Goal: Task Accomplishment & Management: Complete application form

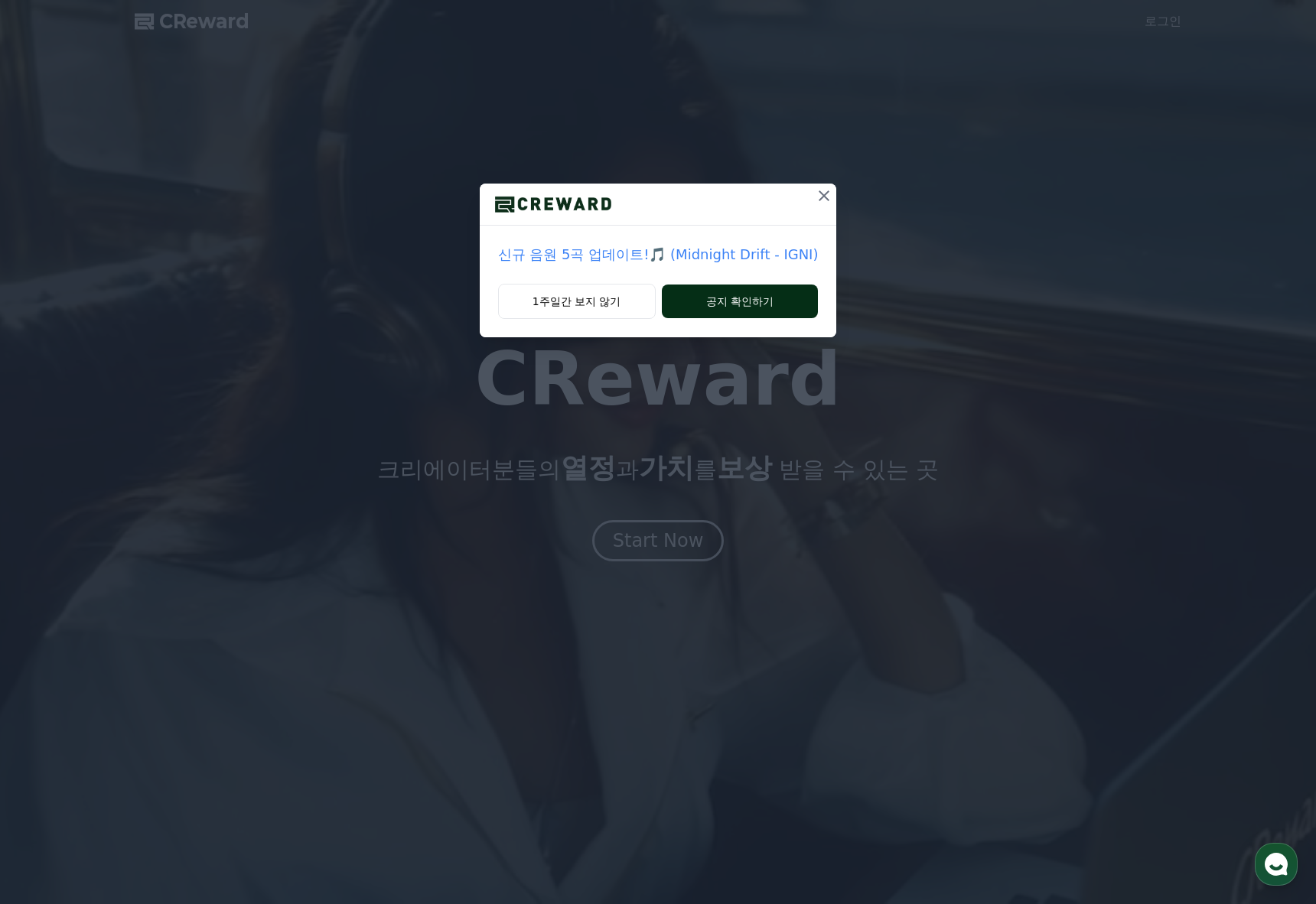
click at [679, 307] on button "공지 확인하기" at bounding box center [739, 301] width 156 height 34
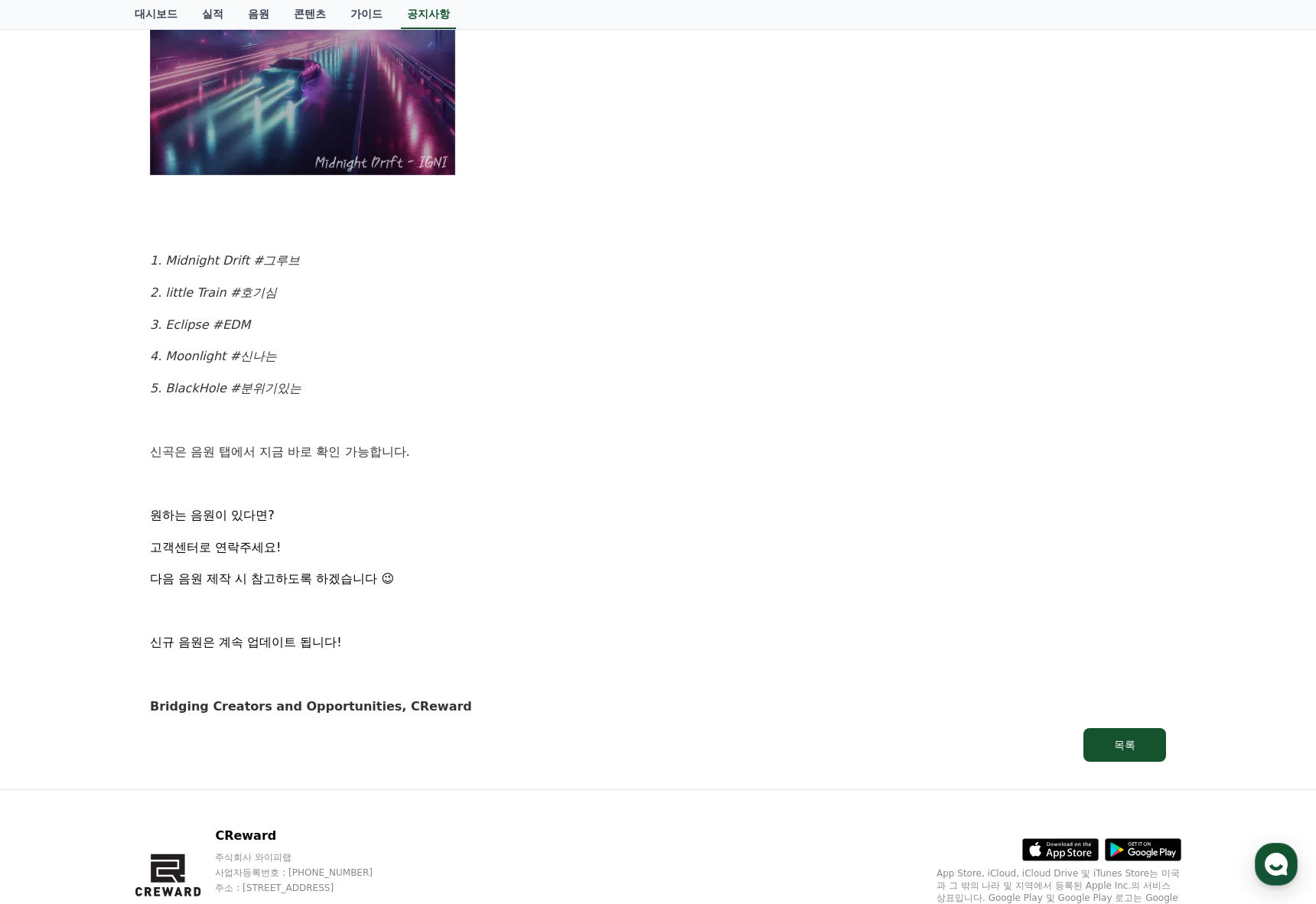
scroll to position [617, 0]
drag, startPoint x: 425, startPoint y: 450, endPoint x: 422, endPoint y: 443, distance: 7.6
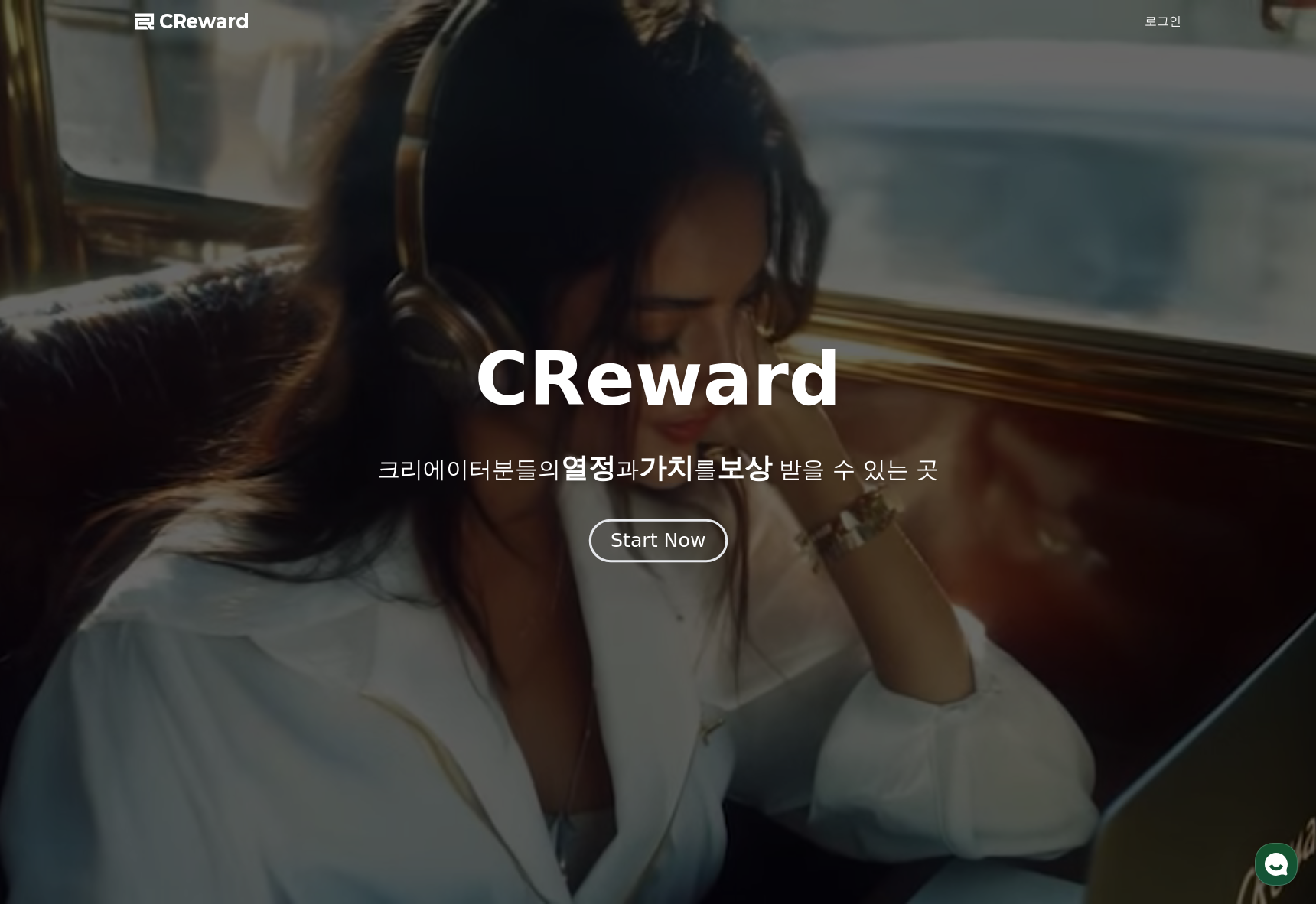
click at [663, 545] on div "Start Now" at bounding box center [658, 540] width 95 height 26
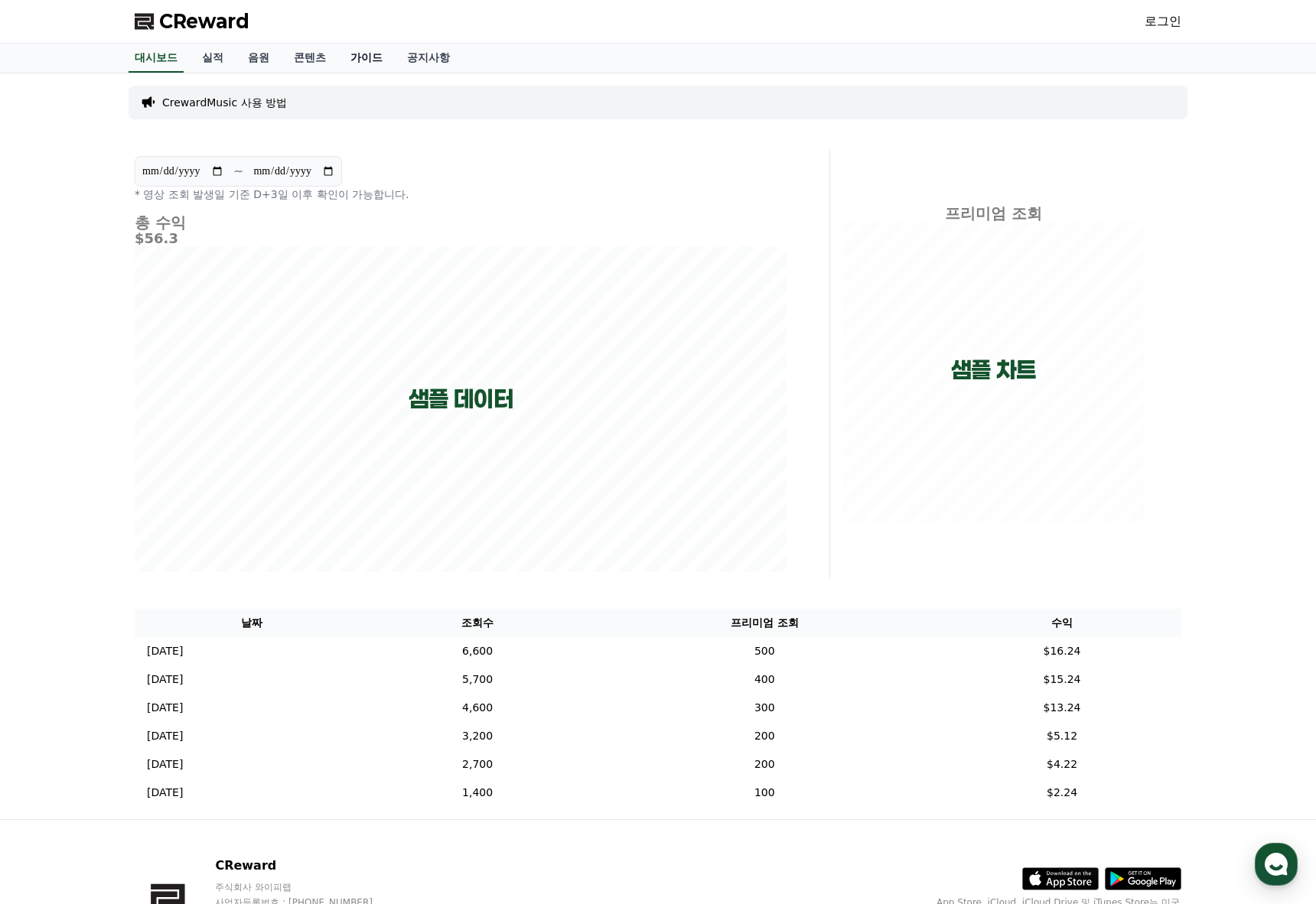
click at [342, 61] on link "가이드" at bounding box center [366, 57] width 57 height 29
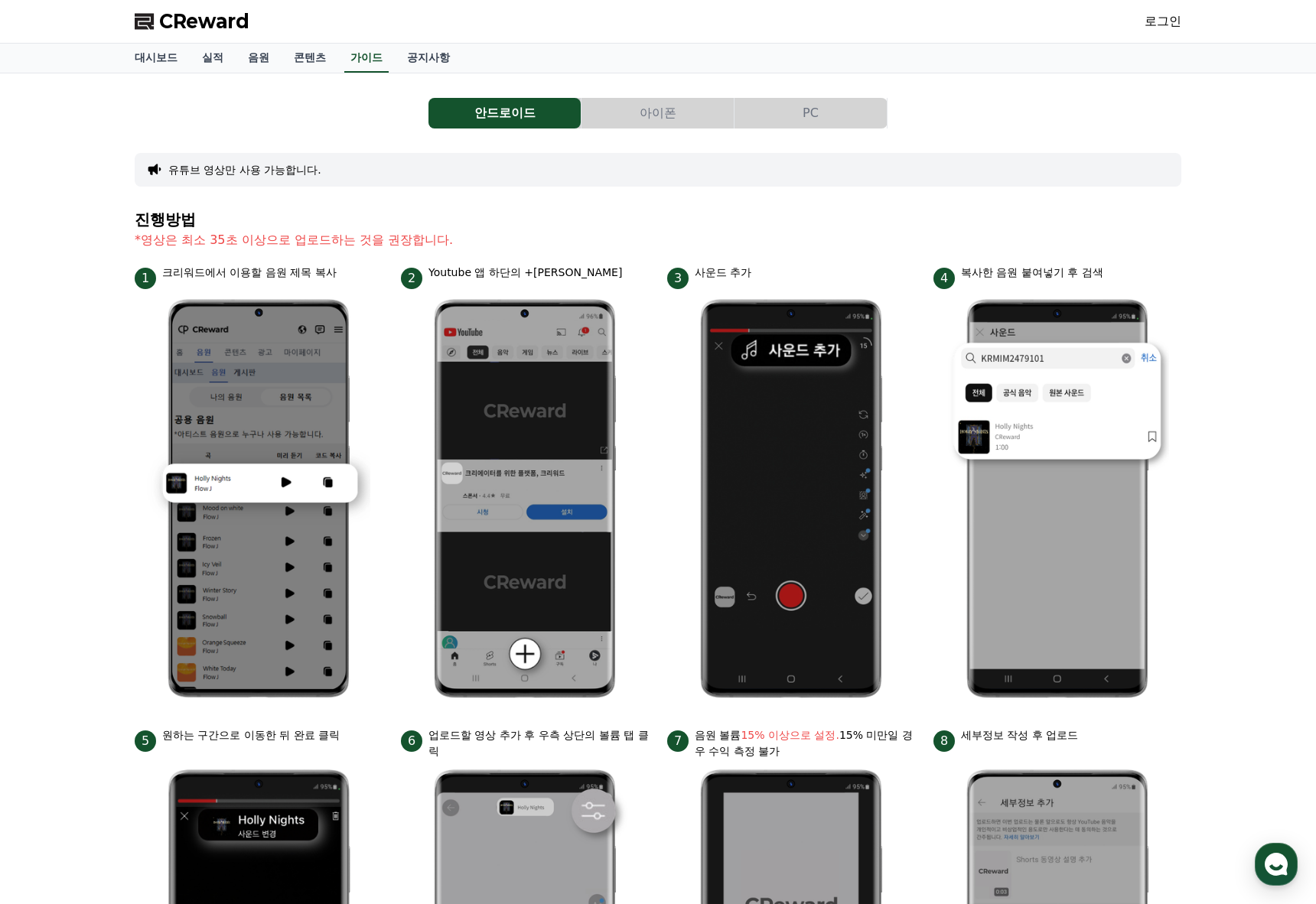
click at [1128, 20] on div "CReward 로그인" at bounding box center [658, 21] width 1071 height 43
click at [1159, 21] on link "로그인" at bounding box center [1162, 21] width 37 height 18
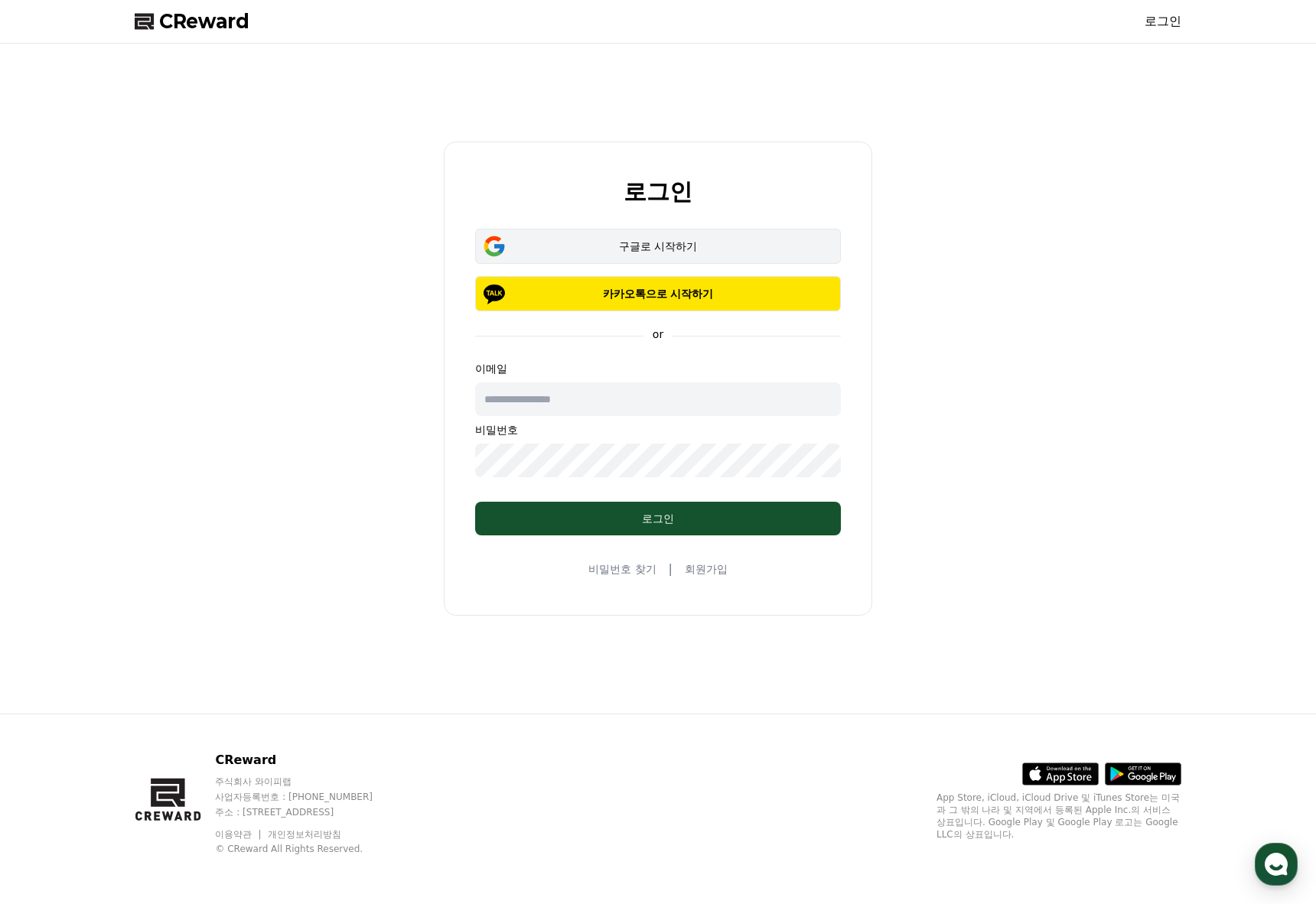
click at [658, 258] on button "구글로 시작하기" at bounding box center [658, 246] width 365 height 35
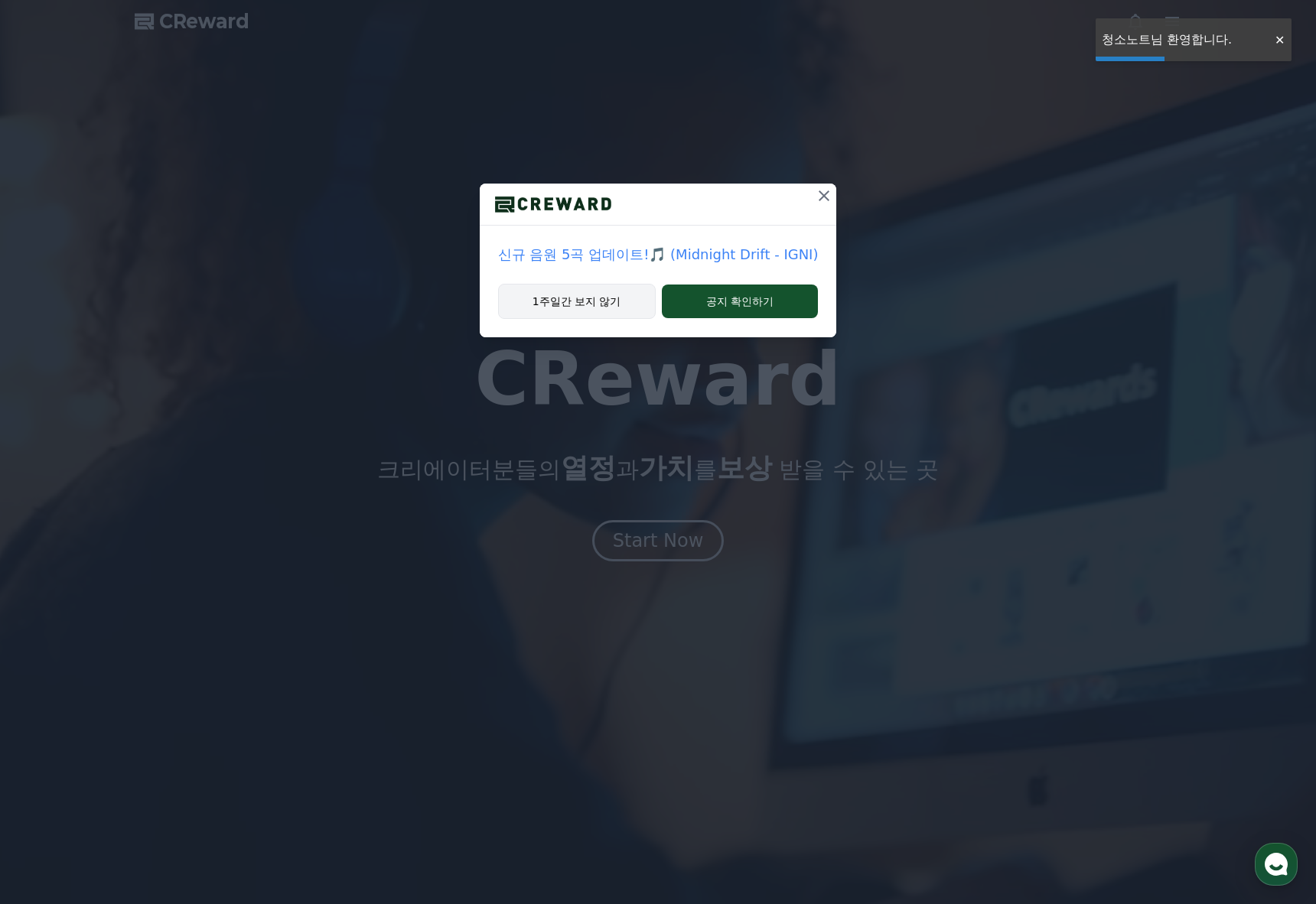
click at [572, 300] on button "1주일간 보지 않기" at bounding box center [577, 301] width 157 height 35
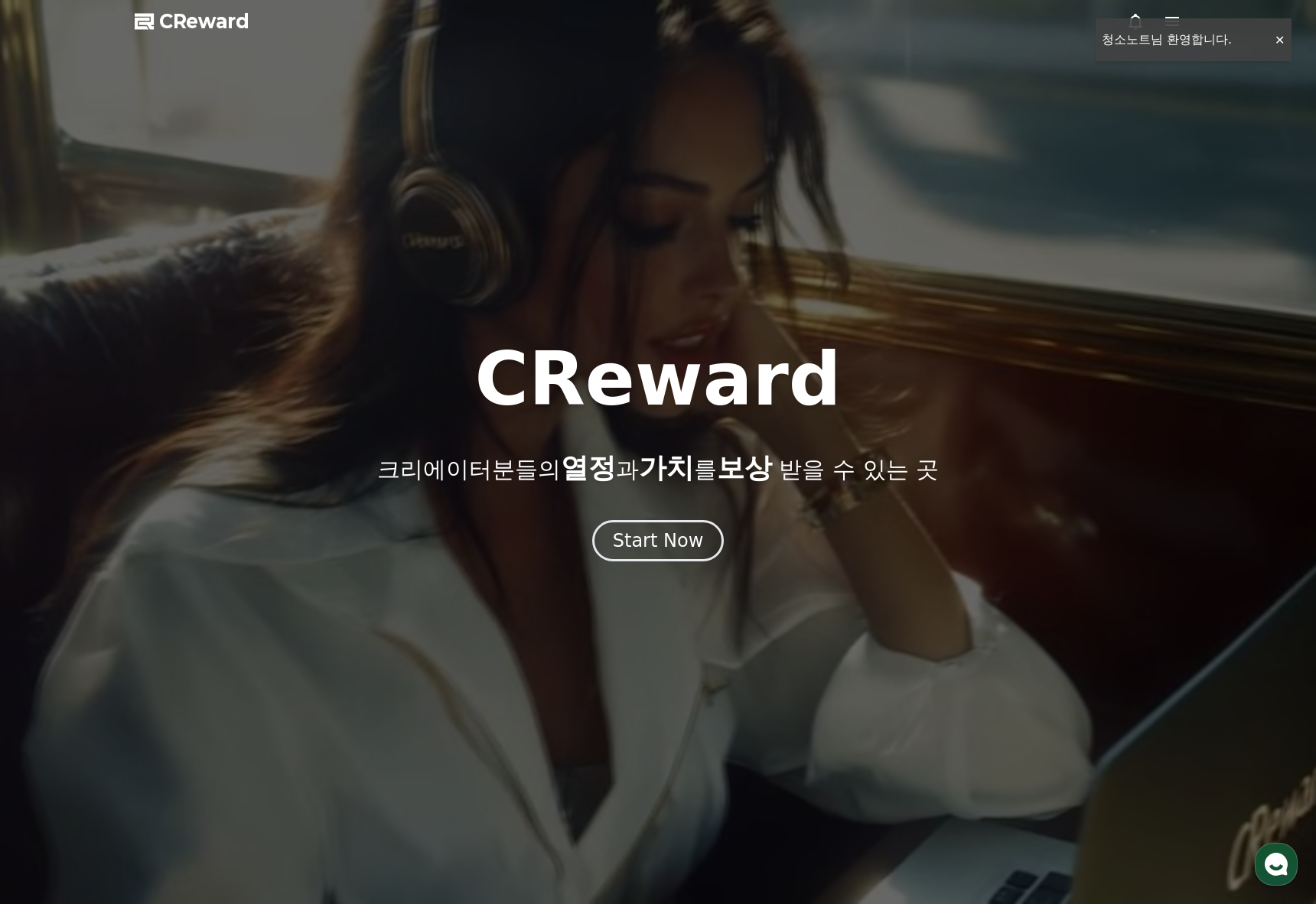
click at [1278, 39] on div at bounding box center [658, 452] width 1316 height 904
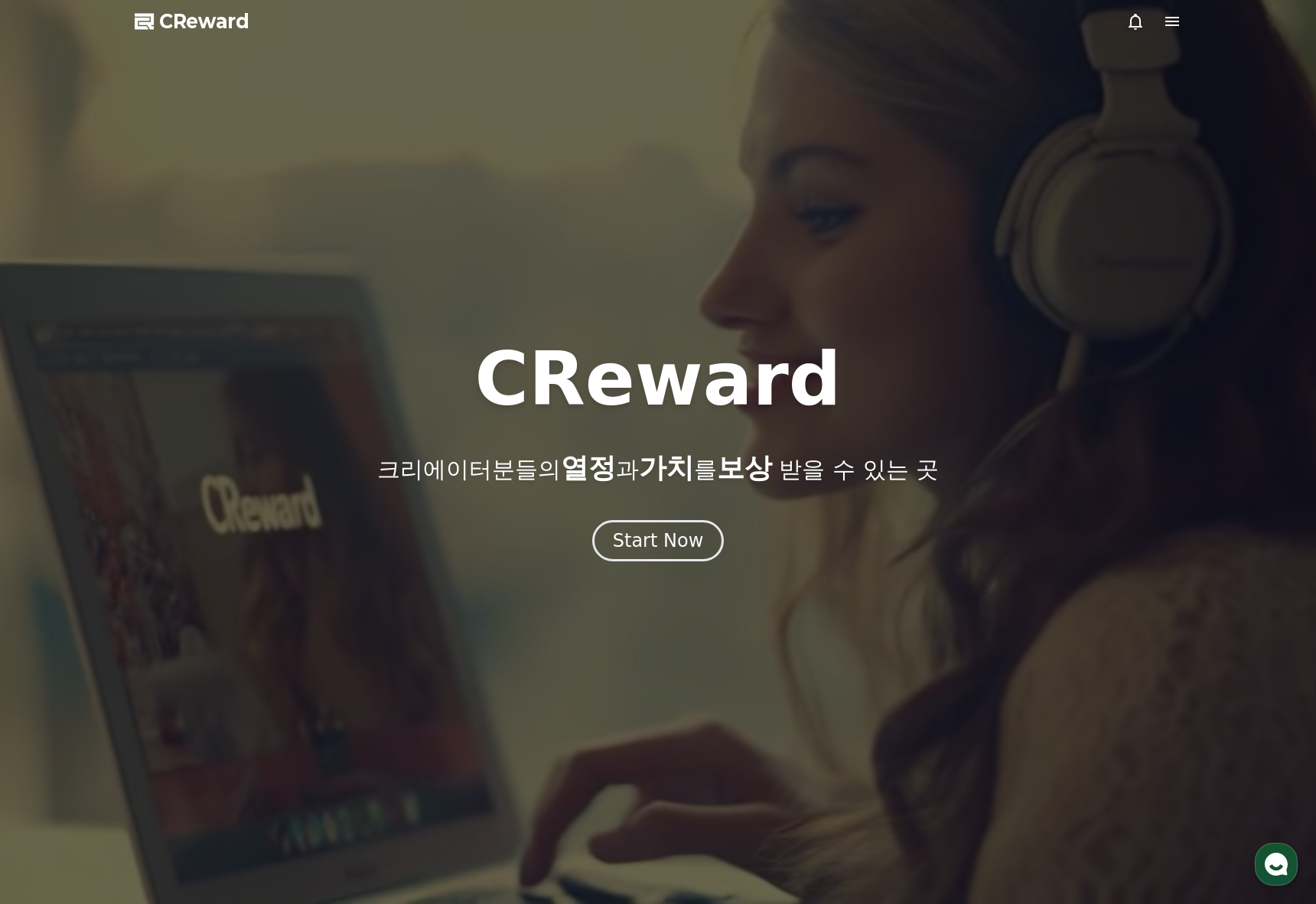
click at [1171, 24] on icon at bounding box center [1172, 21] width 18 height 18
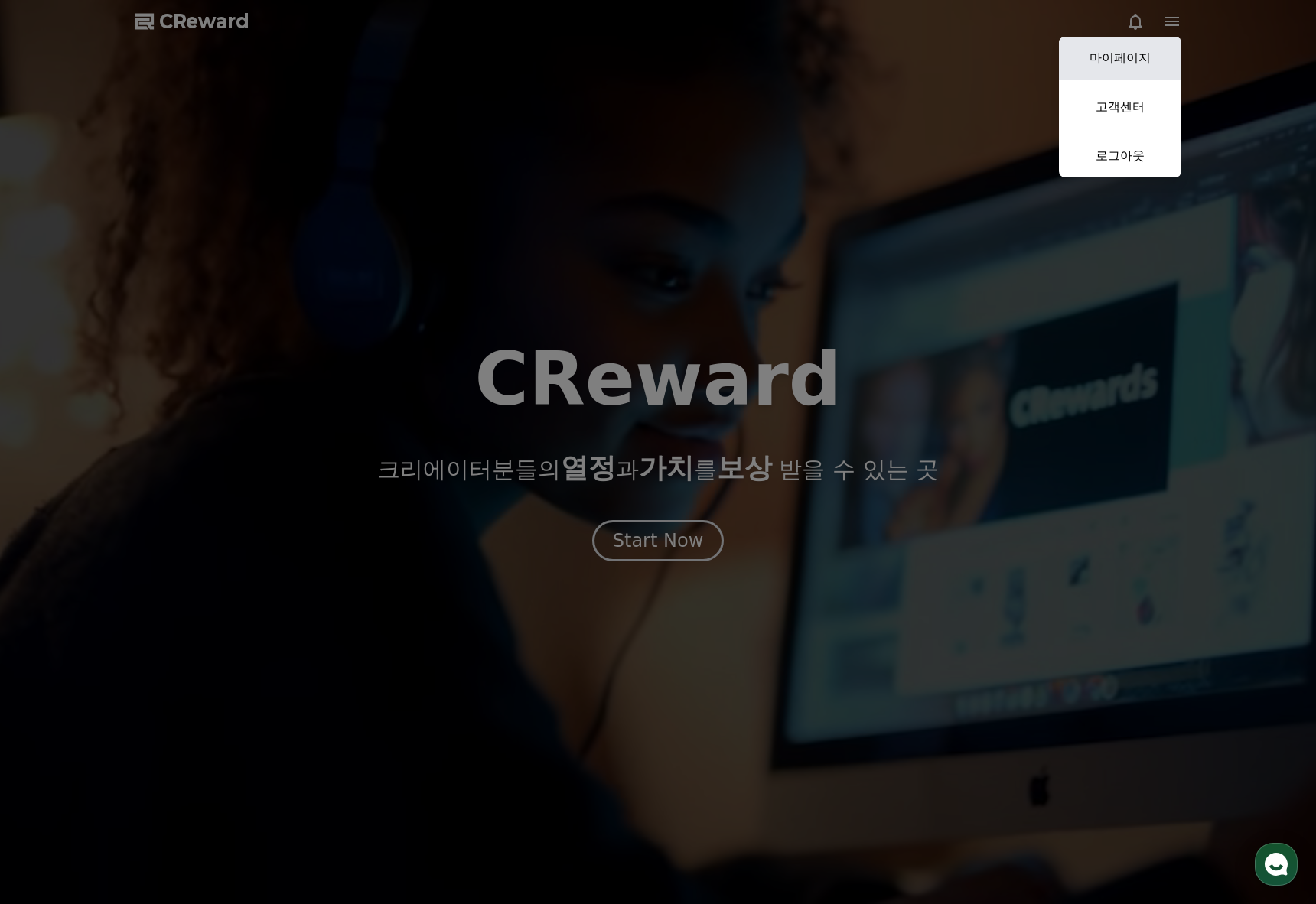
click at [1128, 56] on link "마이페이지" at bounding box center [1119, 58] width 122 height 43
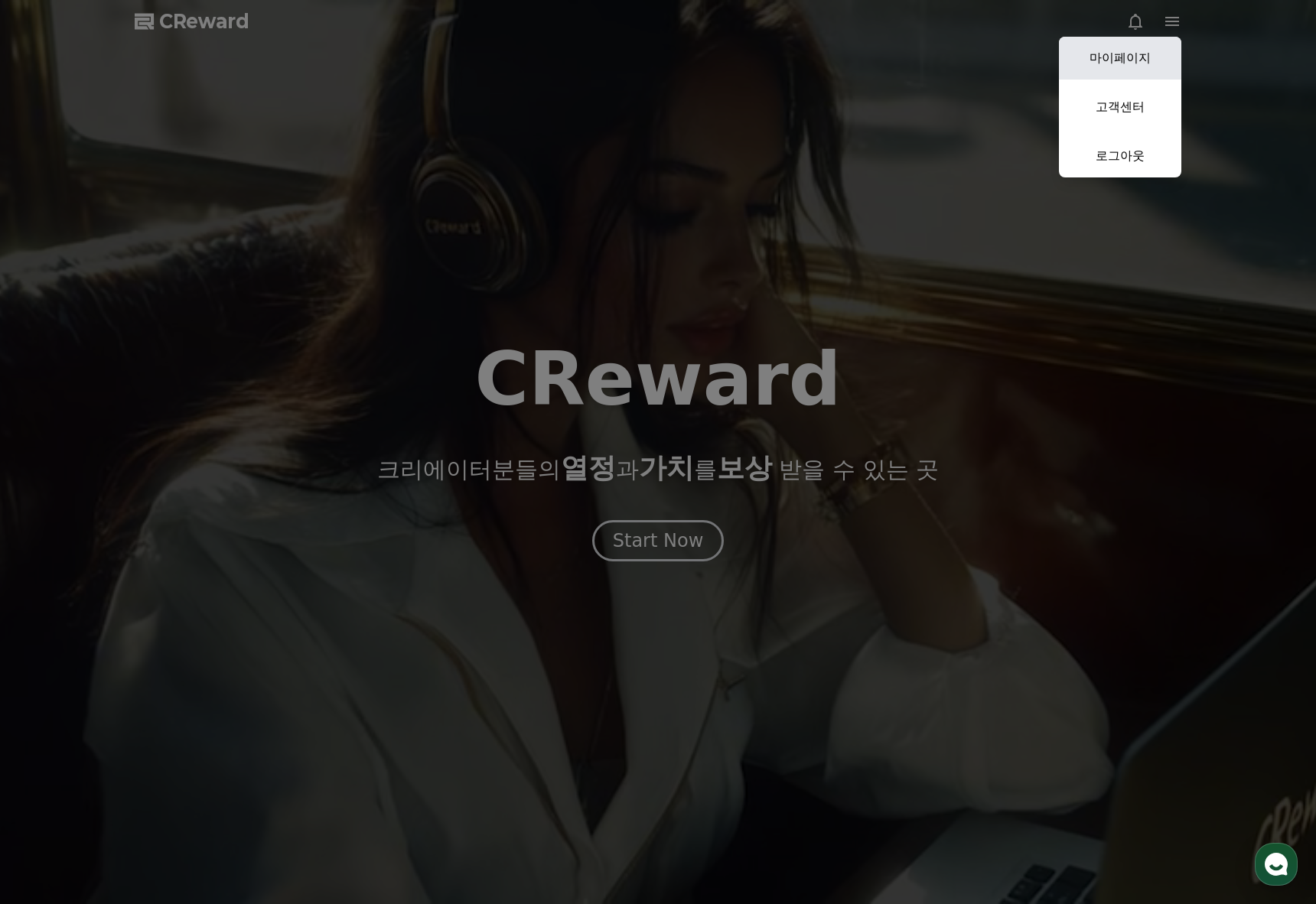
select select "**********"
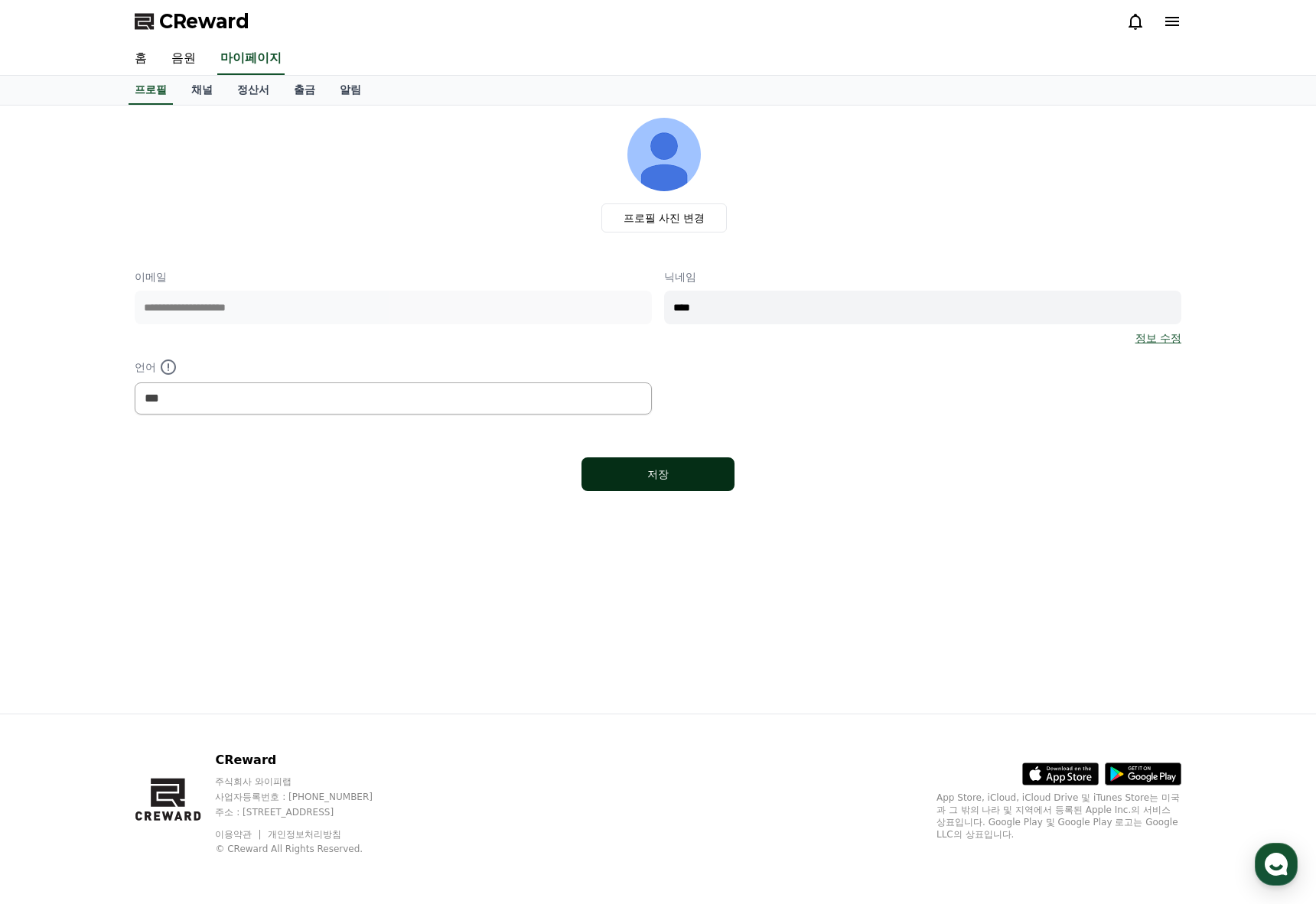
click at [635, 465] on button "저장" at bounding box center [658, 474] width 153 height 34
select select "**********"
click at [260, 100] on link "정산서" at bounding box center [253, 89] width 57 height 29
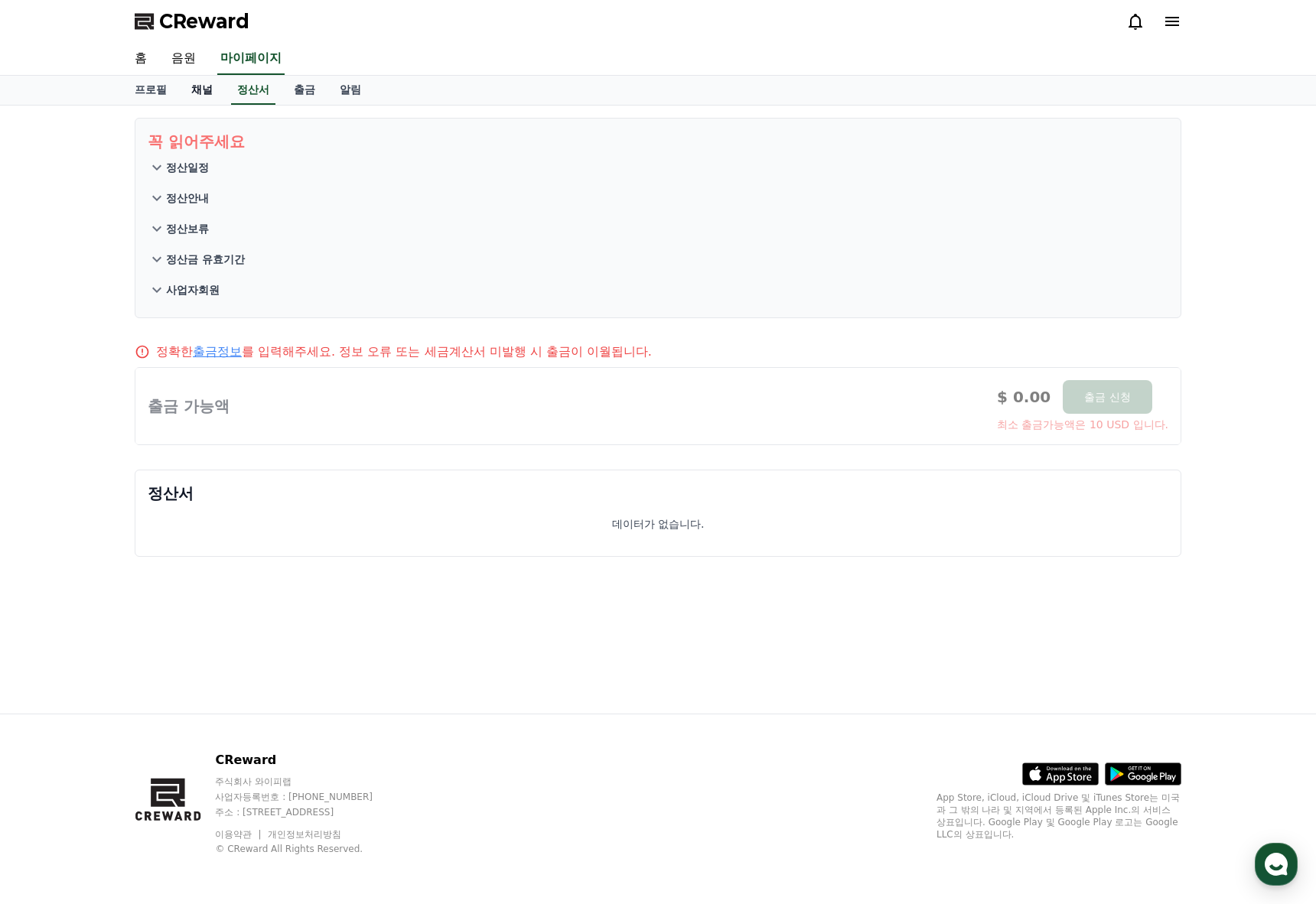
click at [197, 98] on link "채널" at bounding box center [202, 89] width 46 height 29
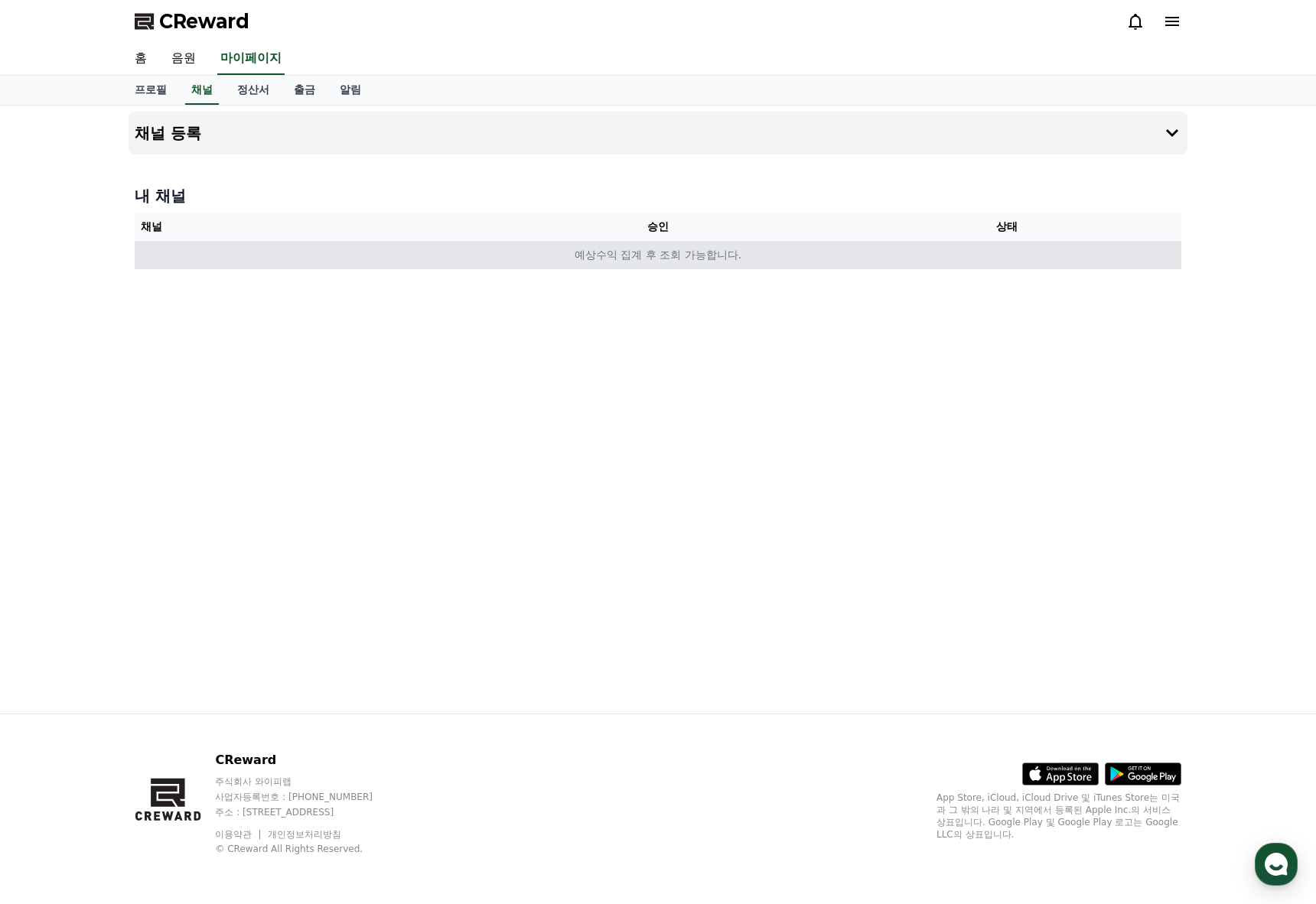
click at [682, 253] on td "예상수익 집계 후 조회 가능합니다." at bounding box center [658, 255] width 1047 height 29
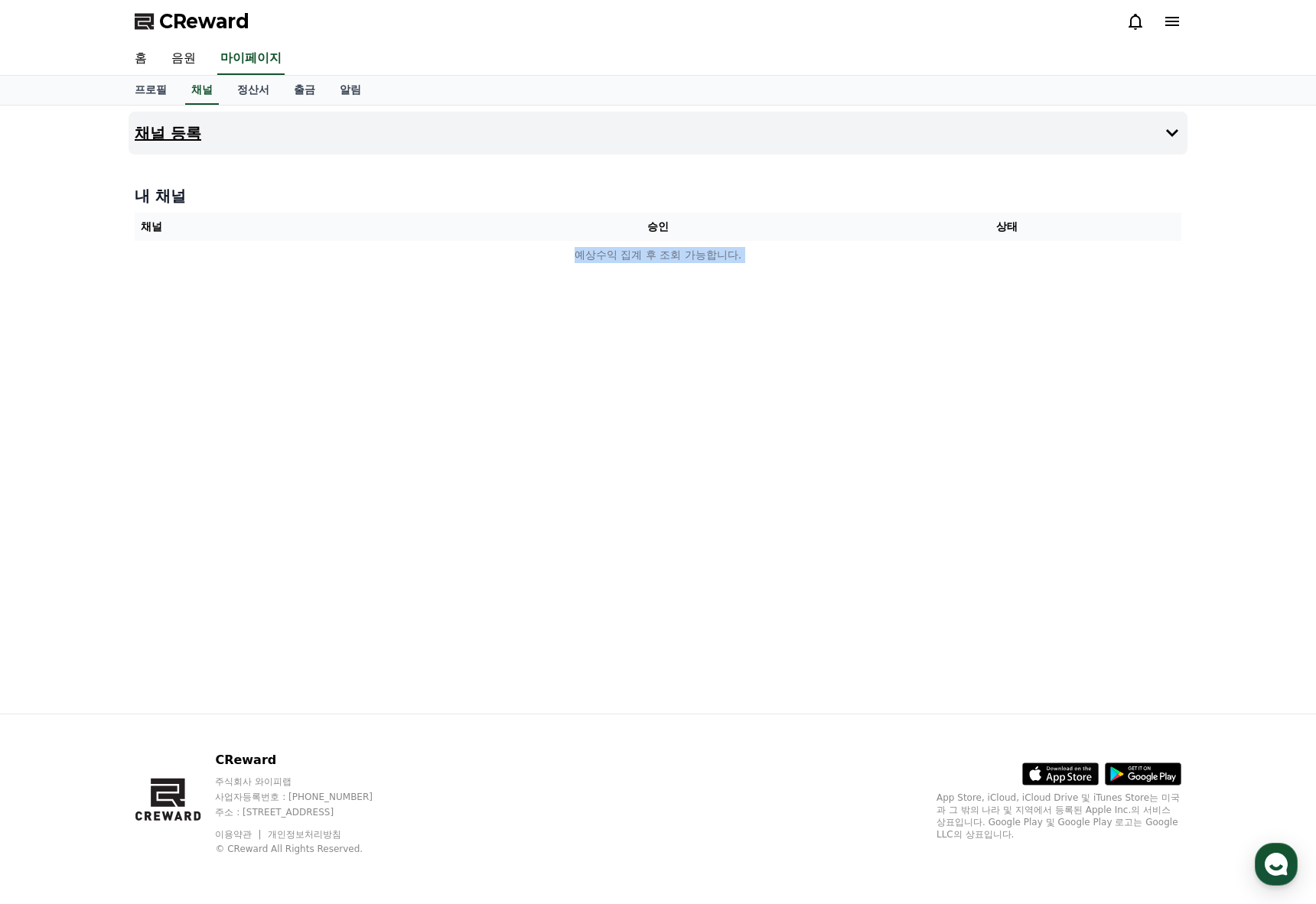
click at [1160, 116] on button "채널 등록" at bounding box center [658, 133] width 1059 height 43
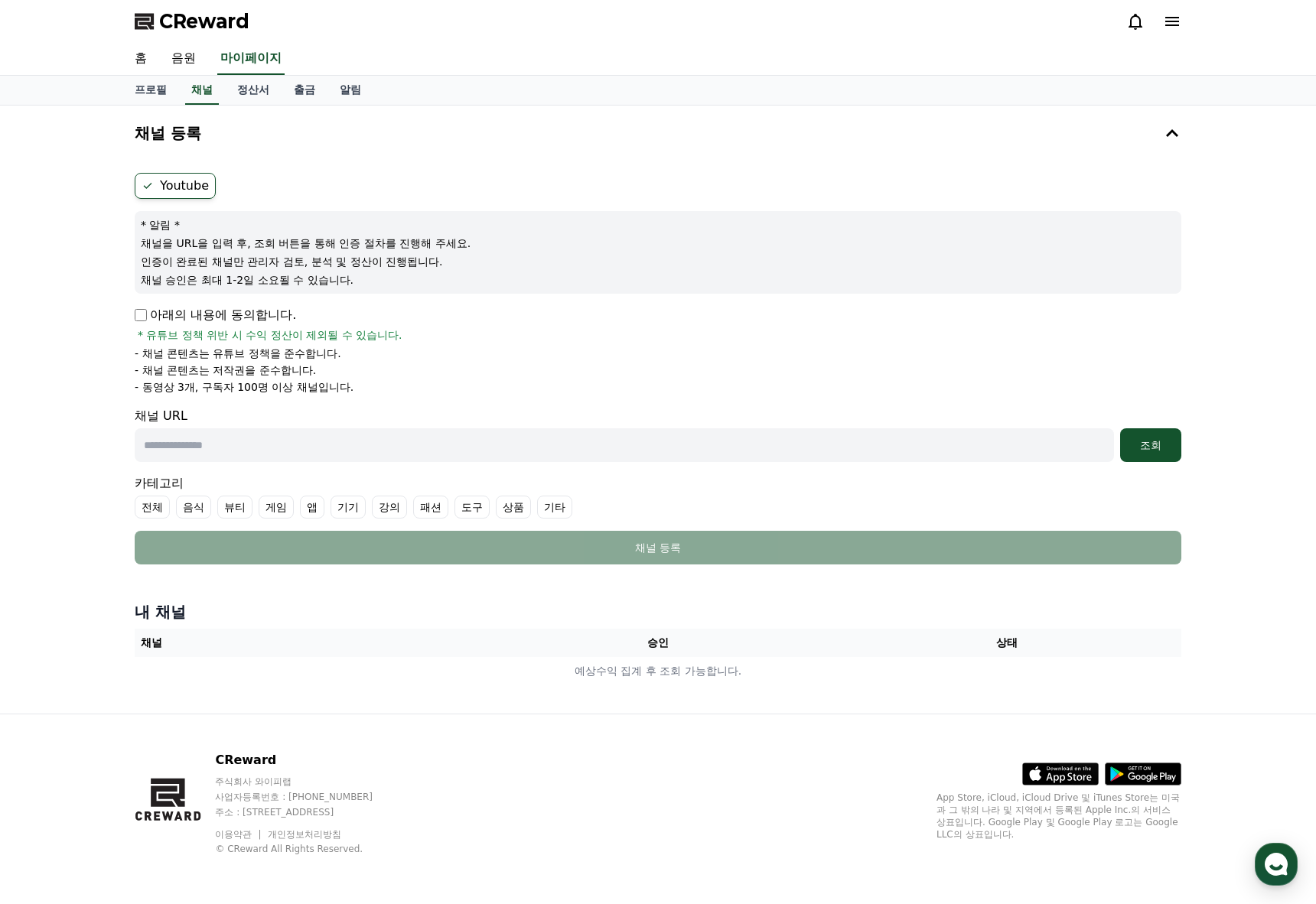
click at [206, 311] on p "아래의 내용에 동의합니다." at bounding box center [215, 315] width 161 height 18
click at [185, 192] on label "Youtube" at bounding box center [174, 186] width 81 height 26
drag, startPoint x: 197, startPoint y: 251, endPoint x: 284, endPoint y: 287, distance: 94.2
click at [284, 287] on div "* 알림 * 채널을 URL을 입력 후, 조회 버튼을 통해 인증 절차를 진행해 주세요. 인증이 완료된 채널만 관리자 검토, 분석 및 정산이 진행…" at bounding box center [658, 252] width 1047 height 83
click at [284, 287] on p "채널 승인은 최대 1-2일 소요될 수 있습니다." at bounding box center [658, 280] width 1034 height 16
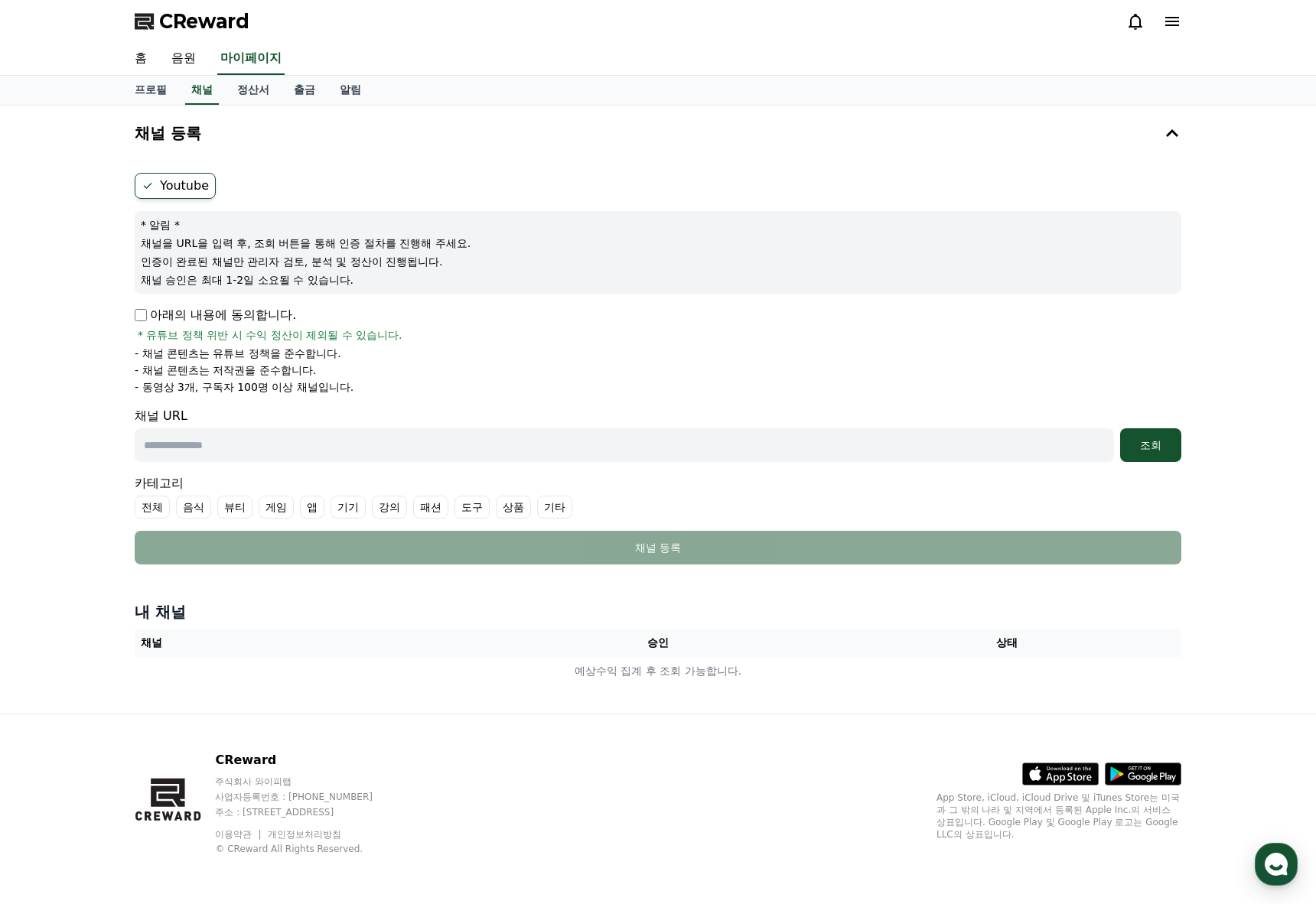
click at [274, 454] on input "text" at bounding box center [624, 445] width 979 height 34
paste input "**********"
type input "**********"
click at [1123, 450] on button "조회" at bounding box center [1150, 445] width 61 height 34
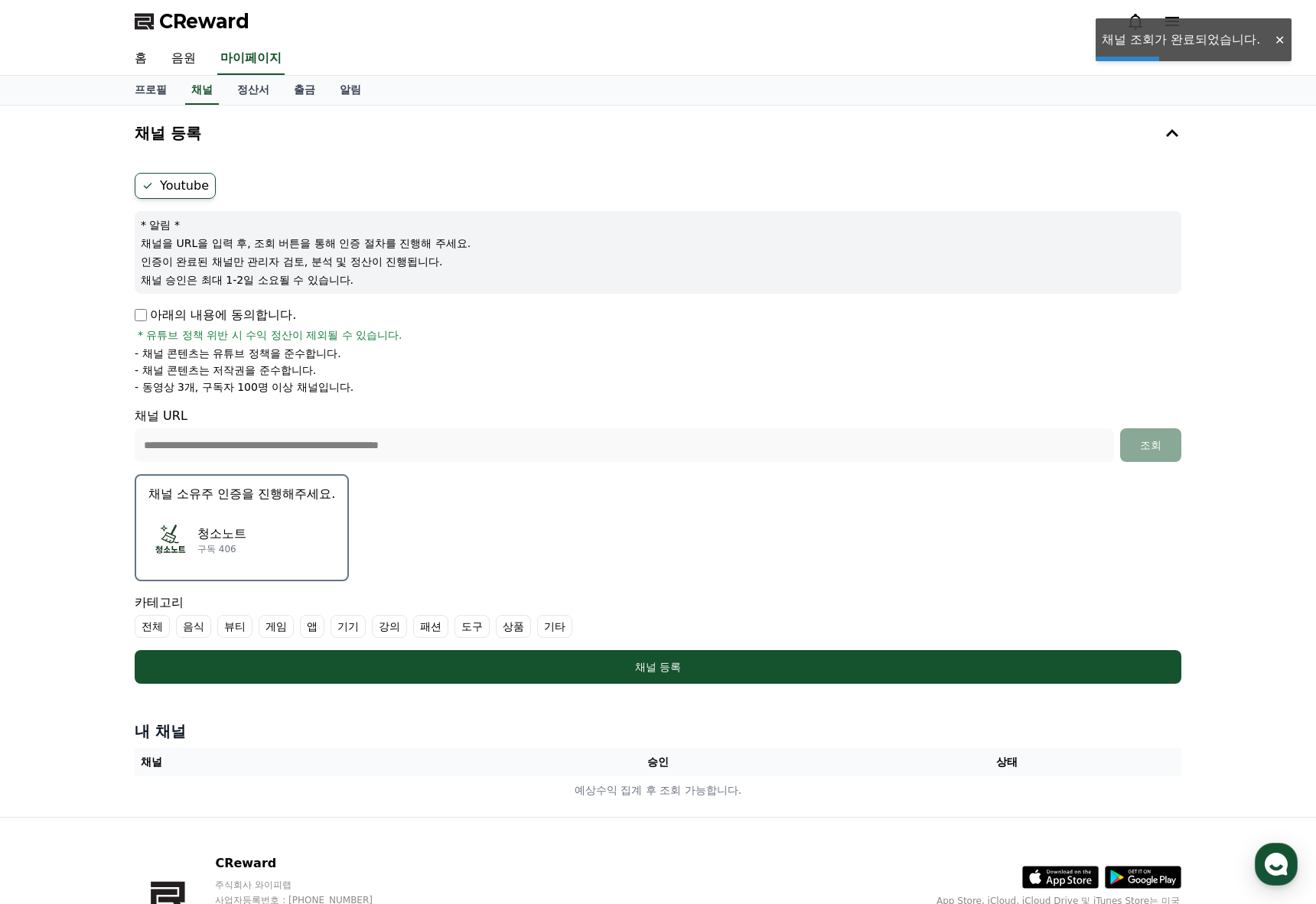
click at [246, 544] on div "청소노트 구독 406" at bounding box center [242, 540] width 187 height 61
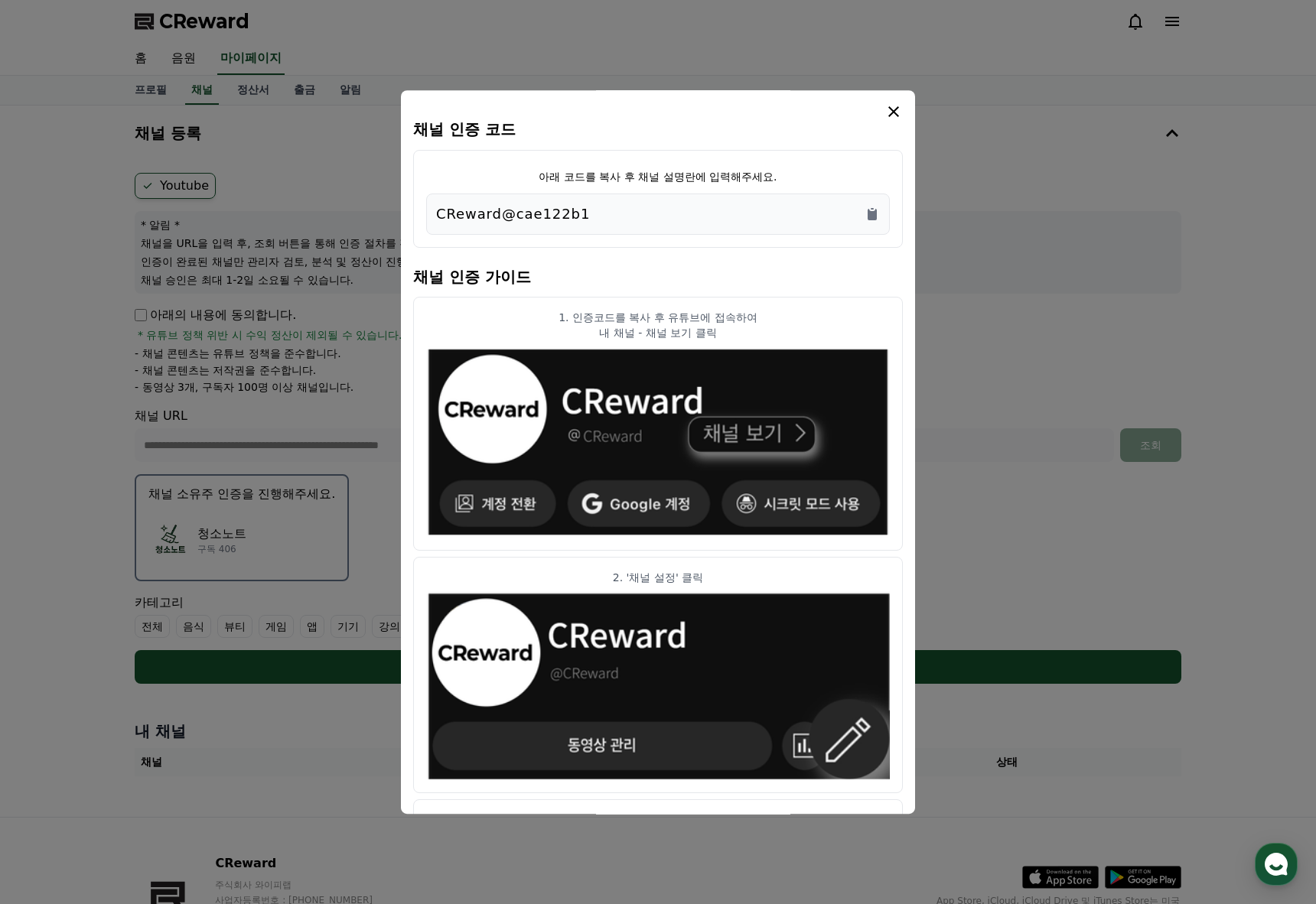
click at [604, 215] on div "CReward@cae122b1" at bounding box center [658, 214] width 444 height 21
click at [869, 219] on icon "Copy to clipboard" at bounding box center [871, 215] width 9 height 11
click at [868, 219] on icon "Copy to clipboard" at bounding box center [871, 215] width 9 height 11
click at [892, 115] on icon "modal" at bounding box center [893, 111] width 18 height 18
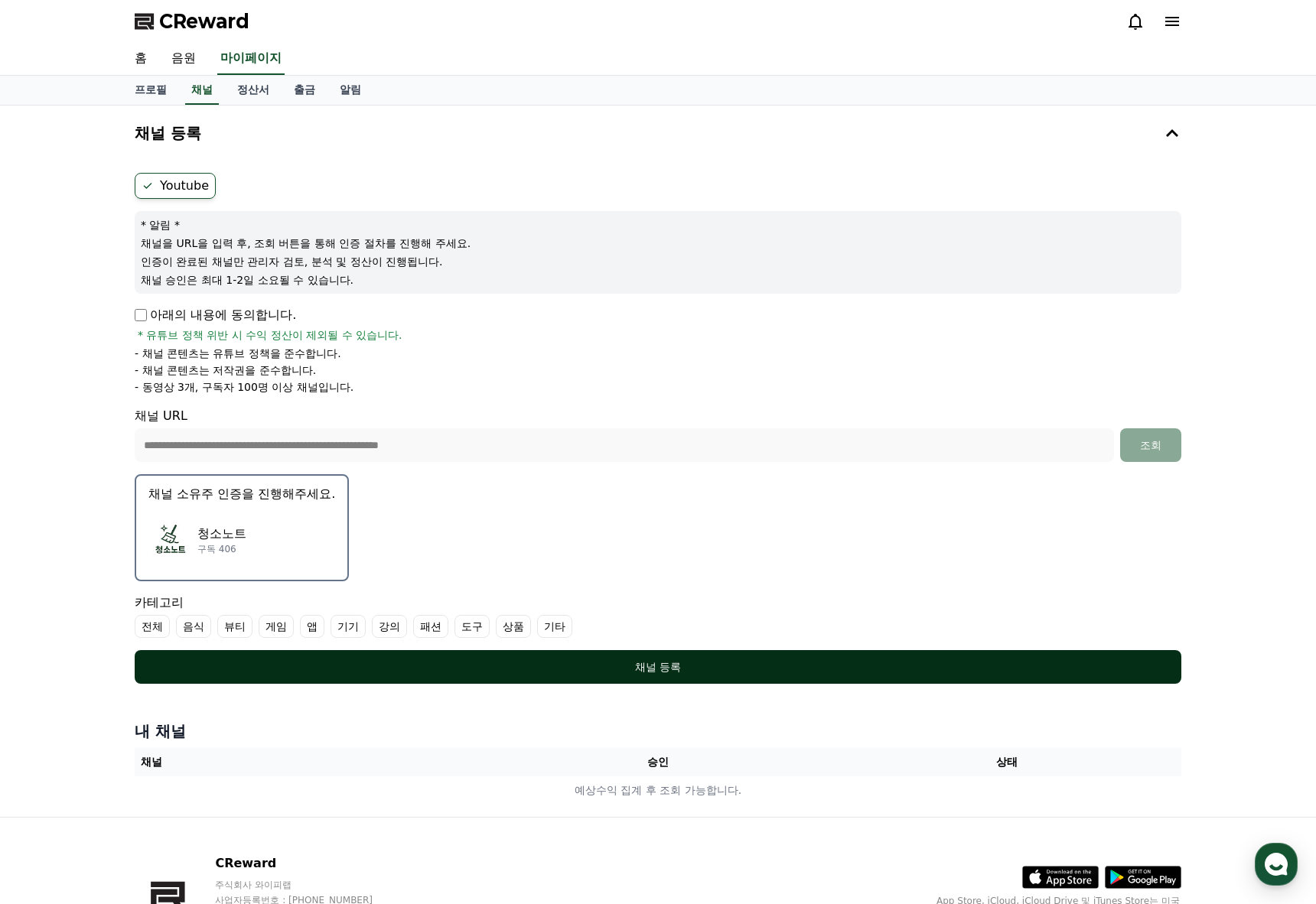
click at [626, 658] on button "채널 등록" at bounding box center [658, 667] width 1047 height 34
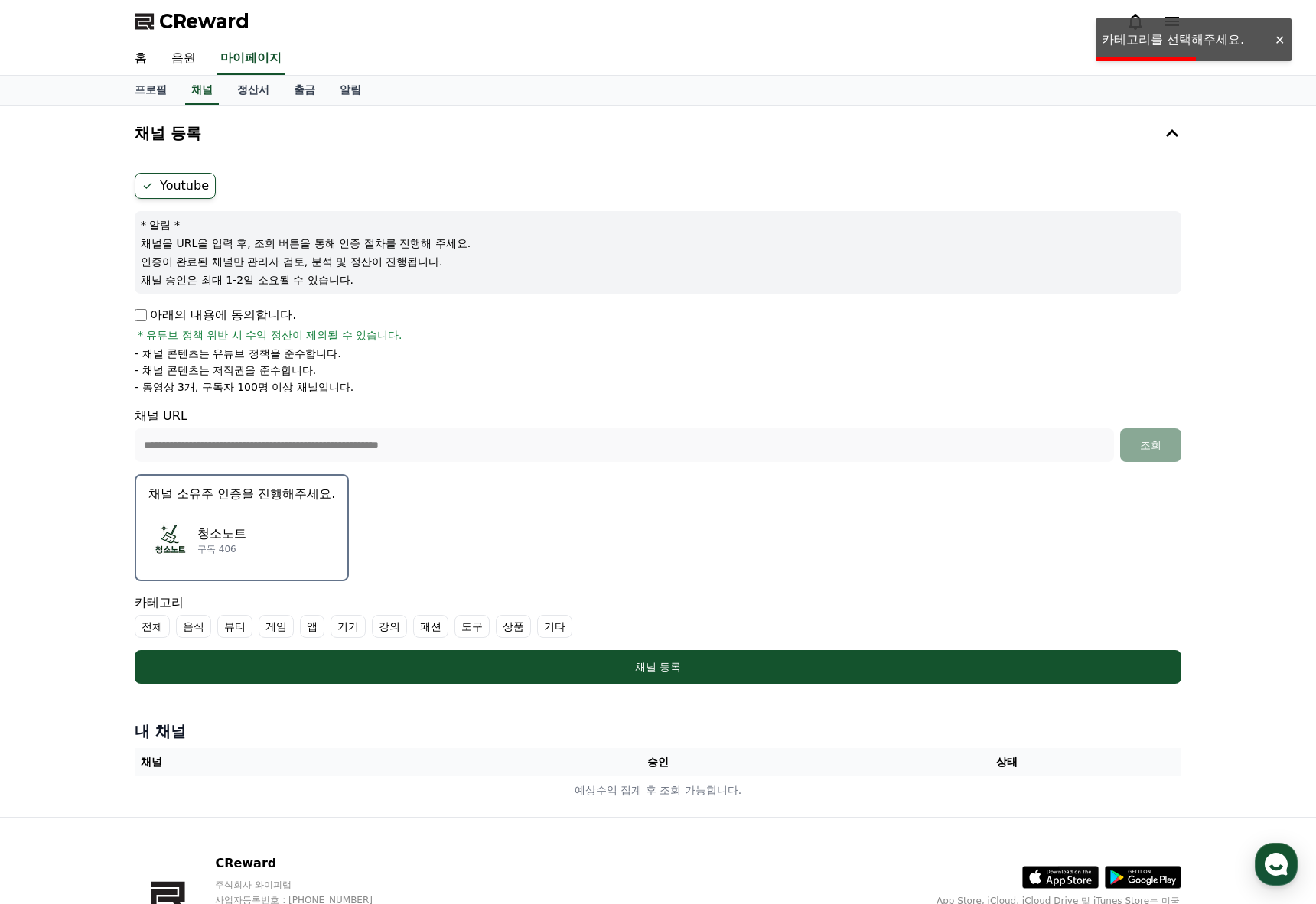
click at [554, 631] on label "기타" at bounding box center [554, 626] width 35 height 23
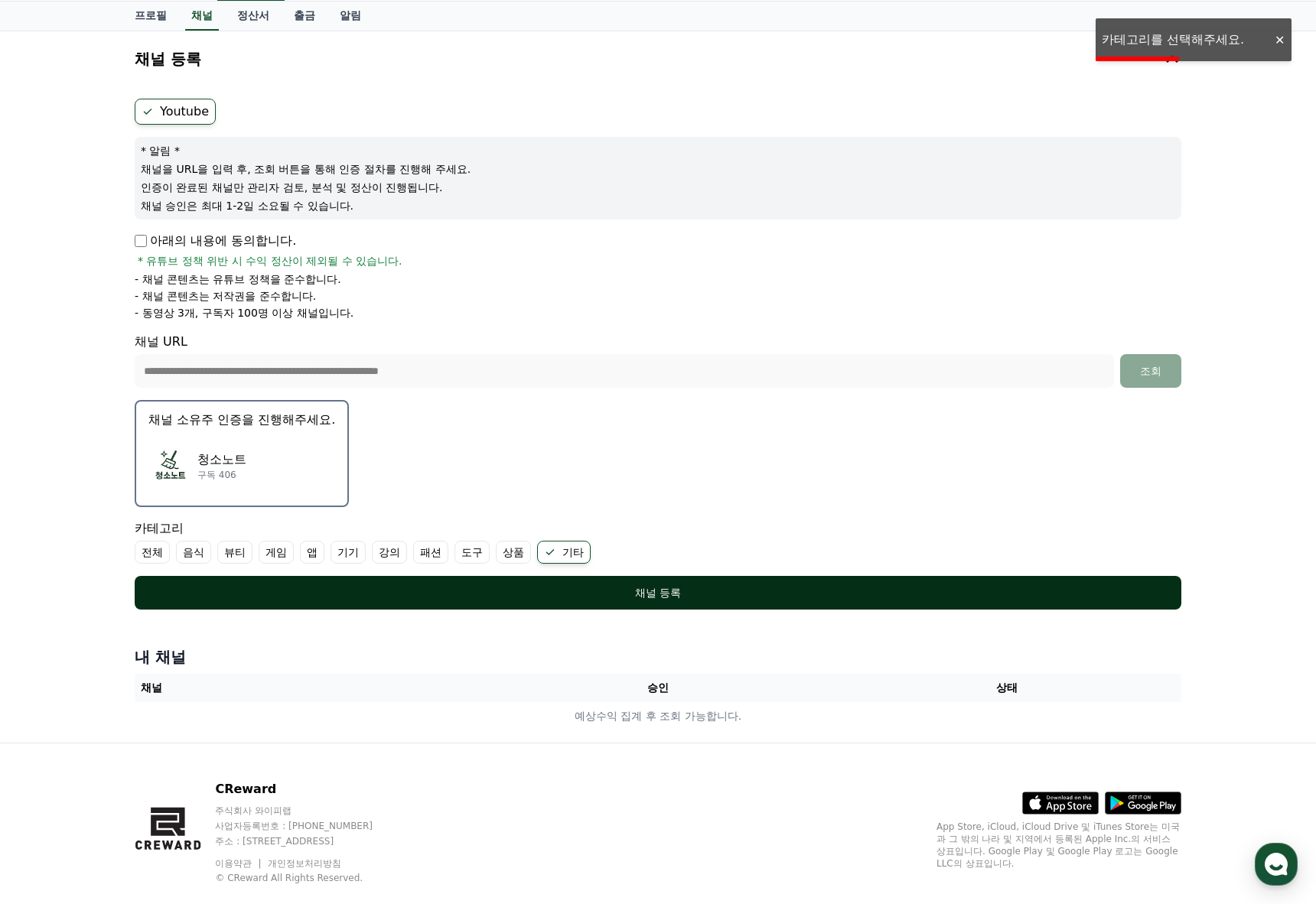
scroll to position [76, 0]
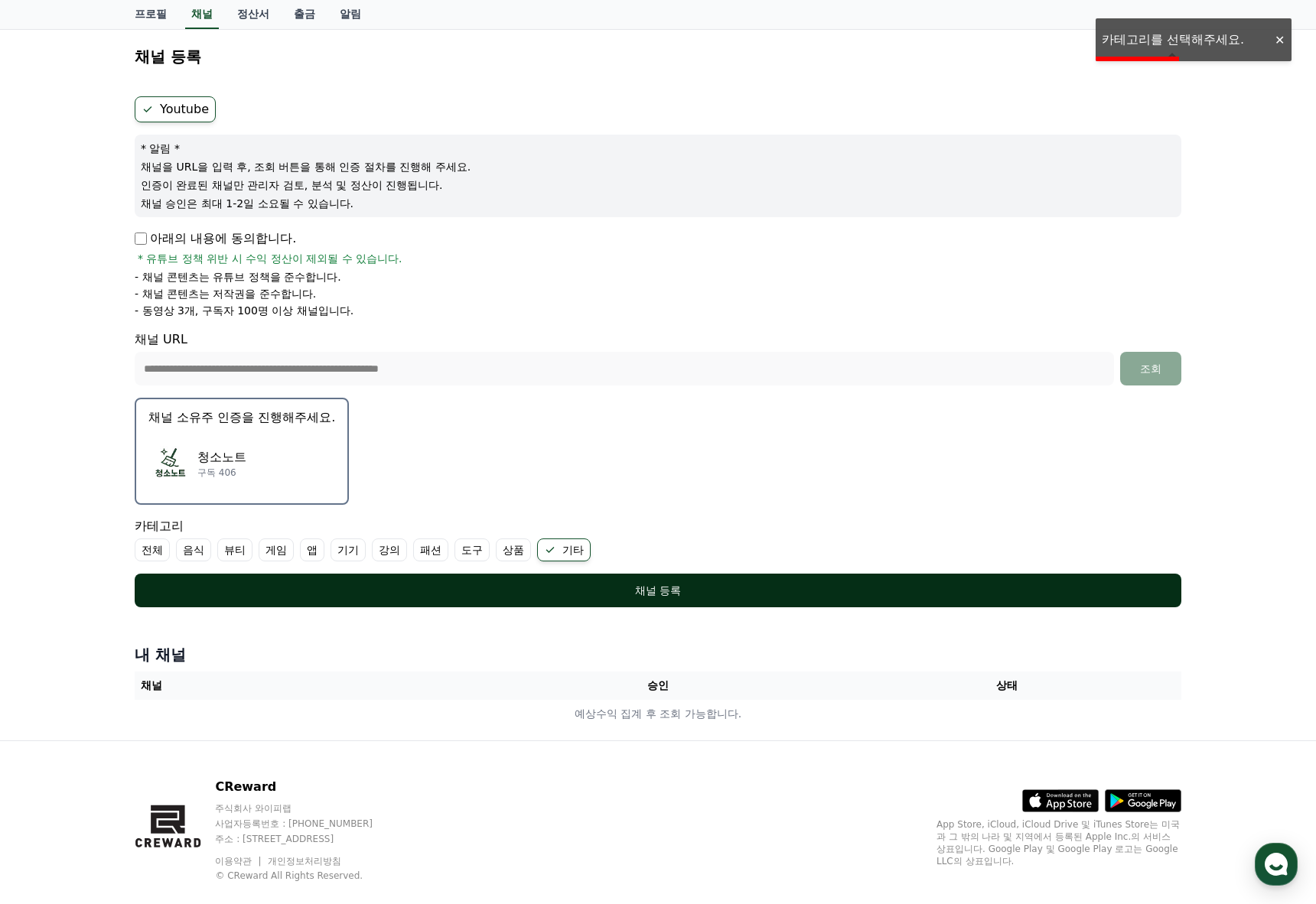
click at [597, 590] on div "채널 등록" at bounding box center [658, 590] width 985 height 16
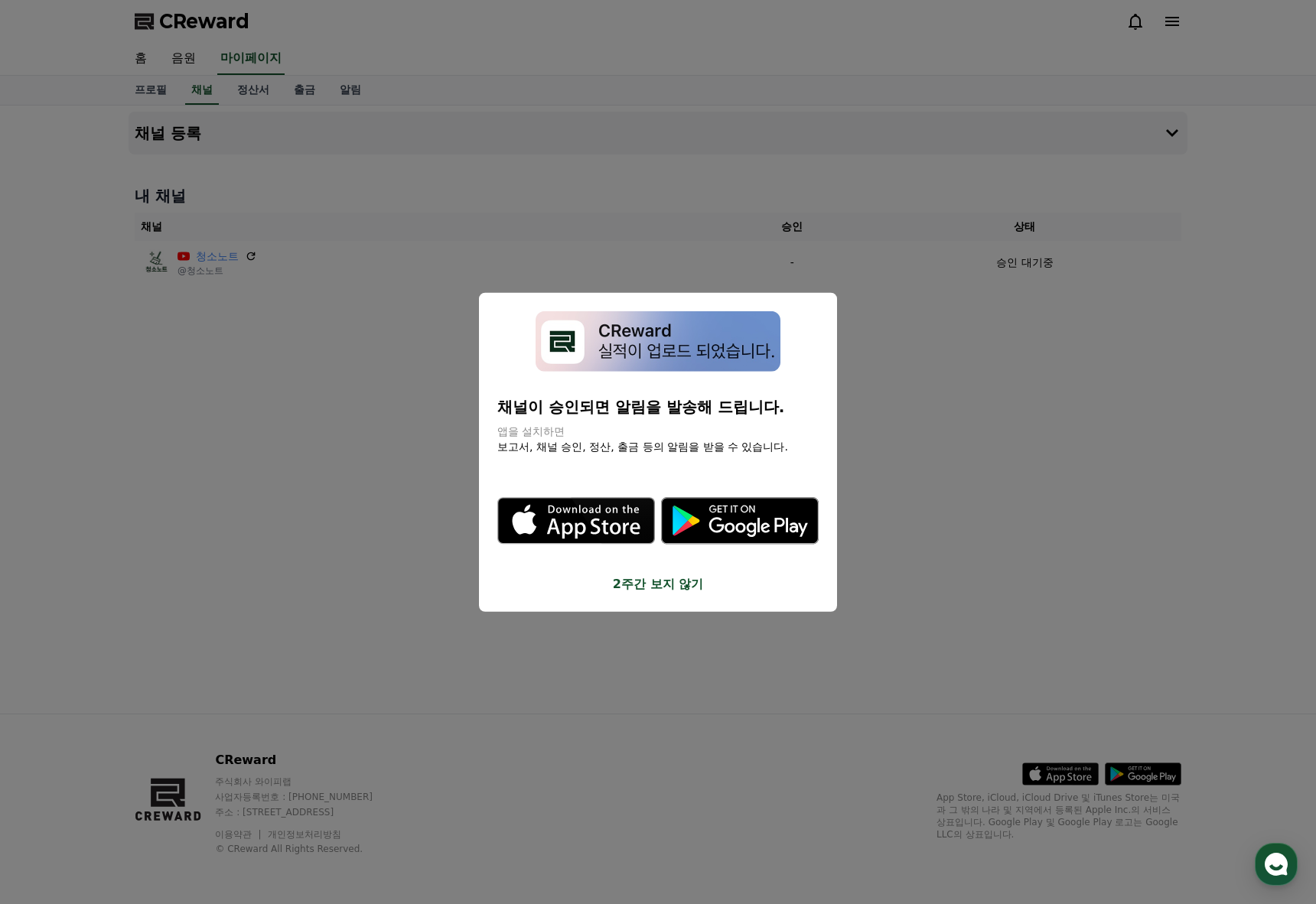
click at [645, 587] on button "2주간 보지 않기" at bounding box center [658, 583] width 321 height 18
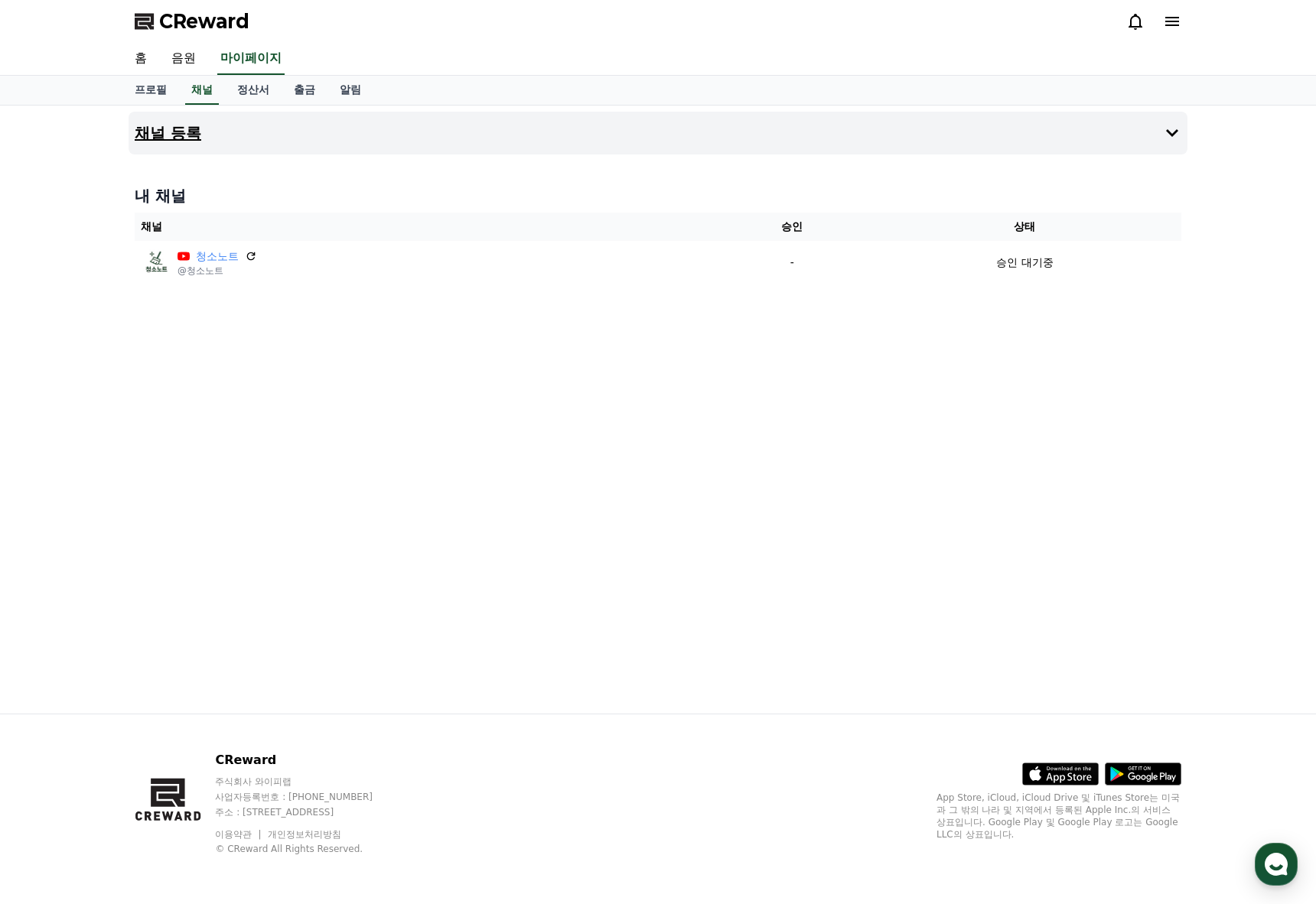
click at [192, 129] on h4 "채널 등록" at bounding box center [167, 133] width 66 height 17
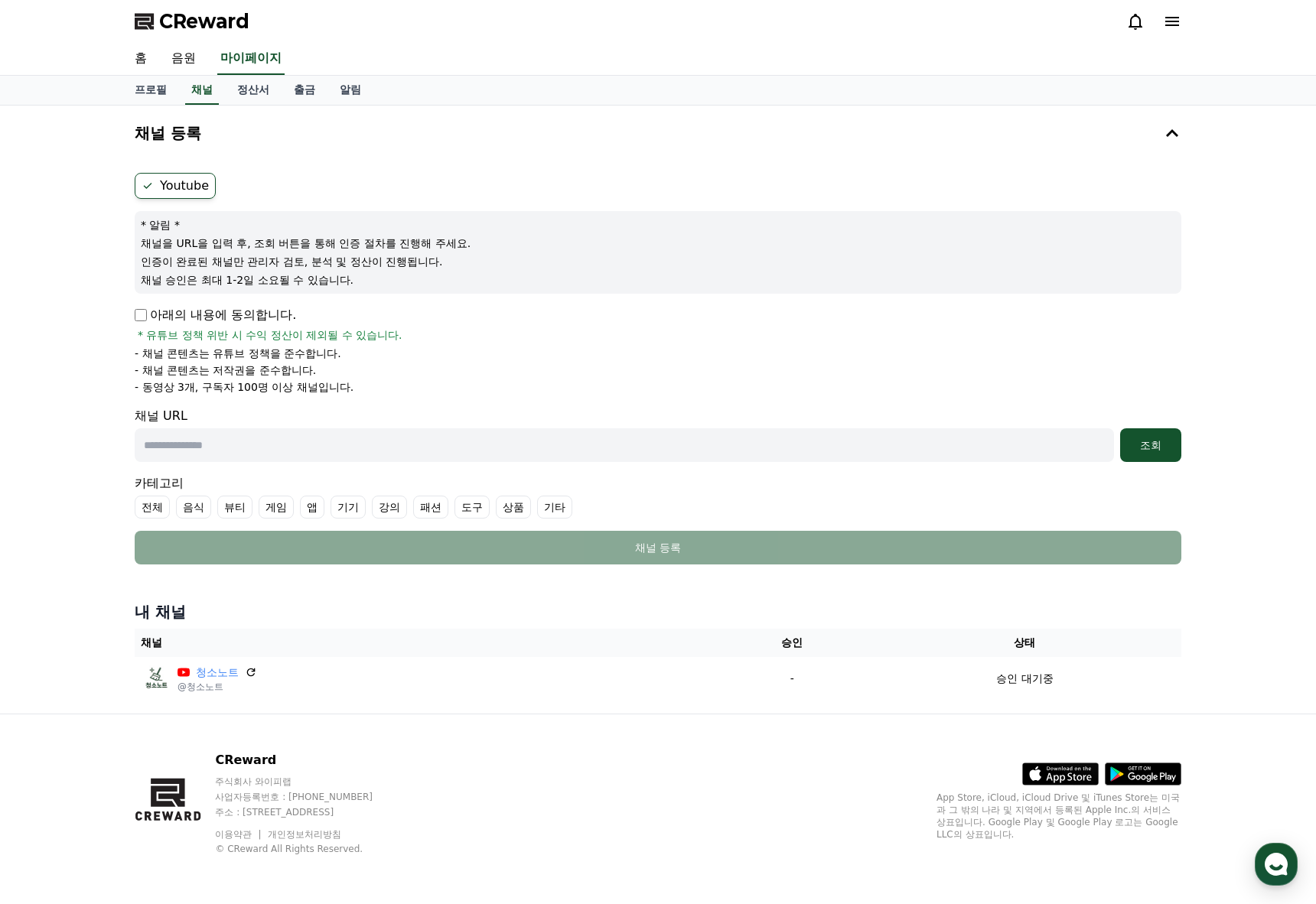
drag, startPoint x: 160, startPoint y: 378, endPoint x: 299, endPoint y: 398, distance: 140.4
click at [299, 398] on form "Youtube * 알림 * 채널을 URL을 입력 후, 조회 버튼을 통해 인증 절차를 진행해 주세요. 인증이 완료된 채널만 관리자 검토, 분석 …" at bounding box center [658, 368] width 1047 height 391
drag, startPoint x: 209, startPoint y: 277, endPoint x: 292, endPoint y: 276, distance: 83.0
click at [292, 276] on p "채널 승인은 최대 1-2일 소요될 수 있습니다." at bounding box center [658, 280] width 1034 height 16
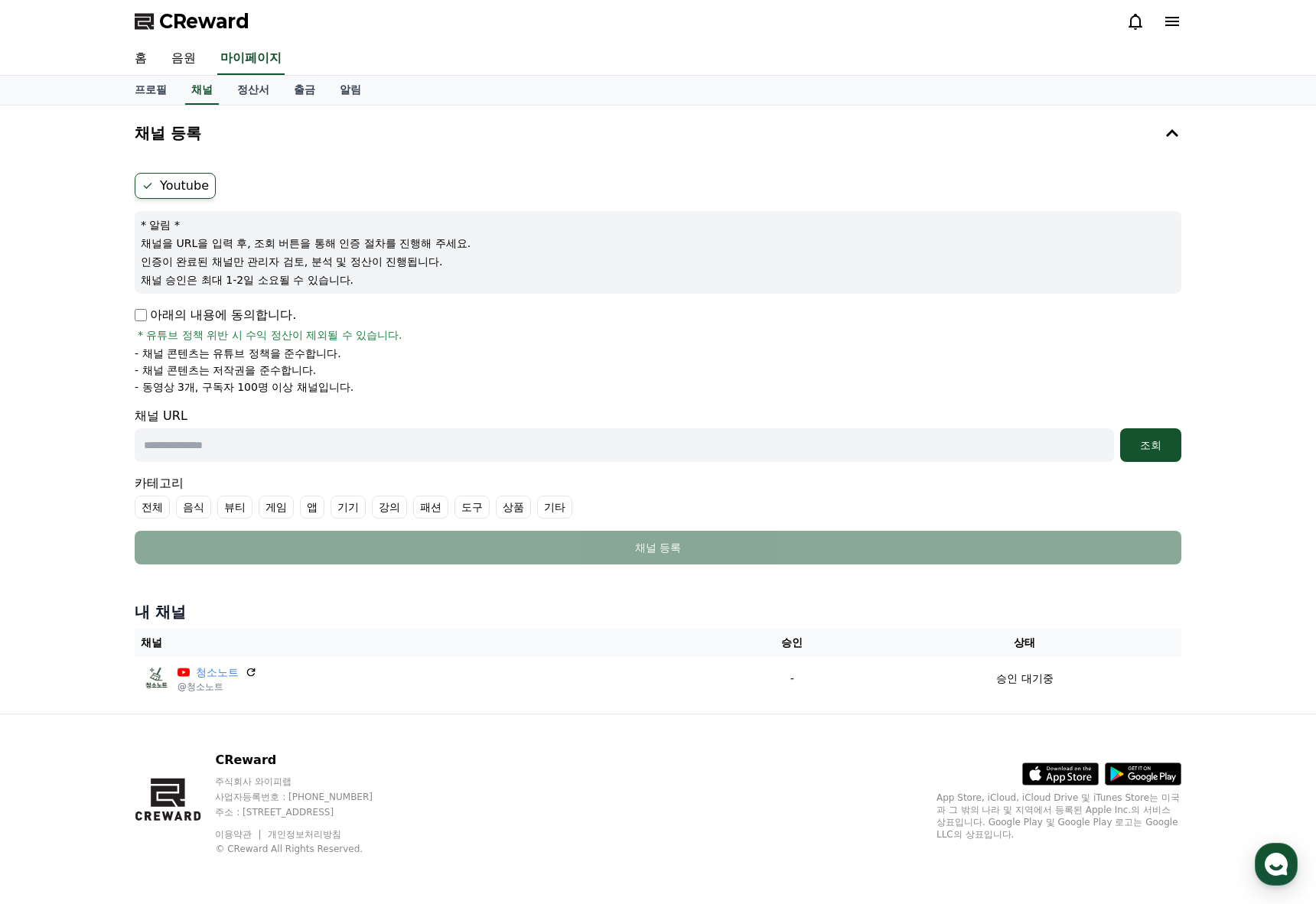
click at [292, 276] on p "채널 승인은 최대 1-2일 소요될 수 있습니다." at bounding box center [658, 280] width 1034 height 16
click at [237, 88] on link "정산서" at bounding box center [253, 89] width 57 height 29
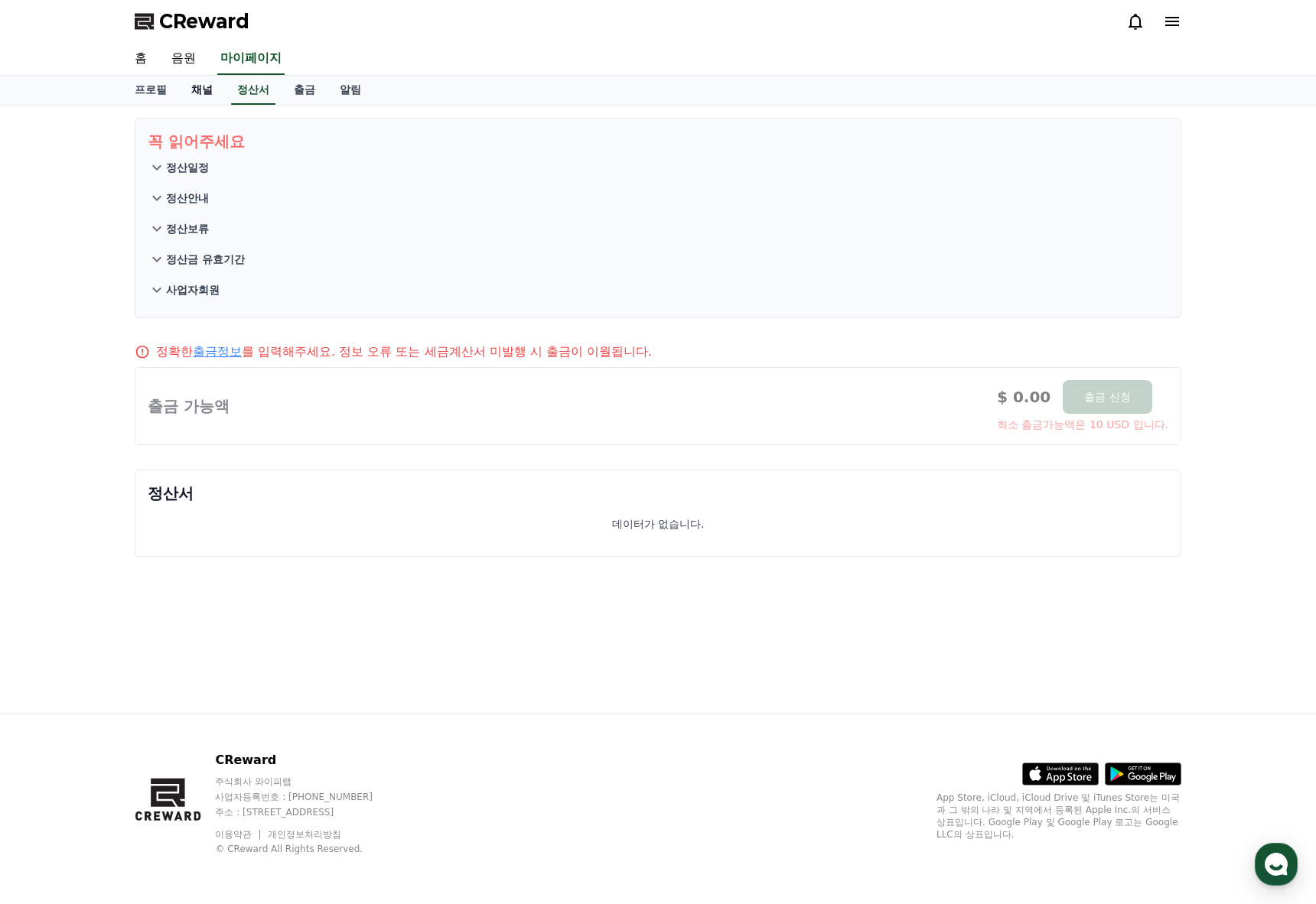
click at [186, 92] on link "채널" at bounding box center [202, 89] width 46 height 29
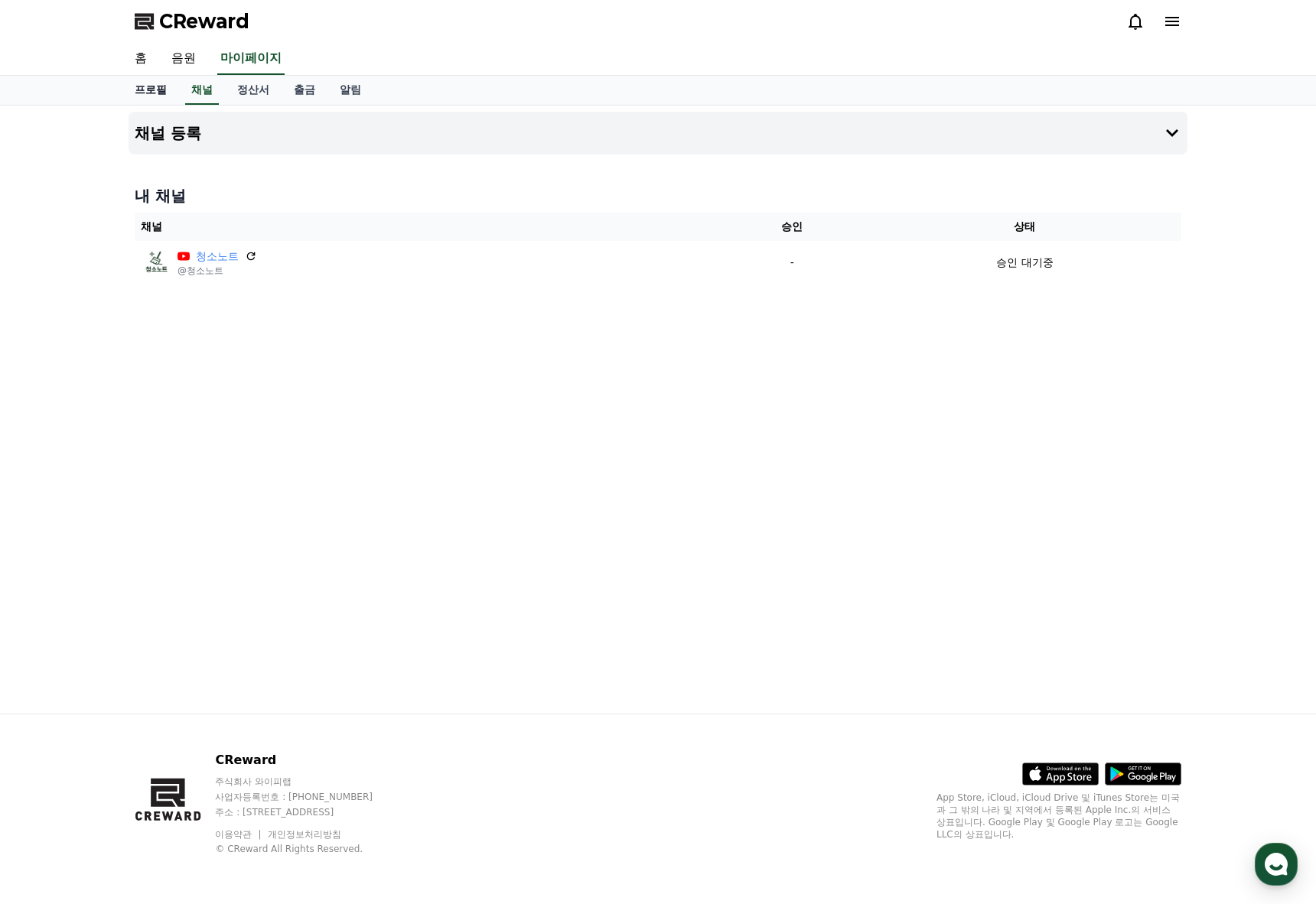
click at [139, 91] on link "프로필" at bounding box center [150, 89] width 57 height 29
select select "**********"
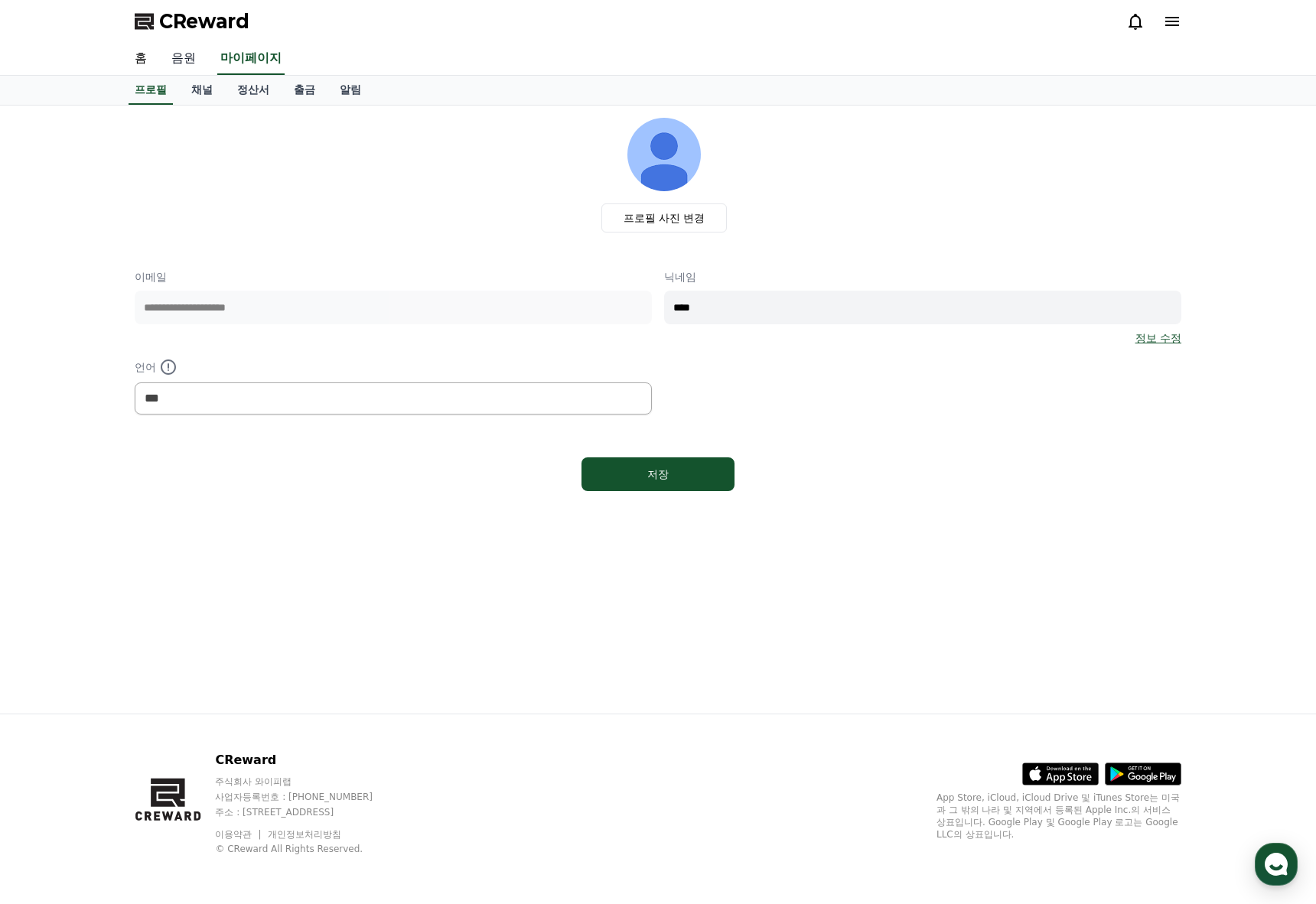
click at [160, 61] on link "음원" at bounding box center [183, 58] width 49 height 32
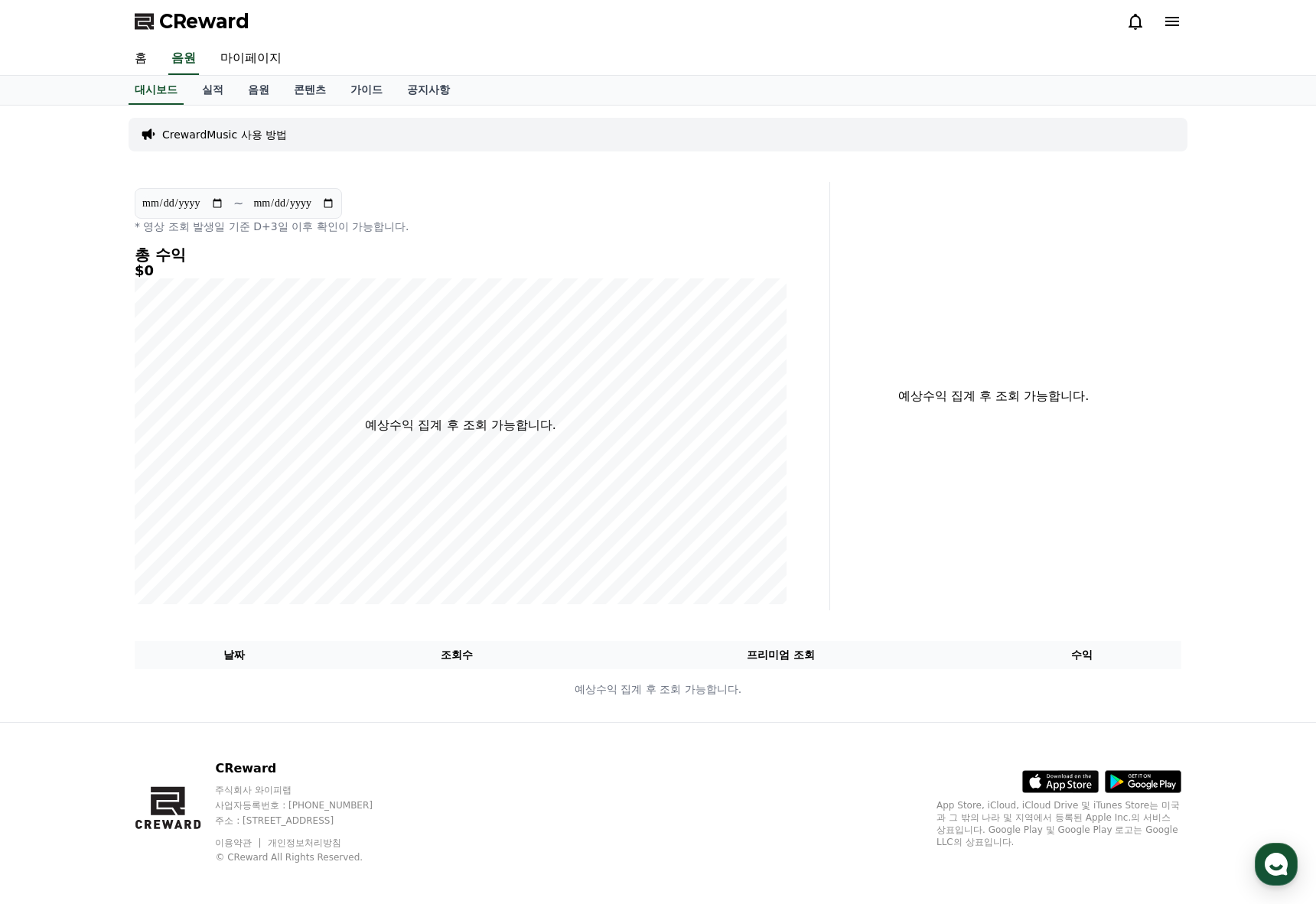
click at [217, 136] on p "CrewardMusic 사용 방법" at bounding box center [224, 134] width 124 height 16
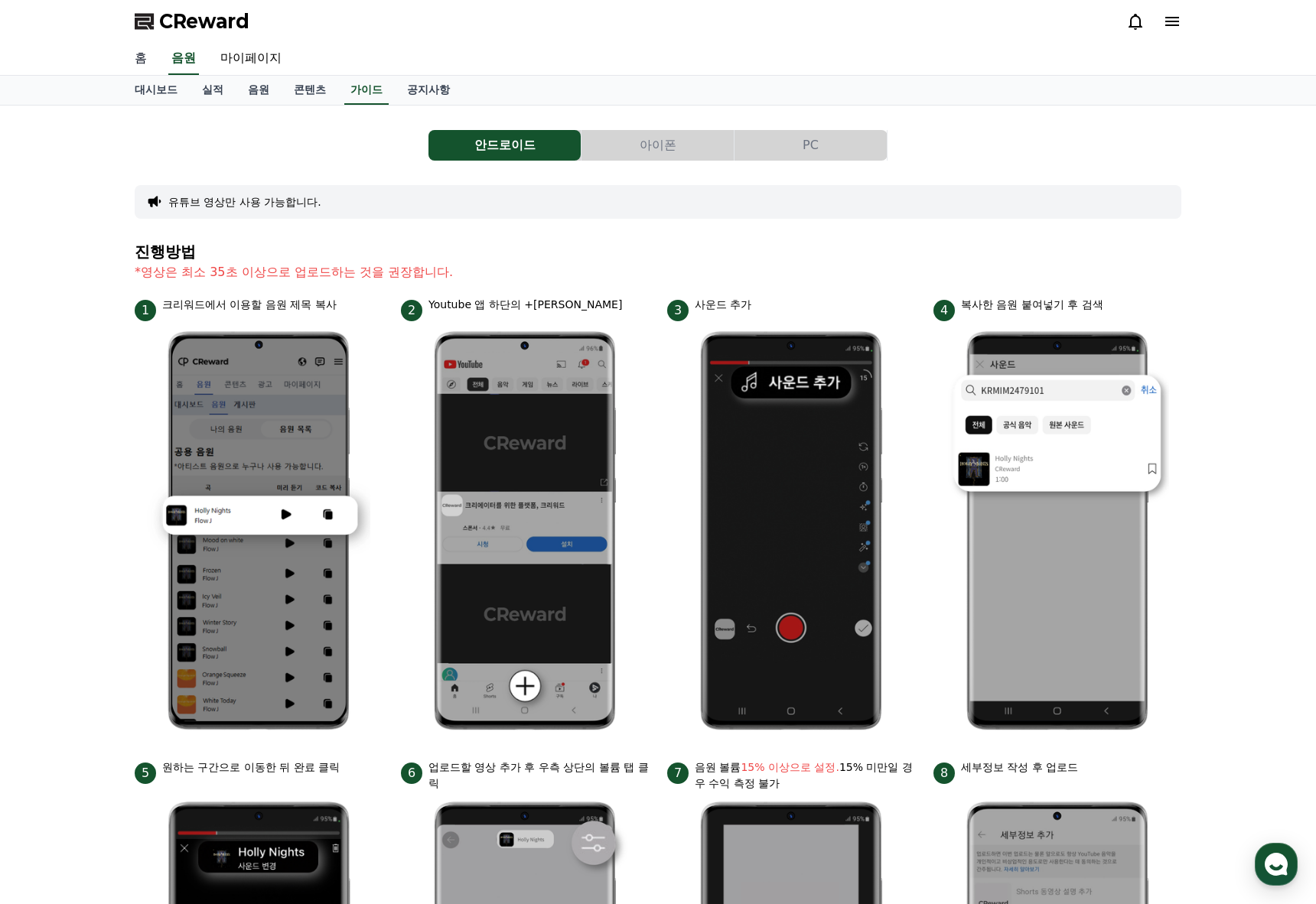
click at [159, 63] on div "홈 음원 마이페이지" at bounding box center [658, 58] width 1071 height 32
click at [150, 63] on link "홈" at bounding box center [140, 58] width 37 height 32
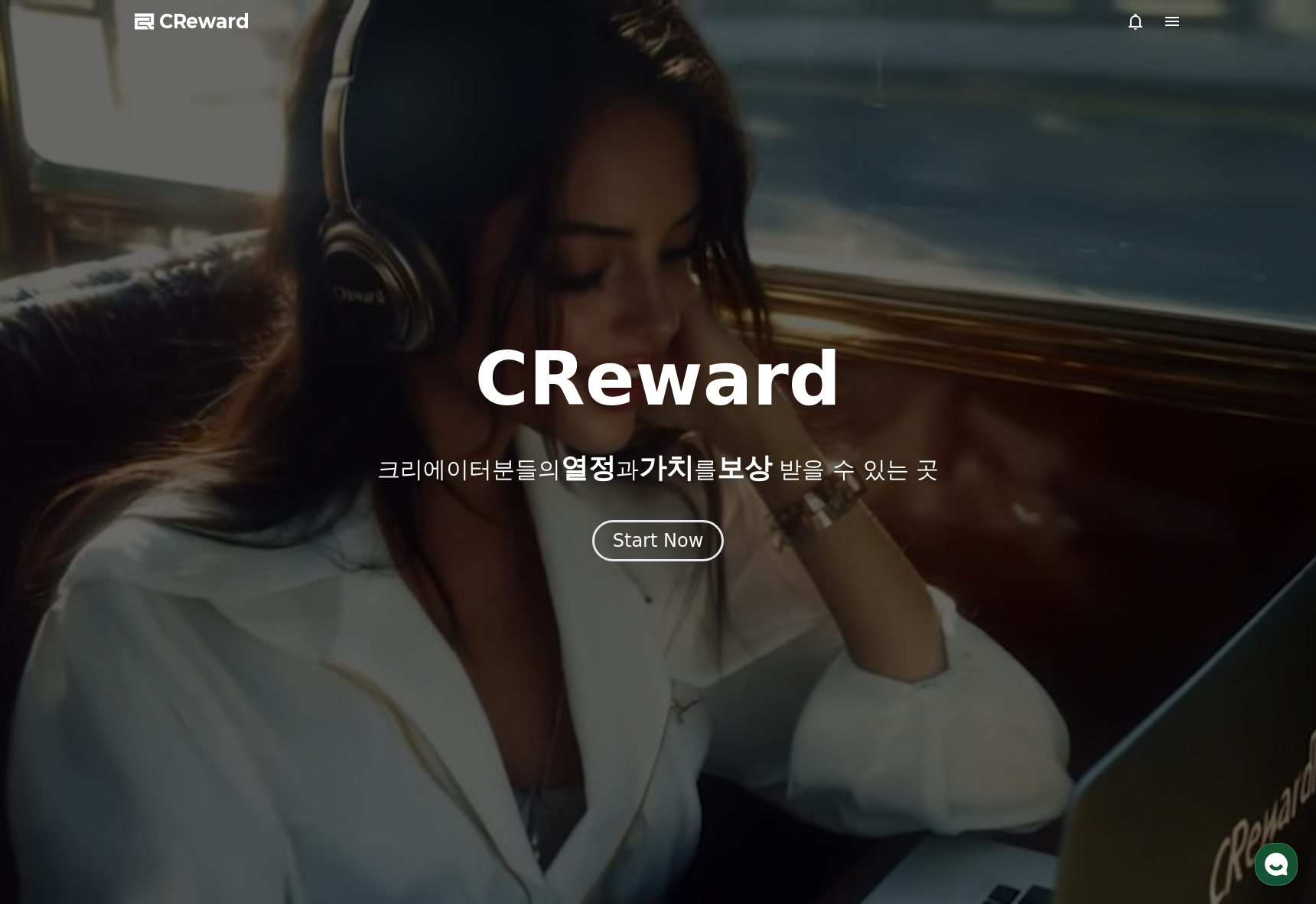
click at [1182, 23] on div at bounding box center [658, 452] width 1316 height 904
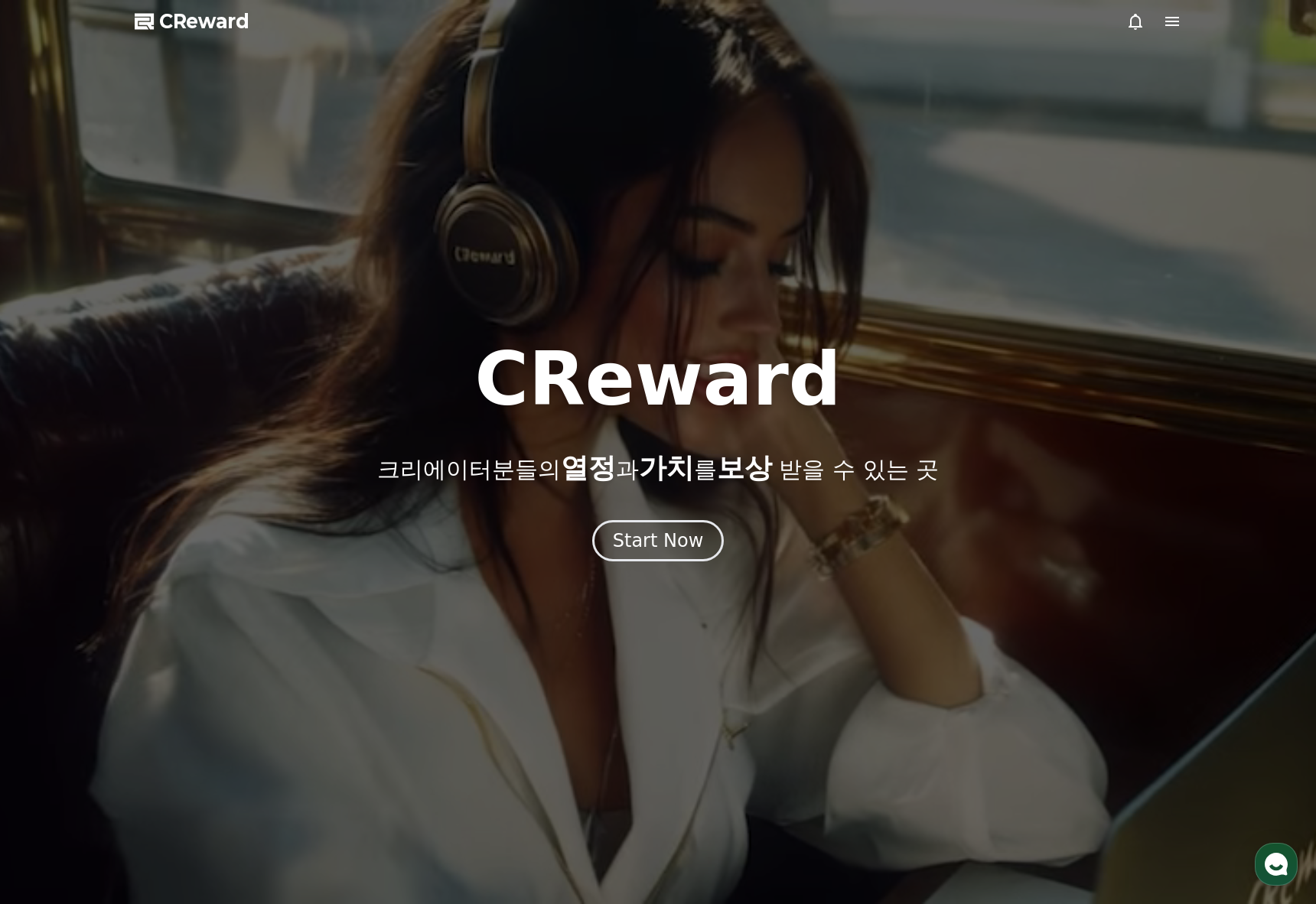
click at [1173, 17] on icon at bounding box center [1172, 21] width 14 height 9
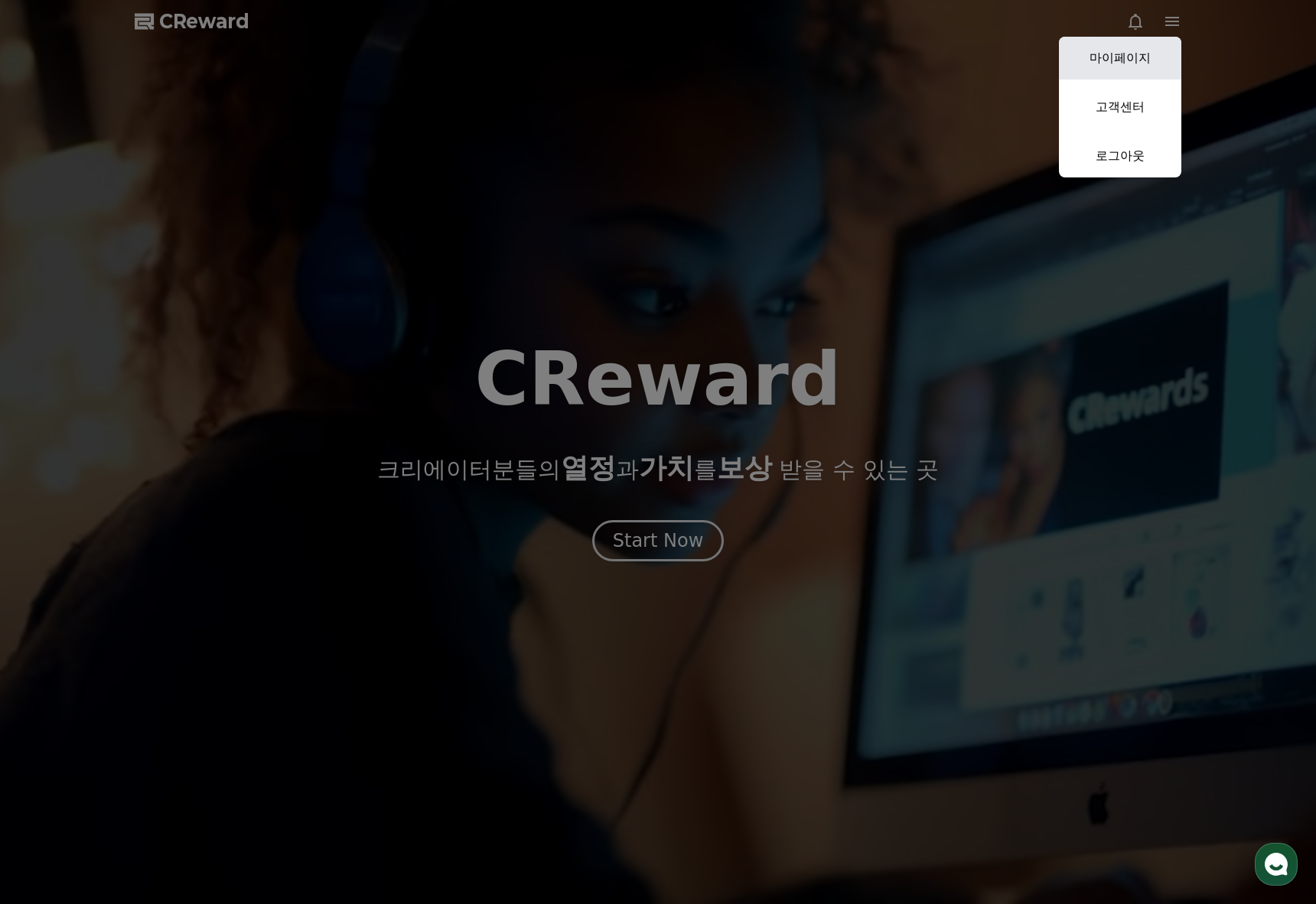
click at [1145, 59] on link "마이페이지" at bounding box center [1119, 58] width 122 height 43
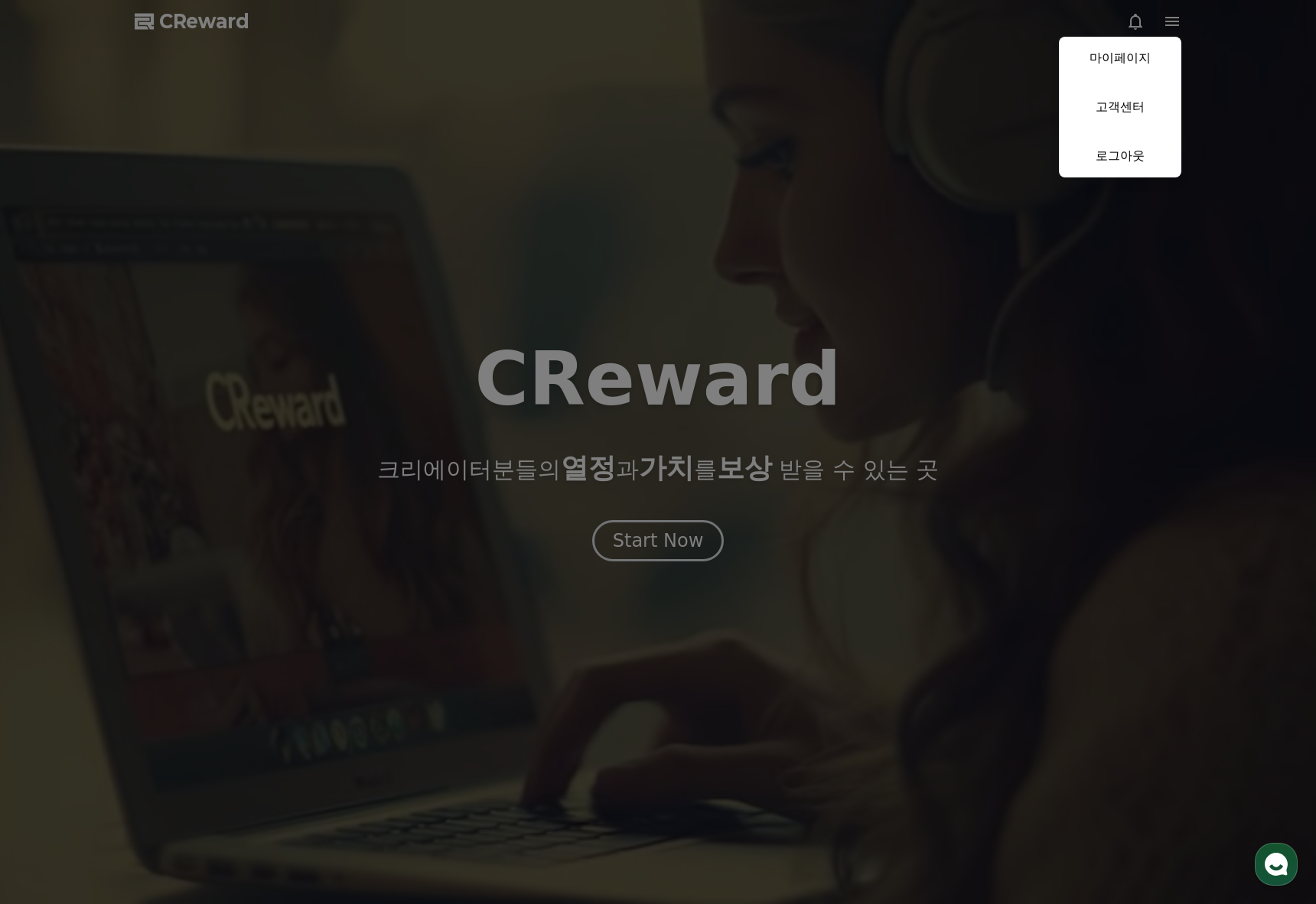
select select "**********"
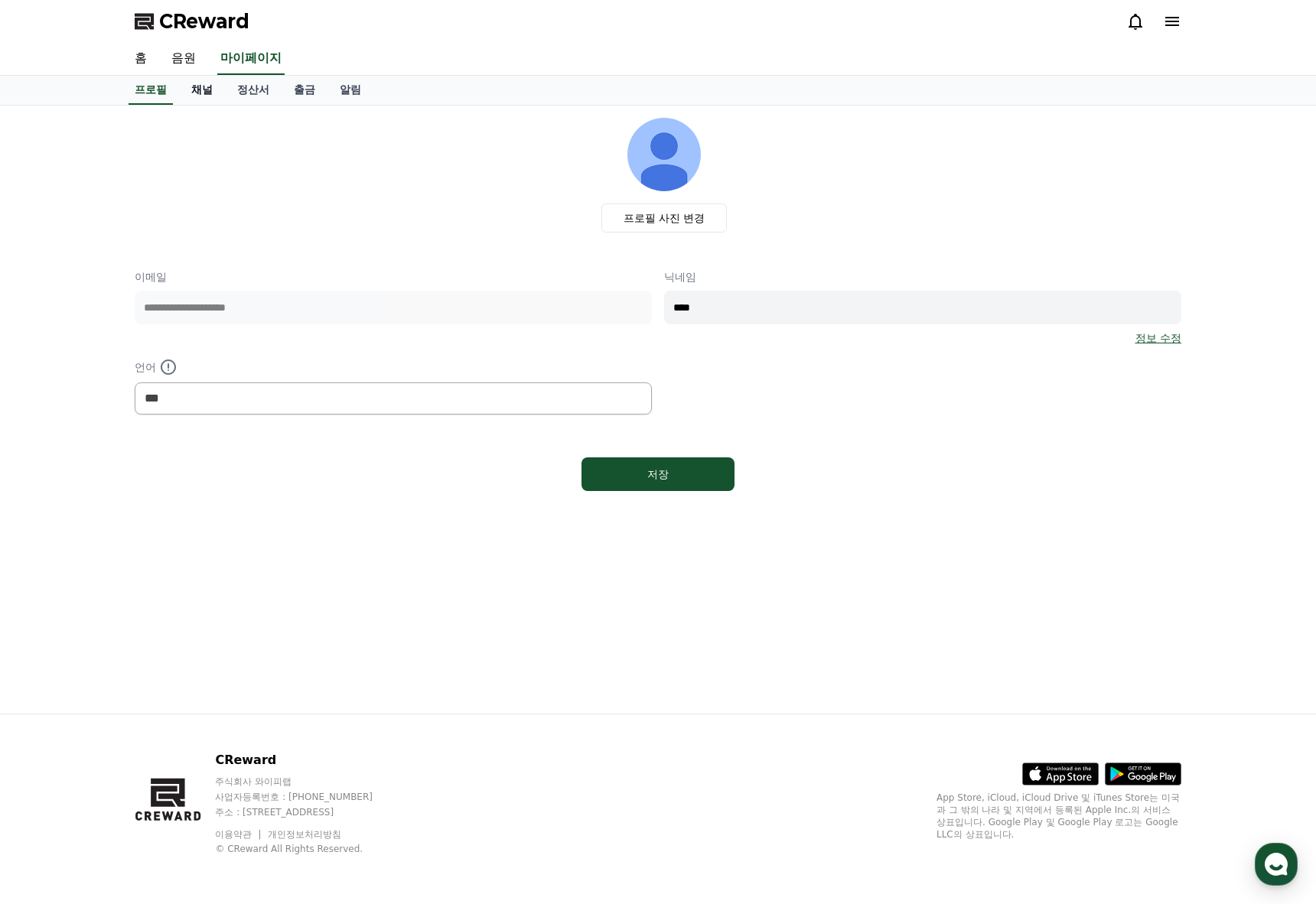
click at [203, 84] on link "채널" at bounding box center [202, 89] width 46 height 29
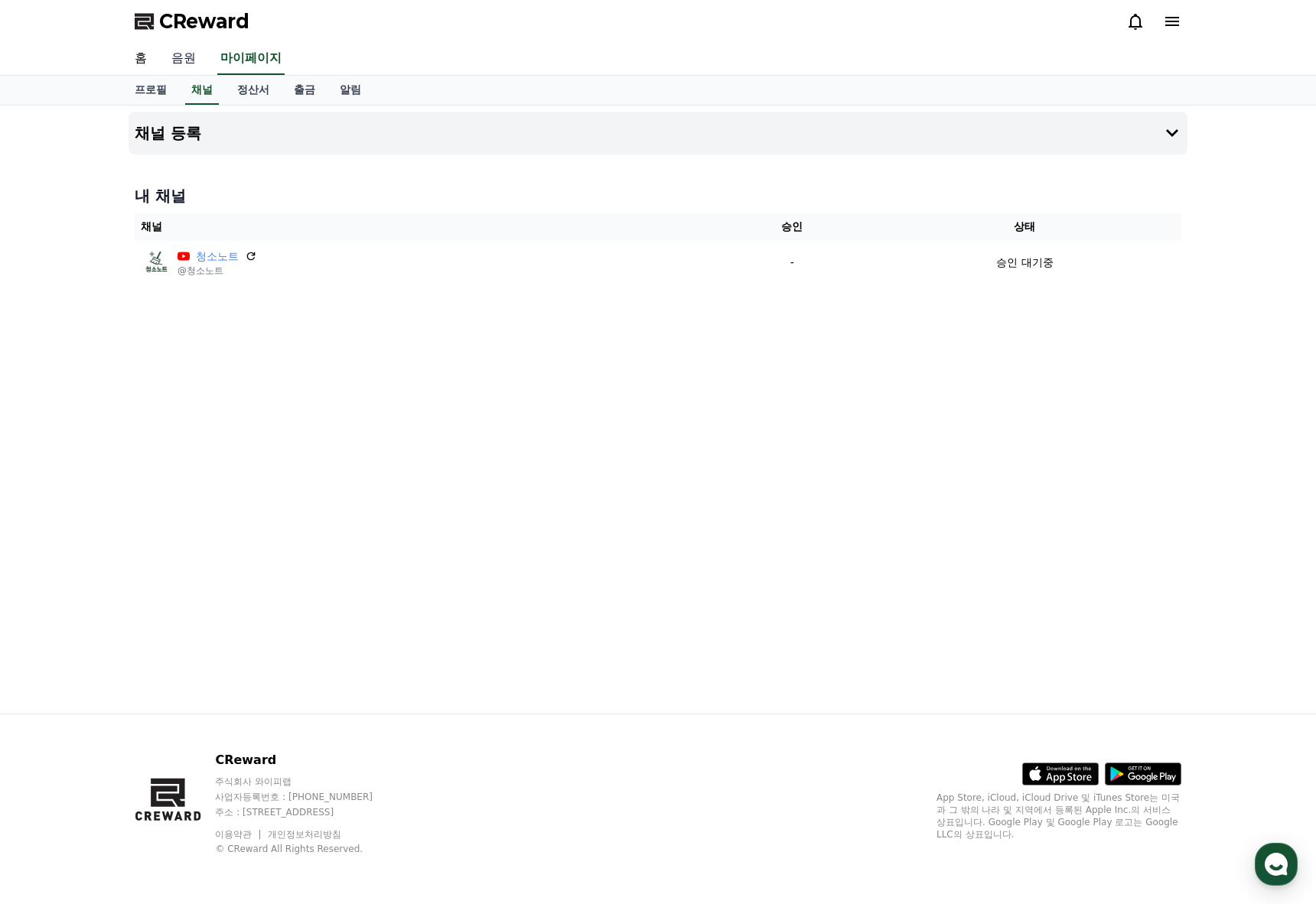
click at [200, 59] on link "음원" at bounding box center [183, 58] width 49 height 32
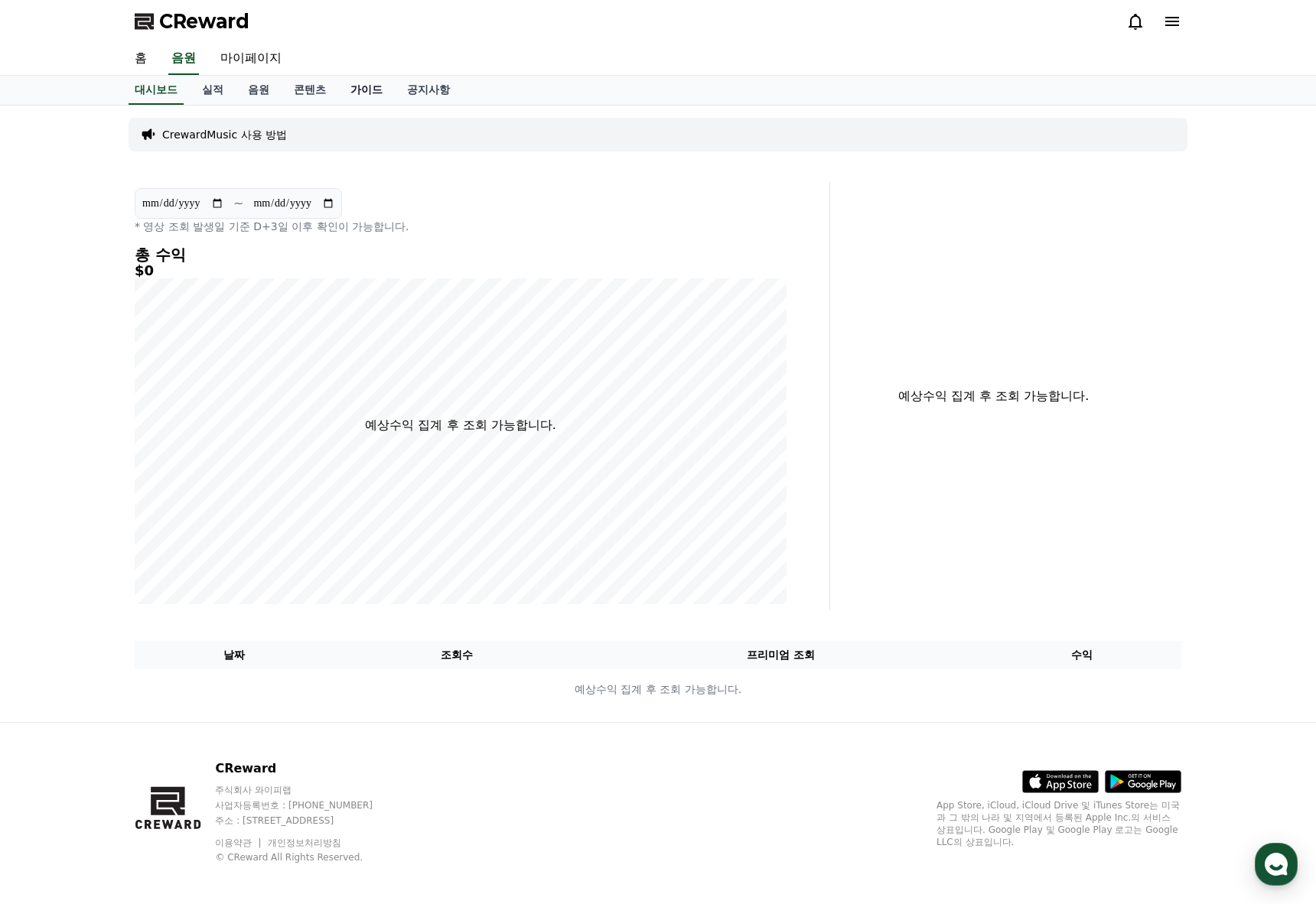
click at [360, 90] on link "가이드" at bounding box center [366, 89] width 57 height 29
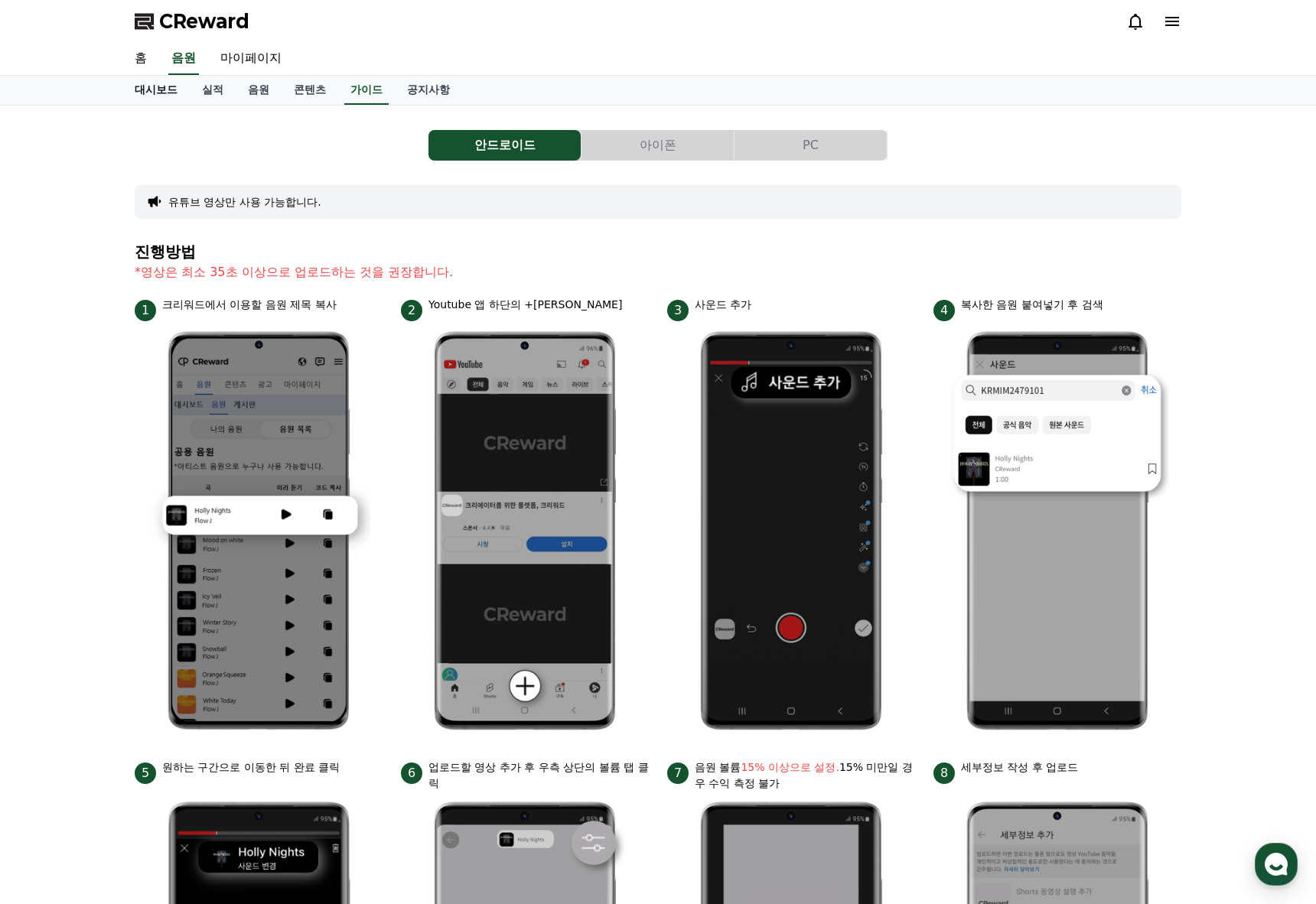
click at [147, 97] on link "대시보드" at bounding box center [156, 89] width 67 height 29
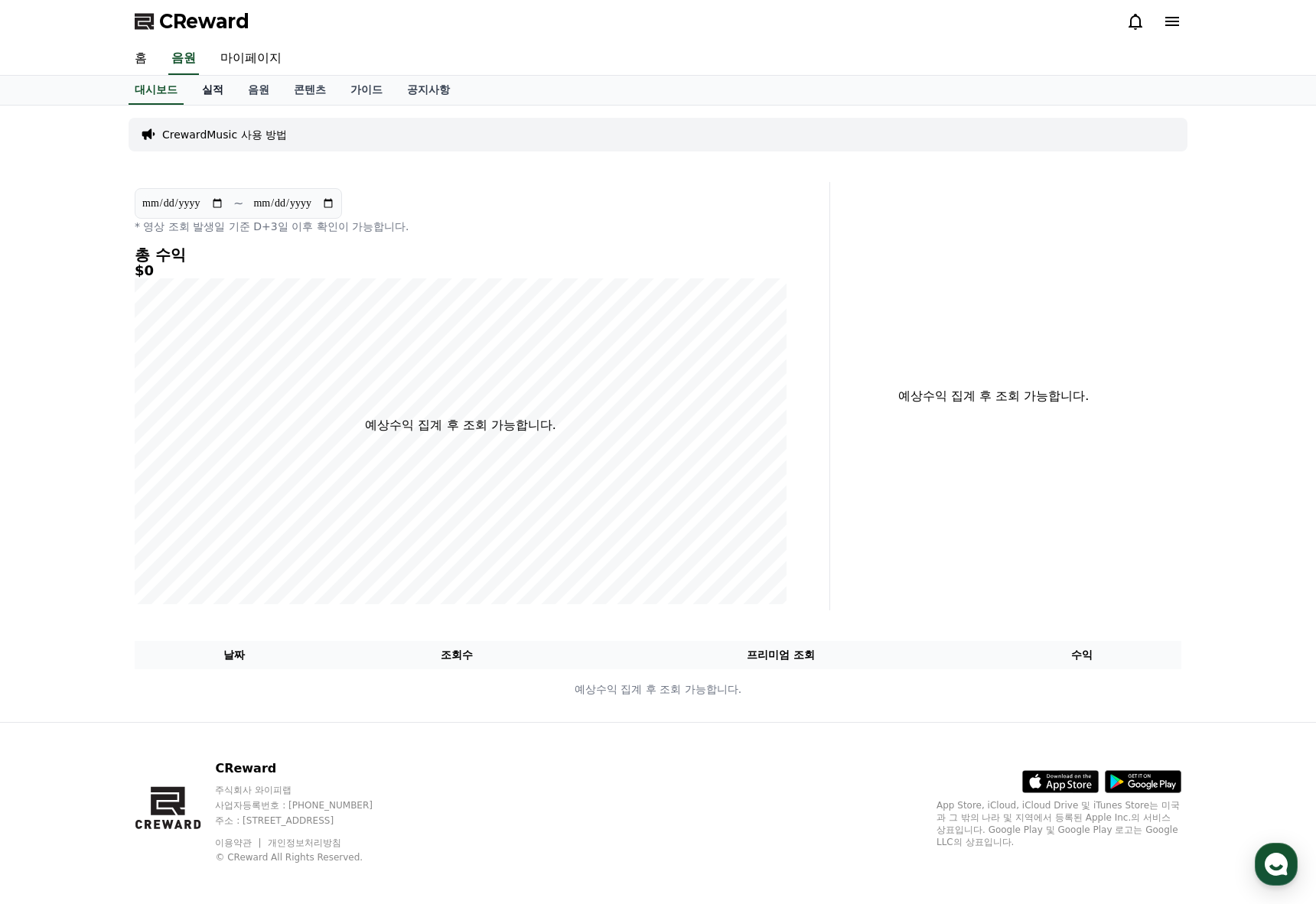
click at [232, 88] on link "실적" at bounding box center [213, 89] width 46 height 29
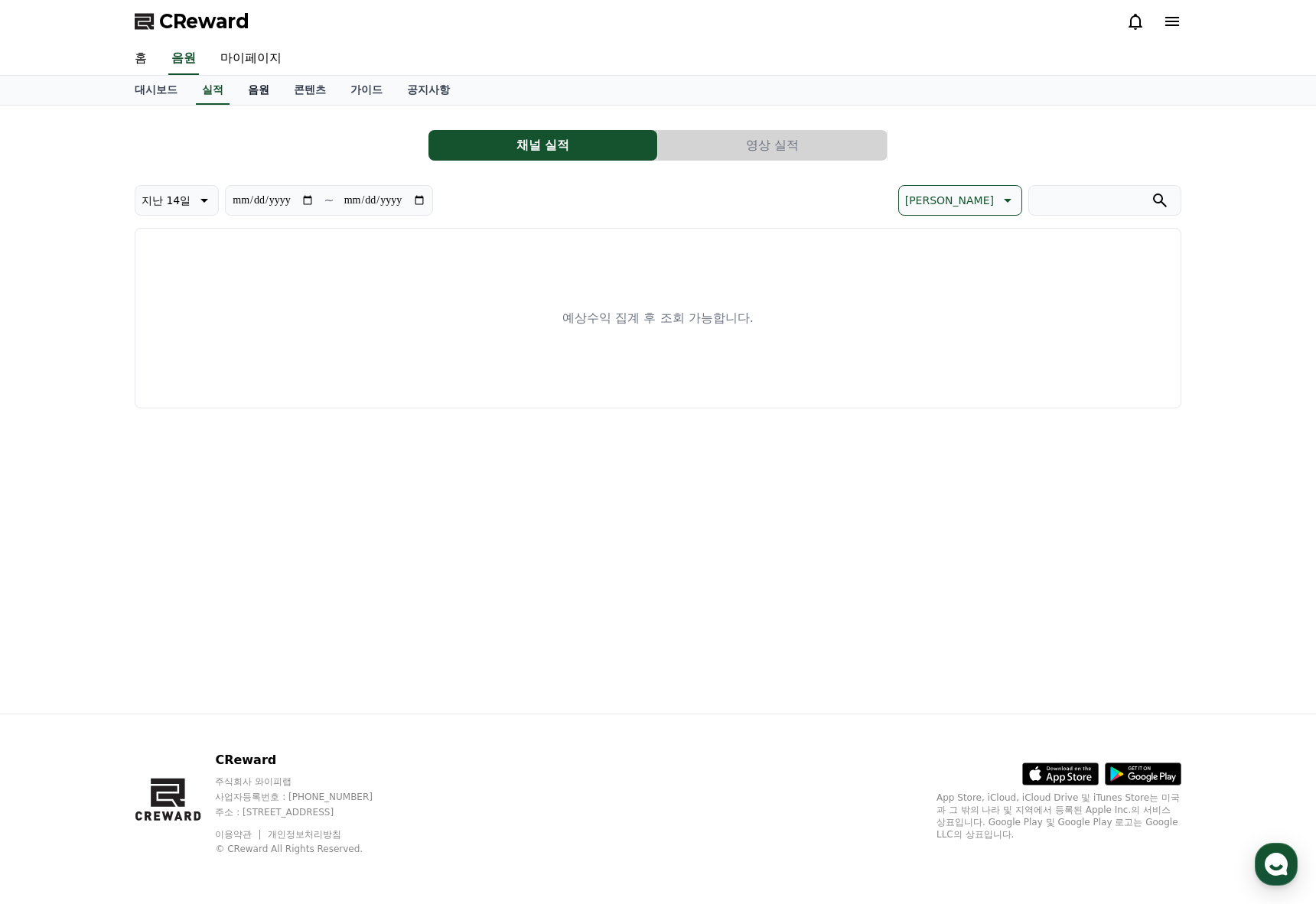
click at [260, 88] on link "음원" at bounding box center [259, 89] width 46 height 29
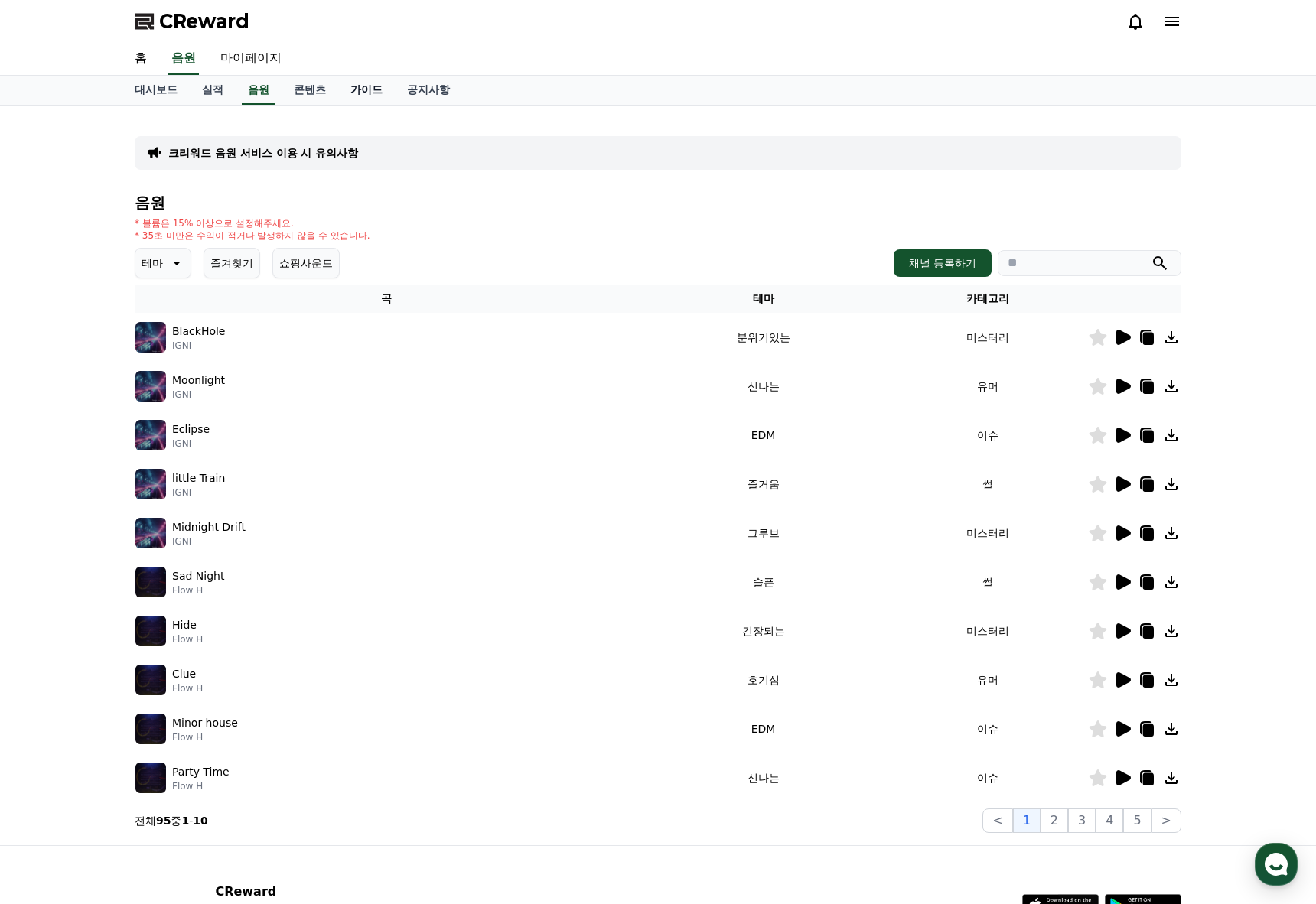
click at [355, 88] on link "가이드" at bounding box center [366, 89] width 57 height 29
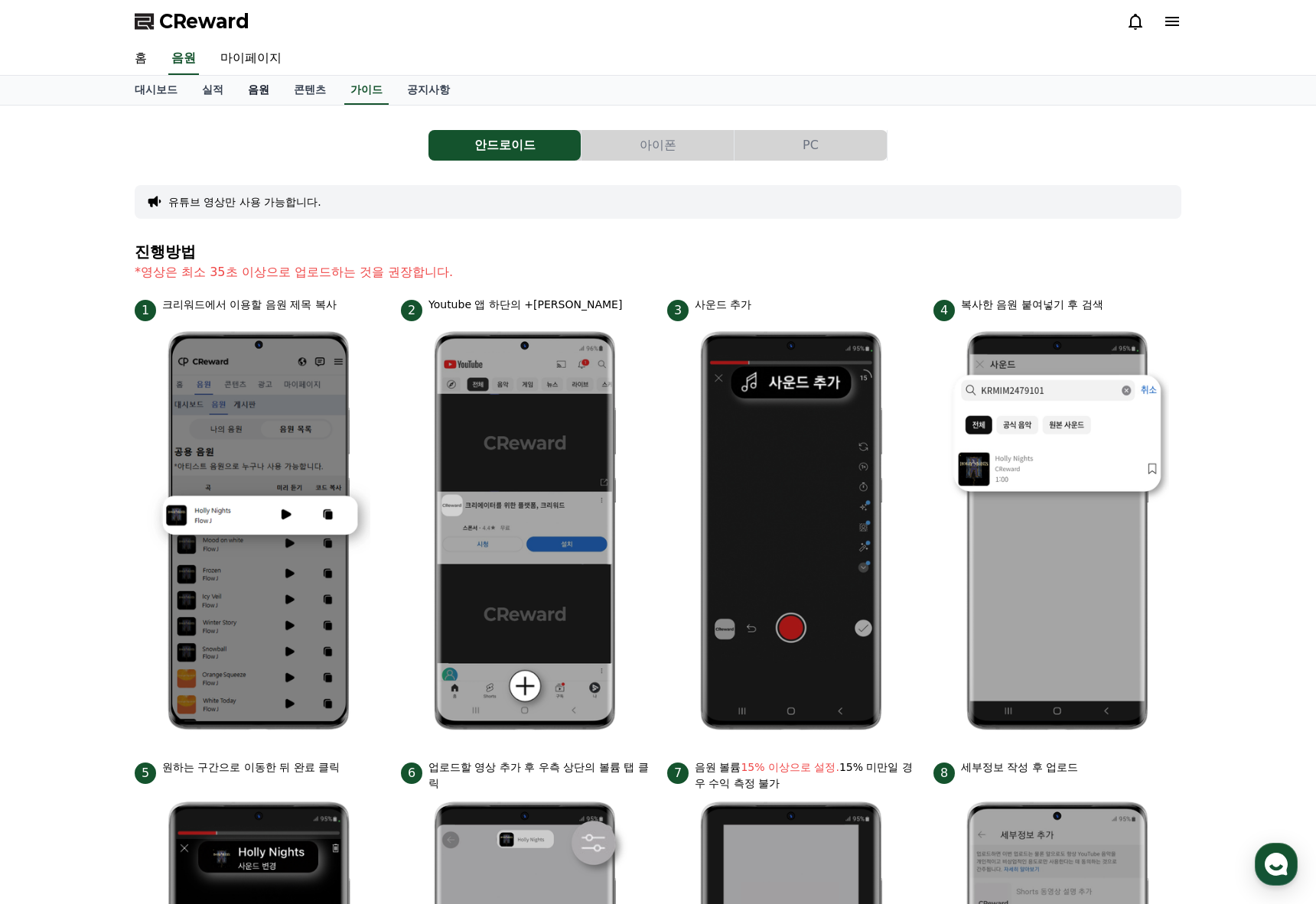
click at [267, 97] on link "음원" at bounding box center [259, 89] width 46 height 29
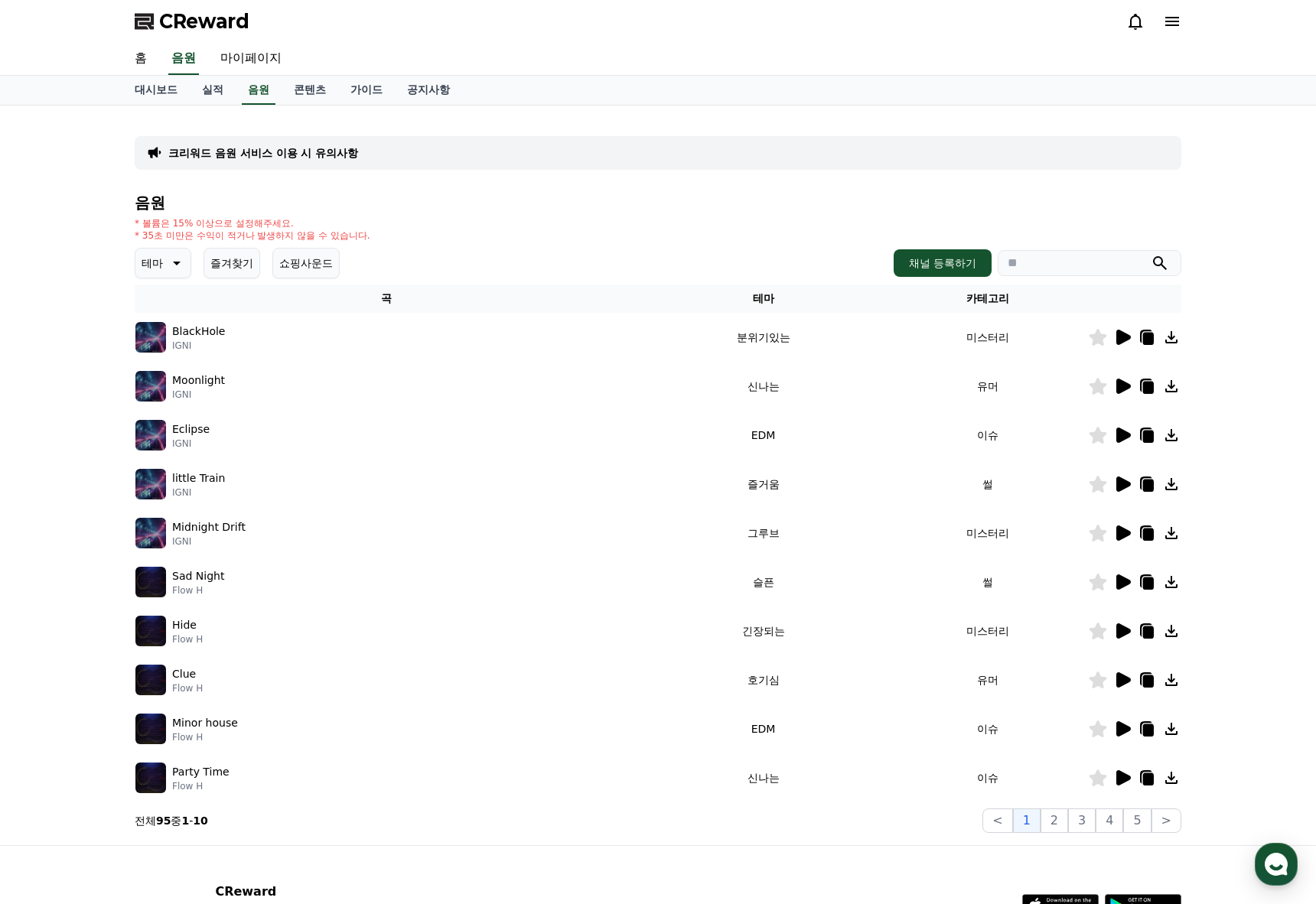
click at [1107, 330] on div at bounding box center [1134, 337] width 92 height 18
click at [1117, 336] on icon at bounding box center [1124, 337] width 15 height 16
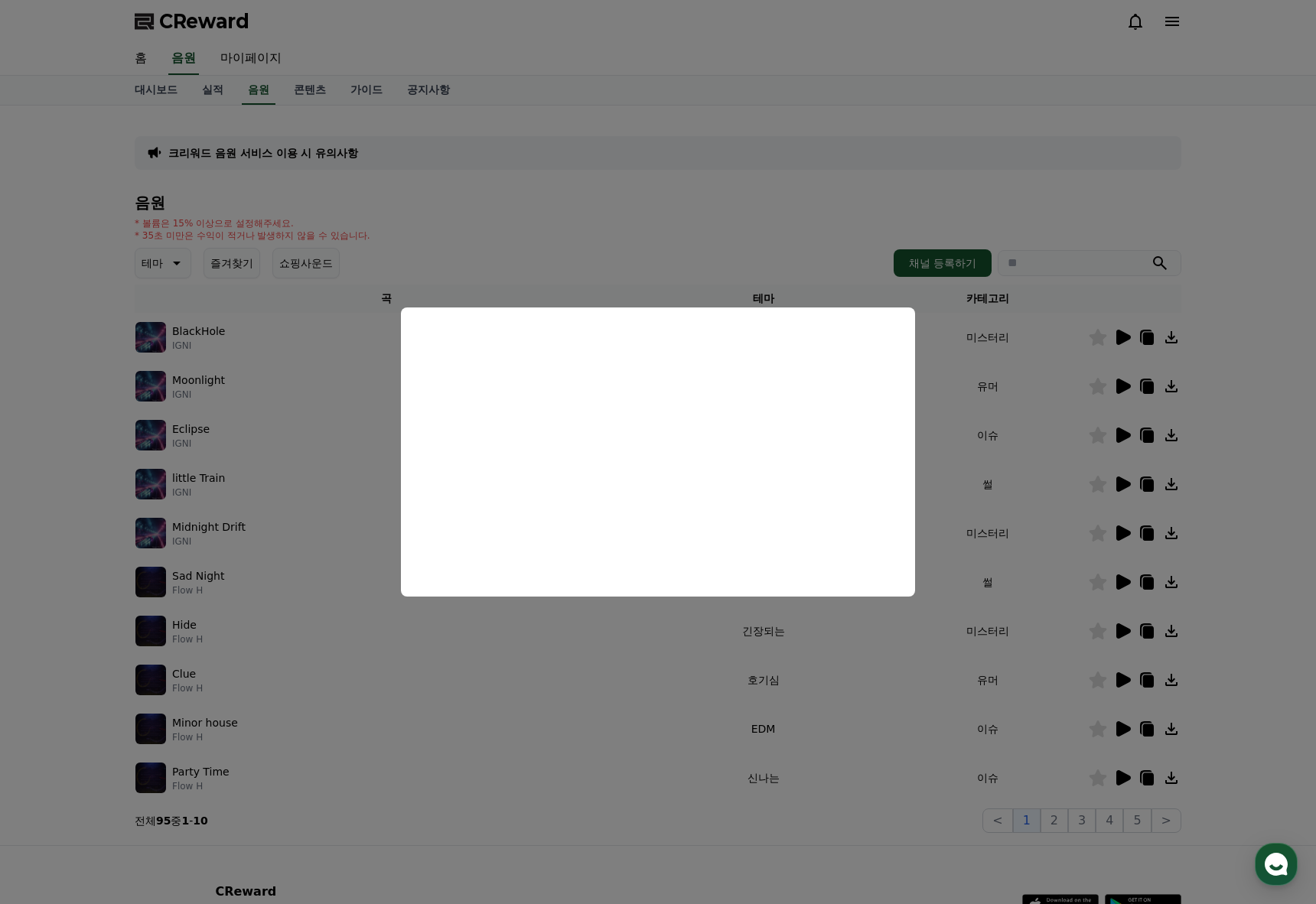
click at [1029, 499] on button "close modal" at bounding box center [658, 452] width 1316 height 904
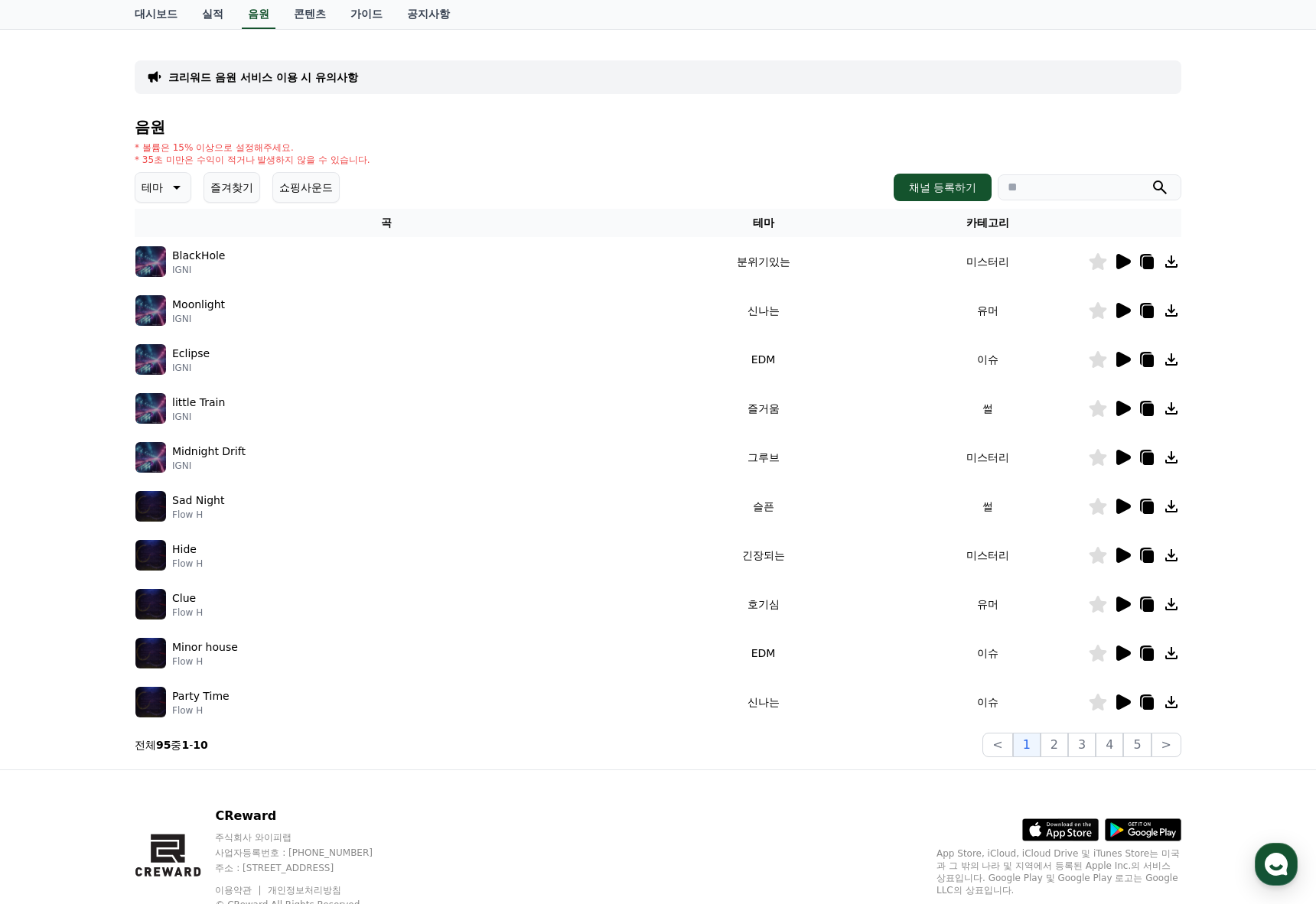
scroll to position [132, 0]
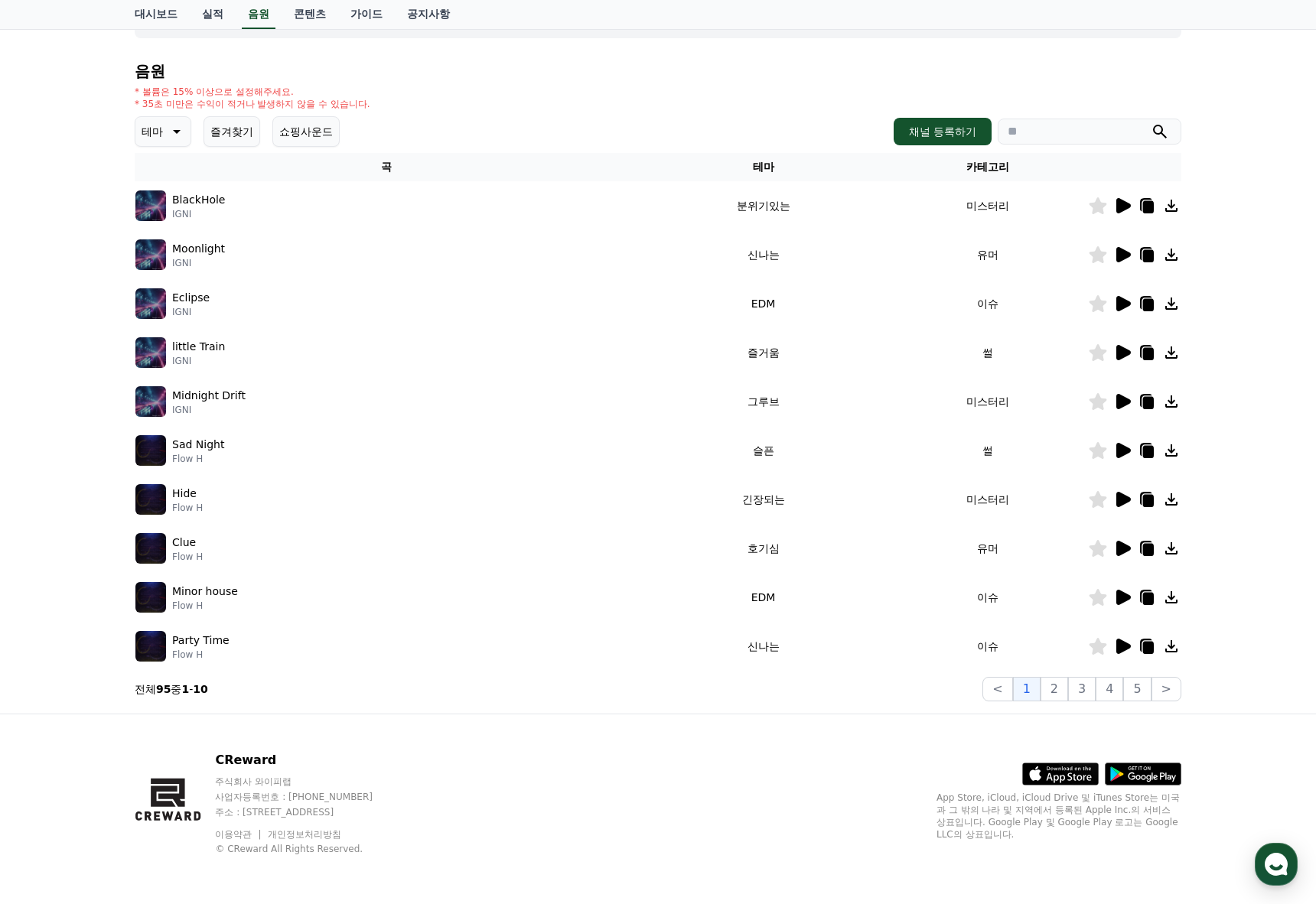
click at [1115, 409] on icon at bounding box center [1122, 401] width 18 height 18
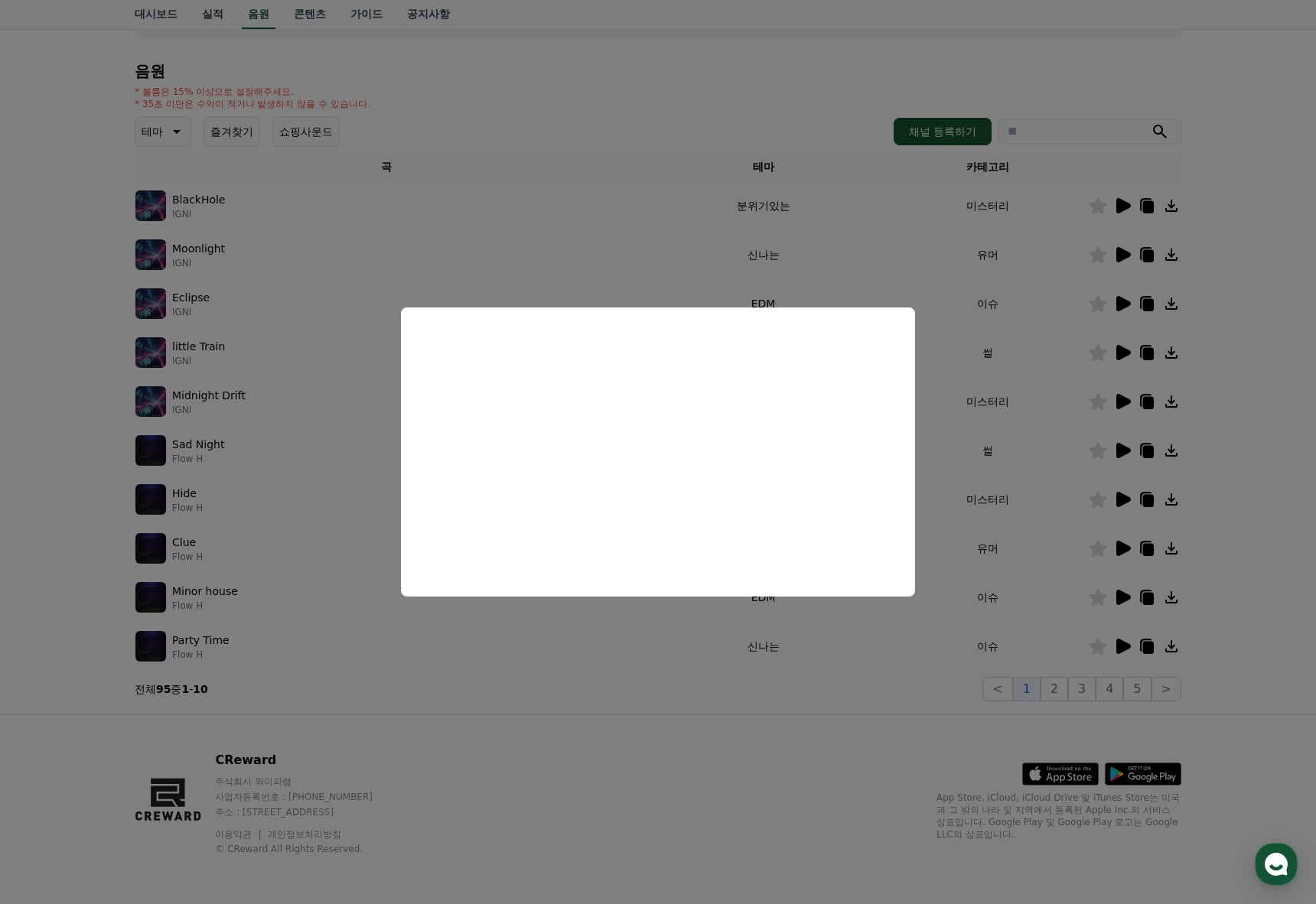
click at [969, 486] on button "close modal" at bounding box center [658, 452] width 1316 height 904
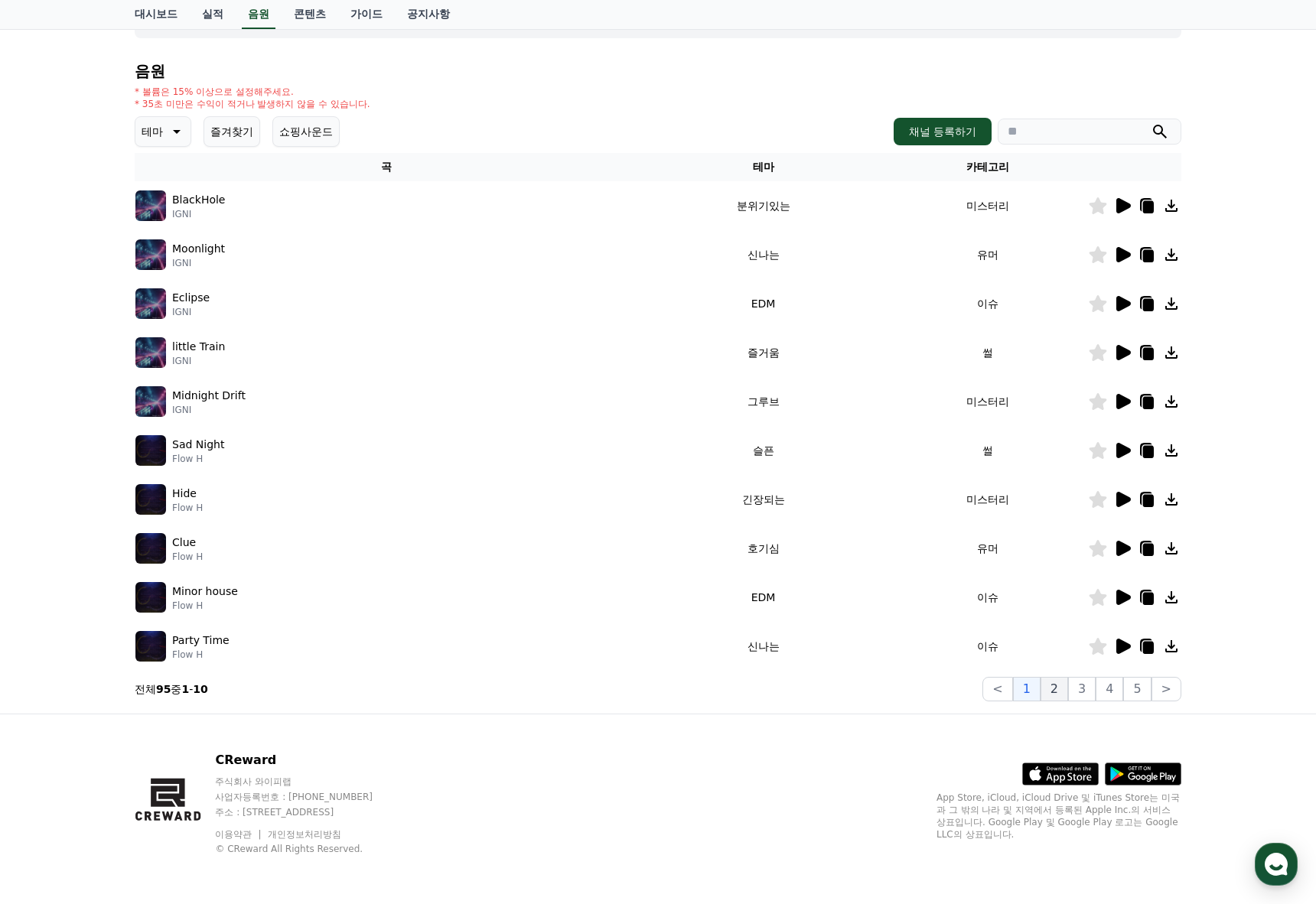
click at [1060, 690] on button "2" at bounding box center [1054, 689] width 28 height 25
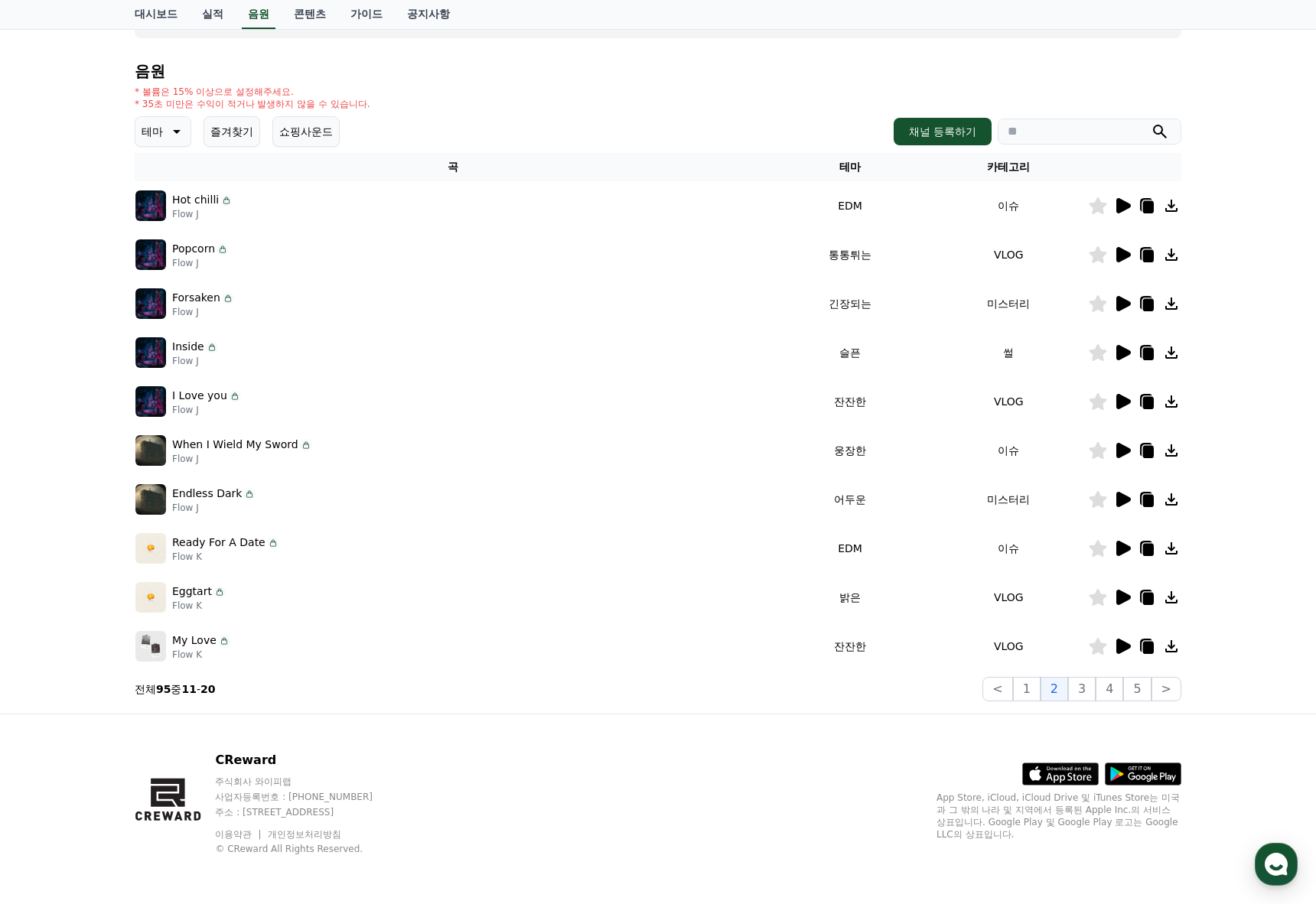
click at [1114, 502] on icon at bounding box center [1122, 499] width 18 height 18
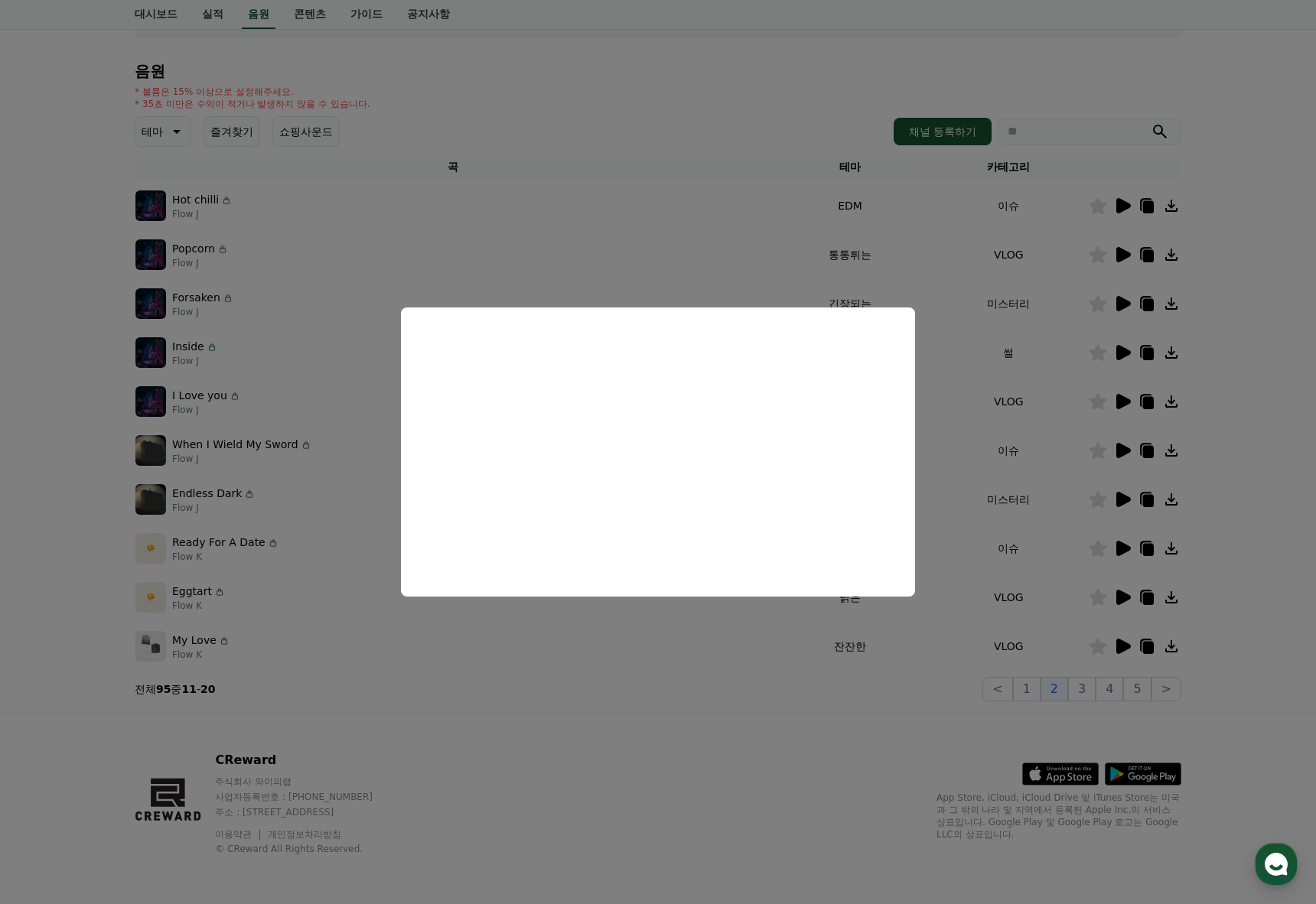
click at [676, 622] on button "close modal" at bounding box center [658, 452] width 1316 height 904
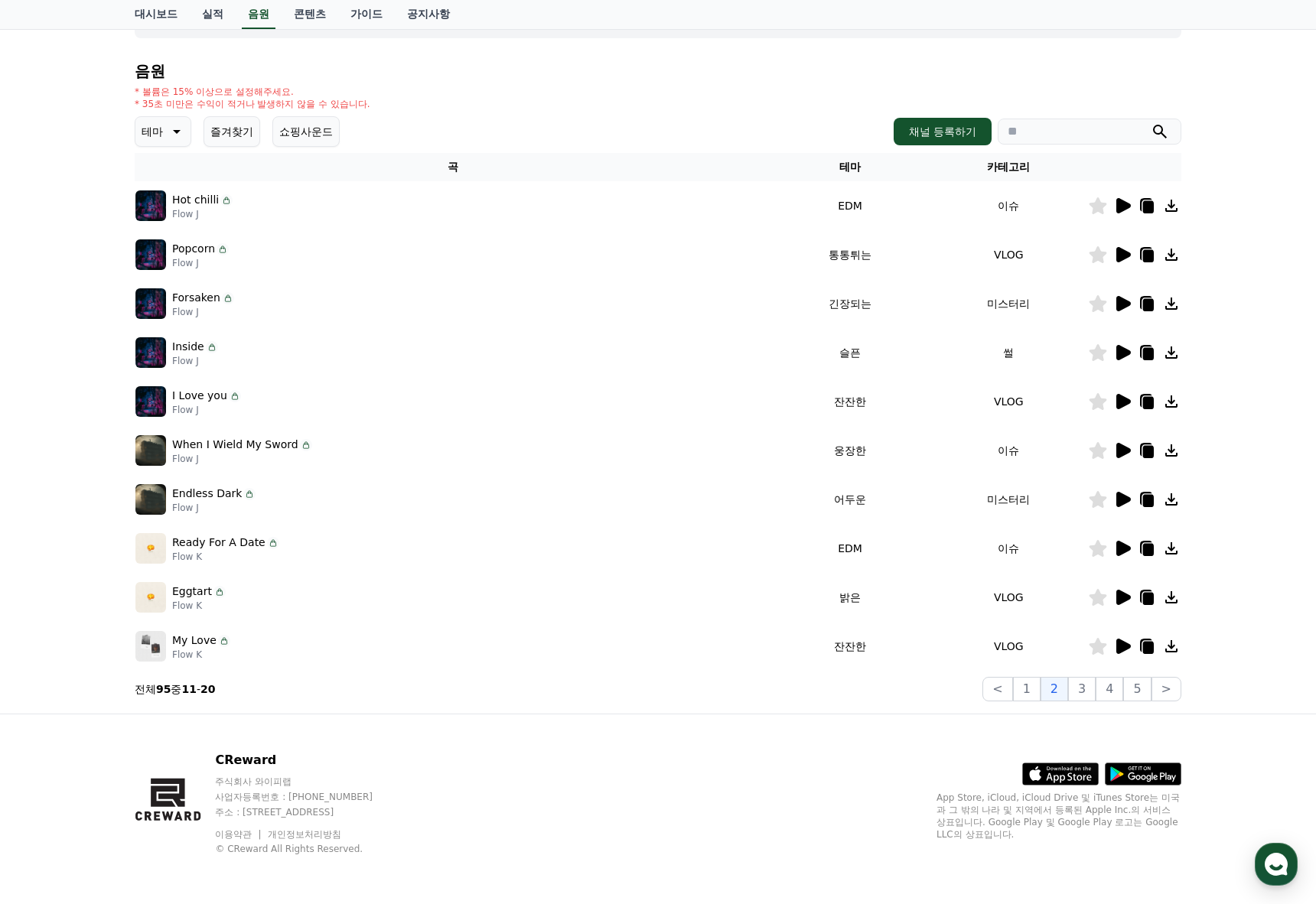
click at [1114, 592] on icon at bounding box center [1122, 597] width 18 height 18
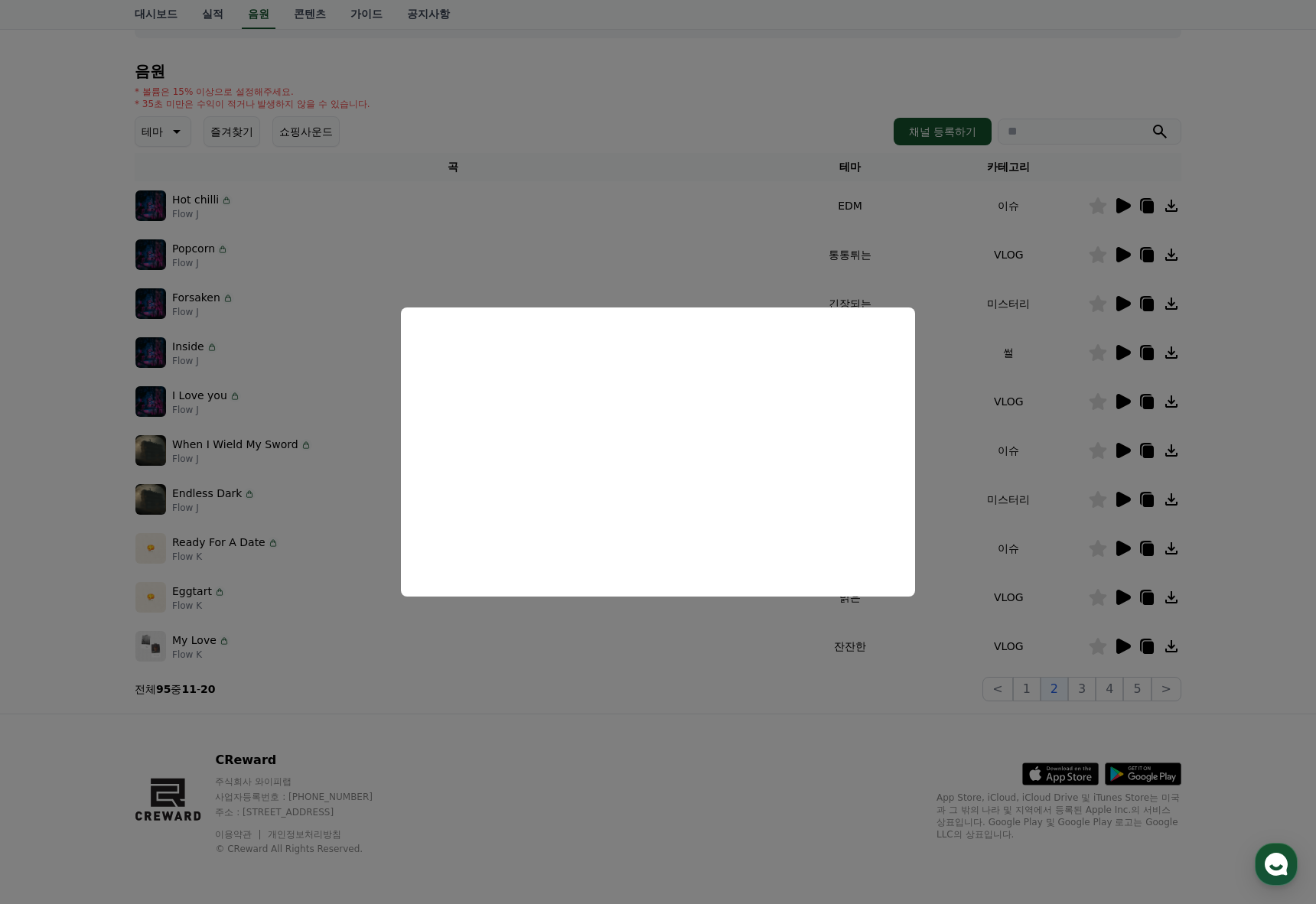
click at [493, 693] on button "close modal" at bounding box center [658, 452] width 1316 height 904
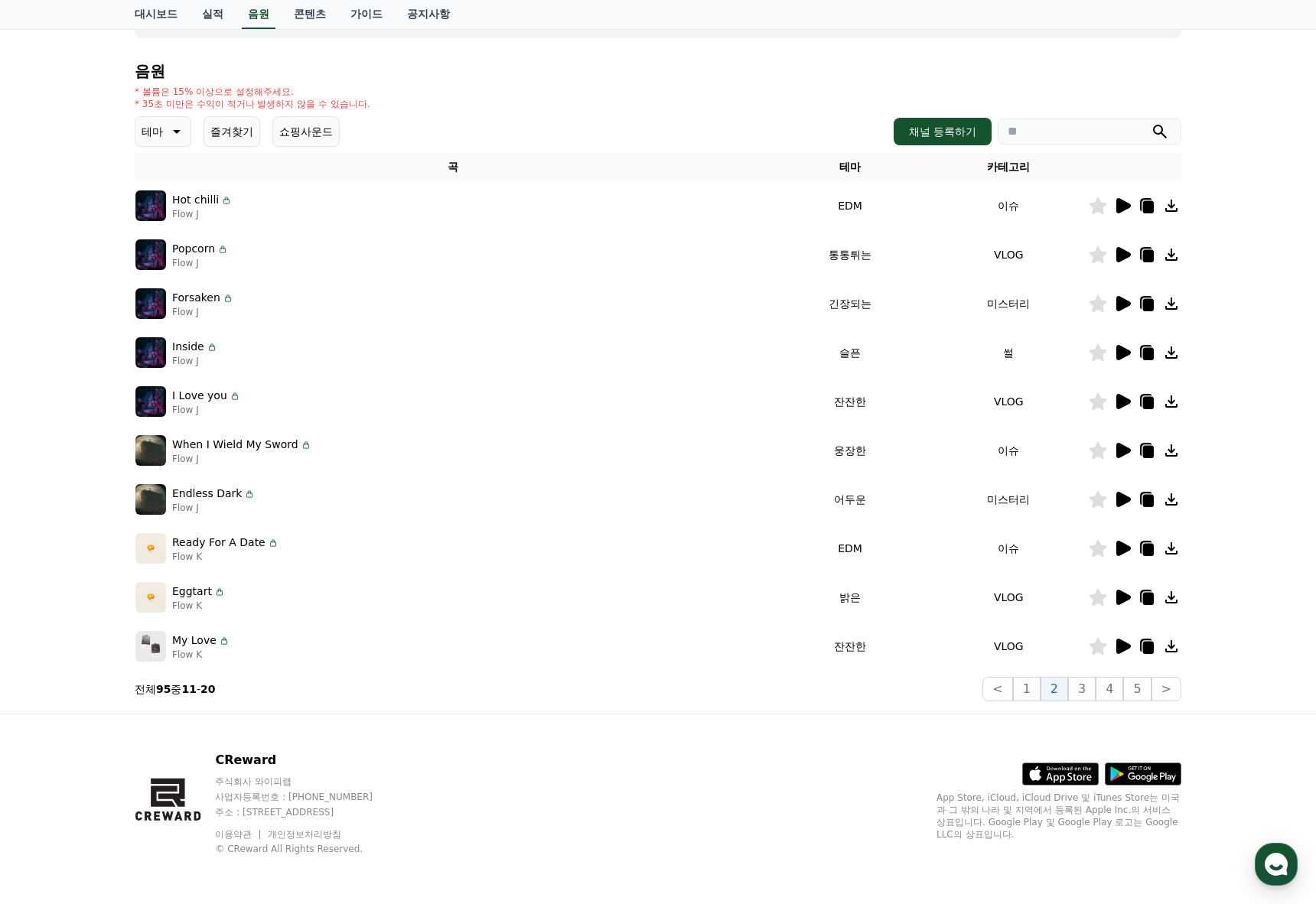
click at [1113, 547] on icon at bounding box center [1122, 548] width 18 height 18
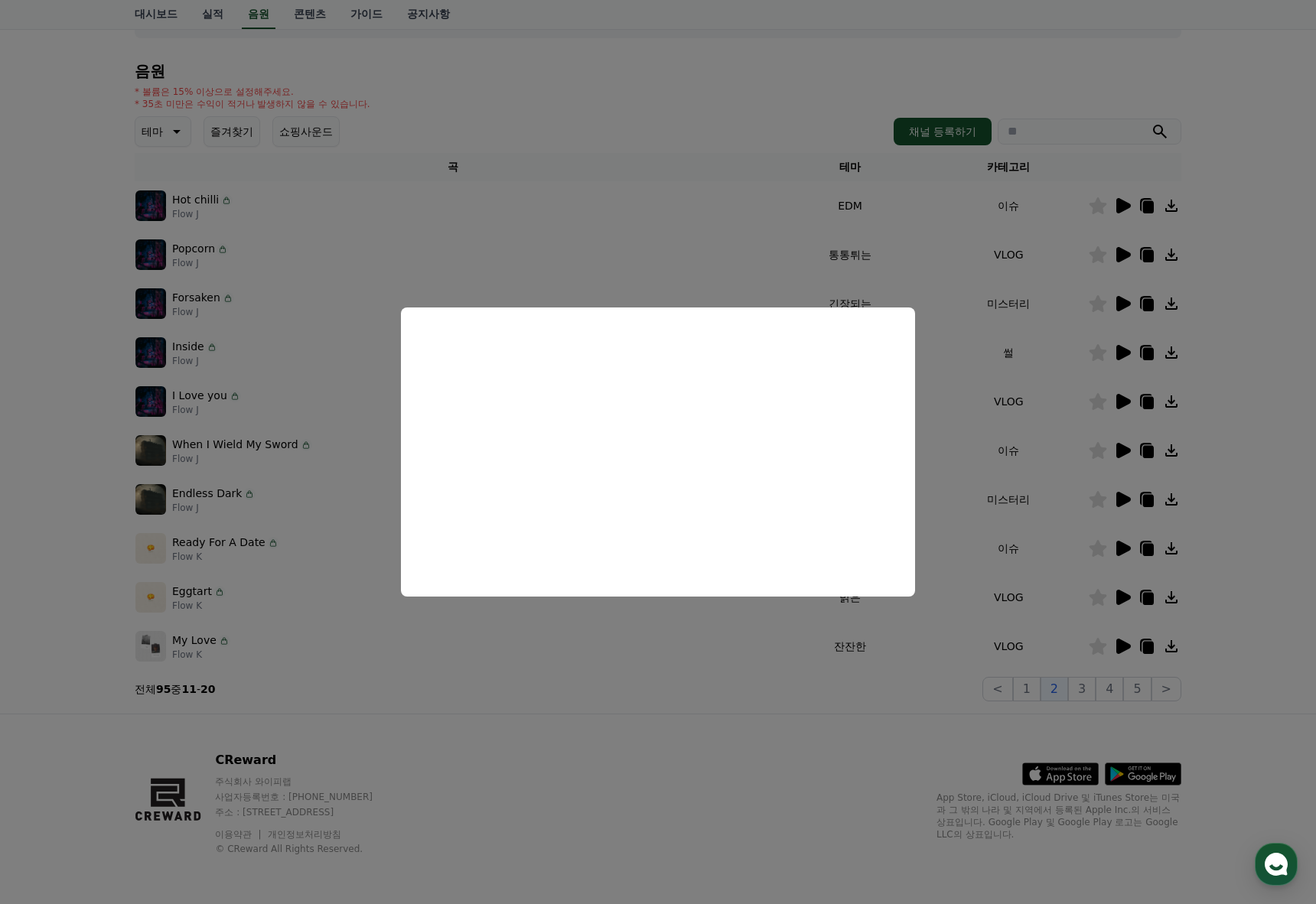
click at [524, 654] on button "close modal" at bounding box center [658, 452] width 1316 height 904
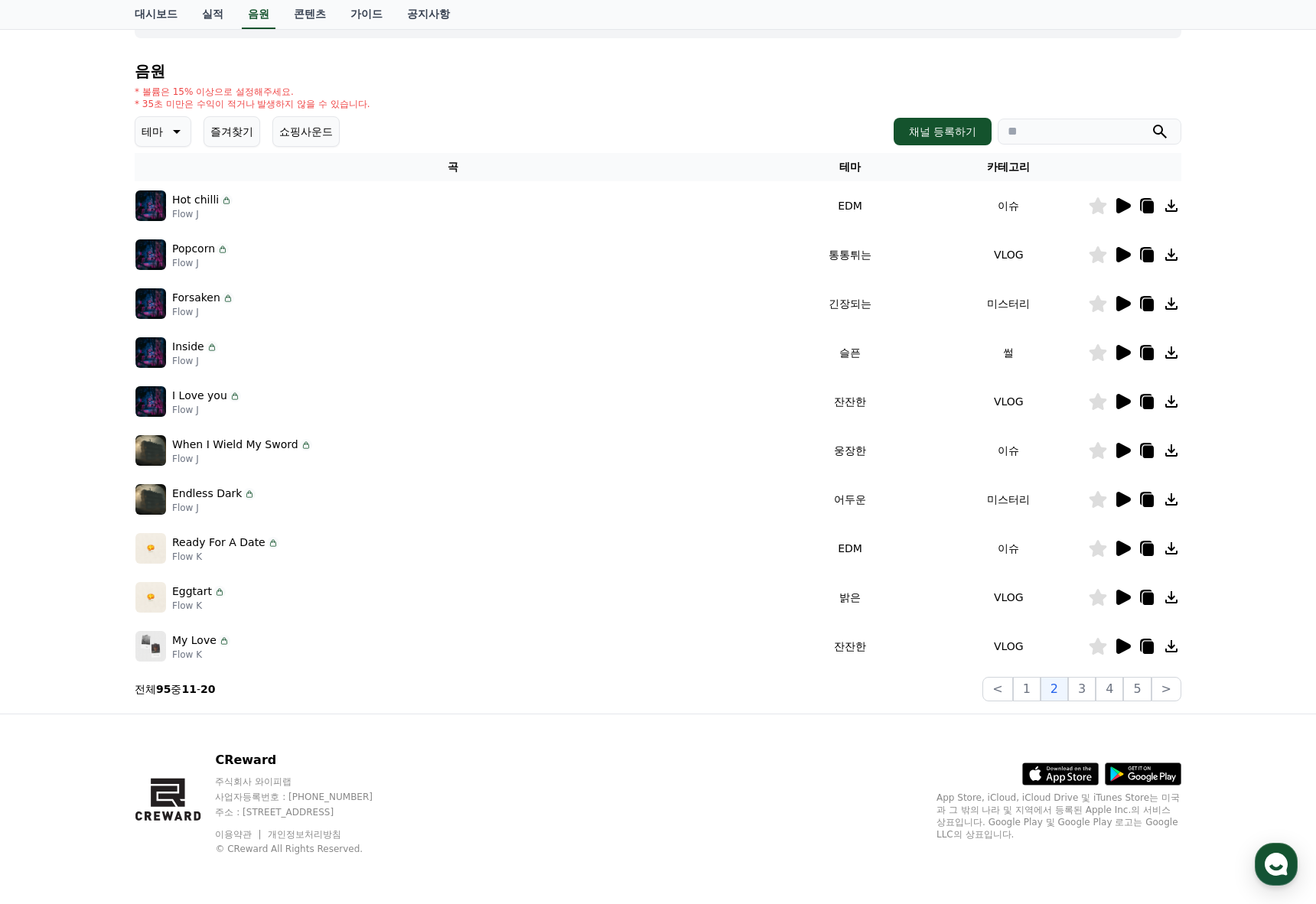
click at [1128, 649] on icon at bounding box center [1122, 646] width 18 height 18
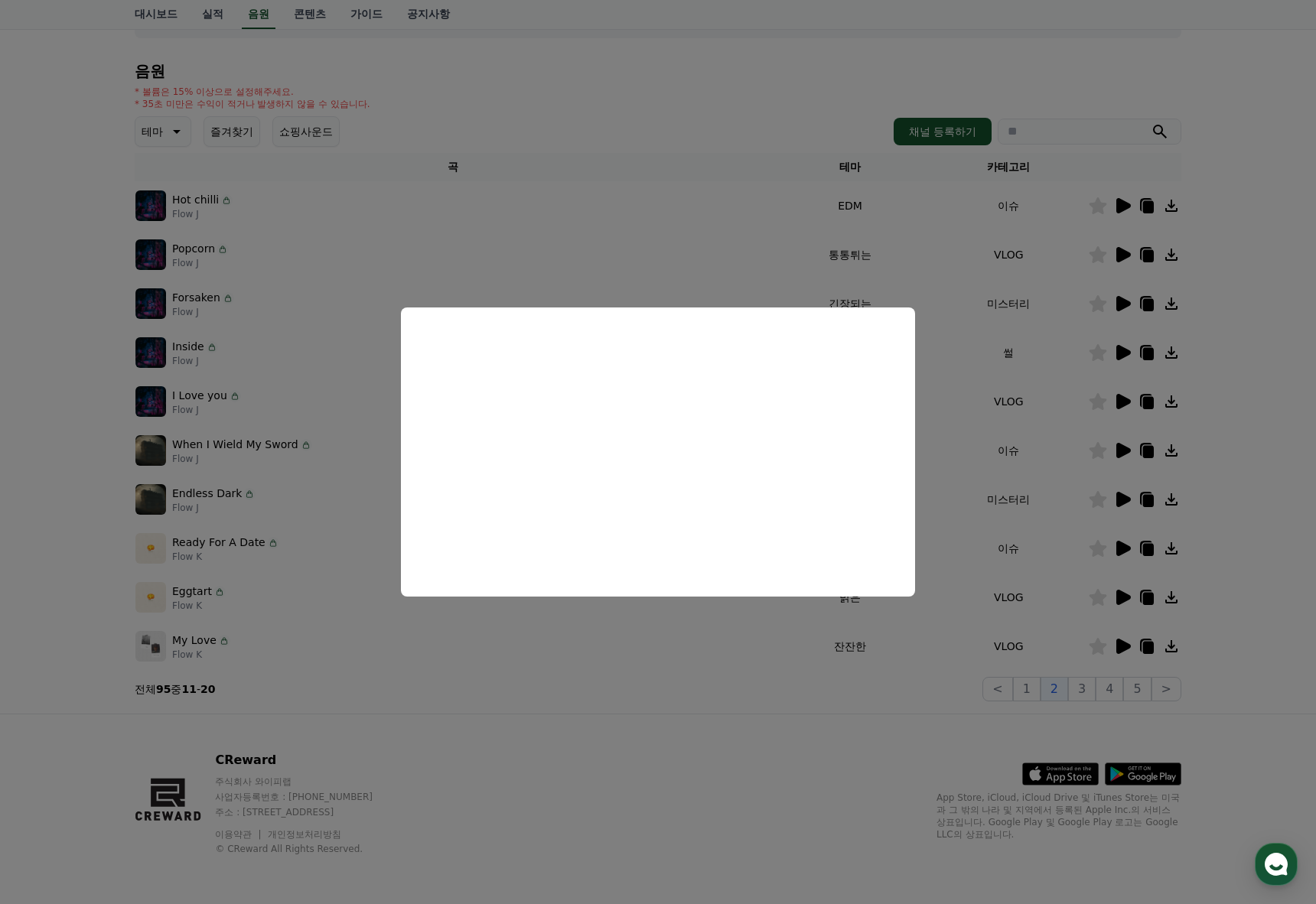
click at [914, 666] on button "close modal" at bounding box center [658, 452] width 1316 height 904
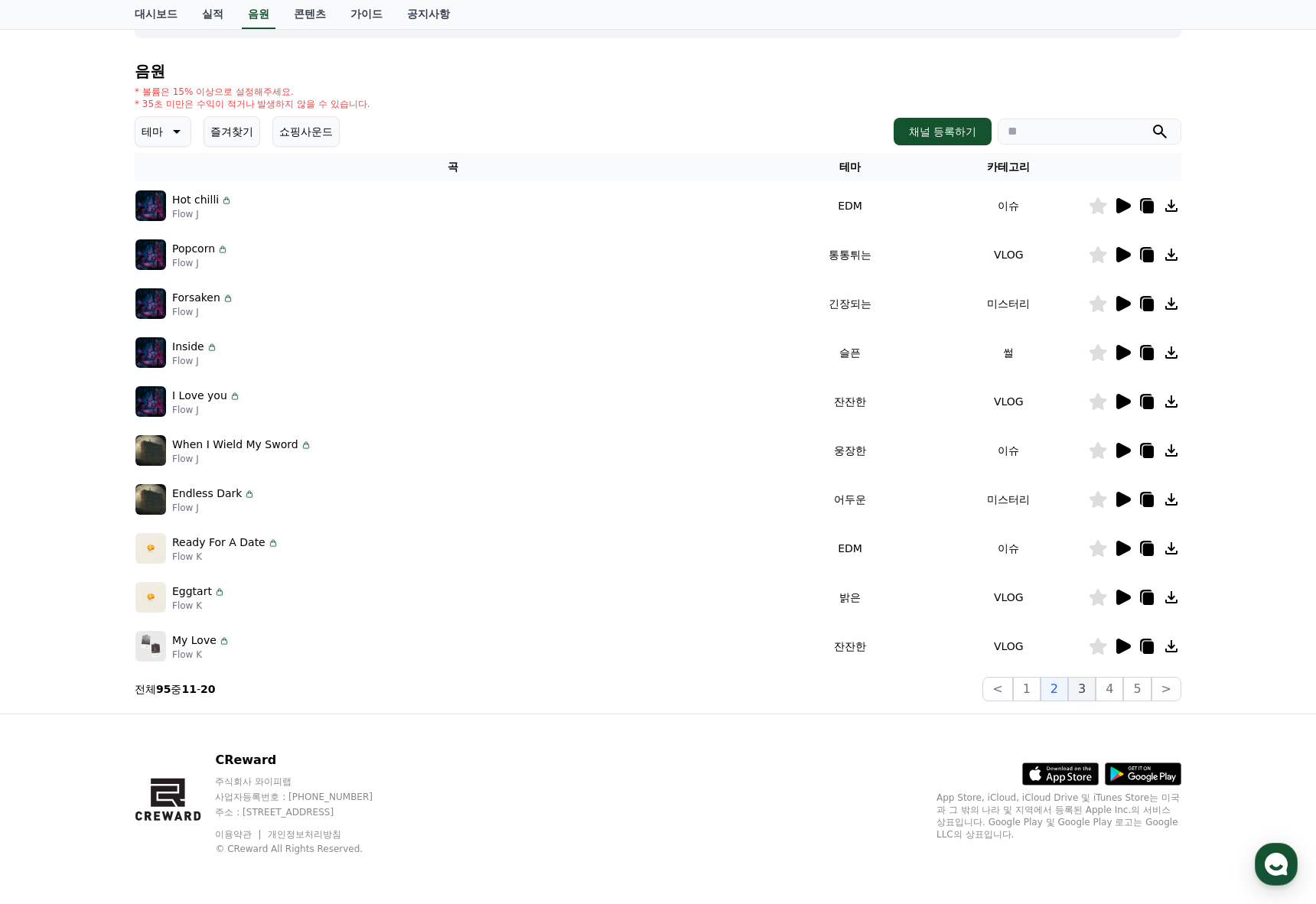
click at [1091, 686] on button "3" at bounding box center [1082, 689] width 28 height 25
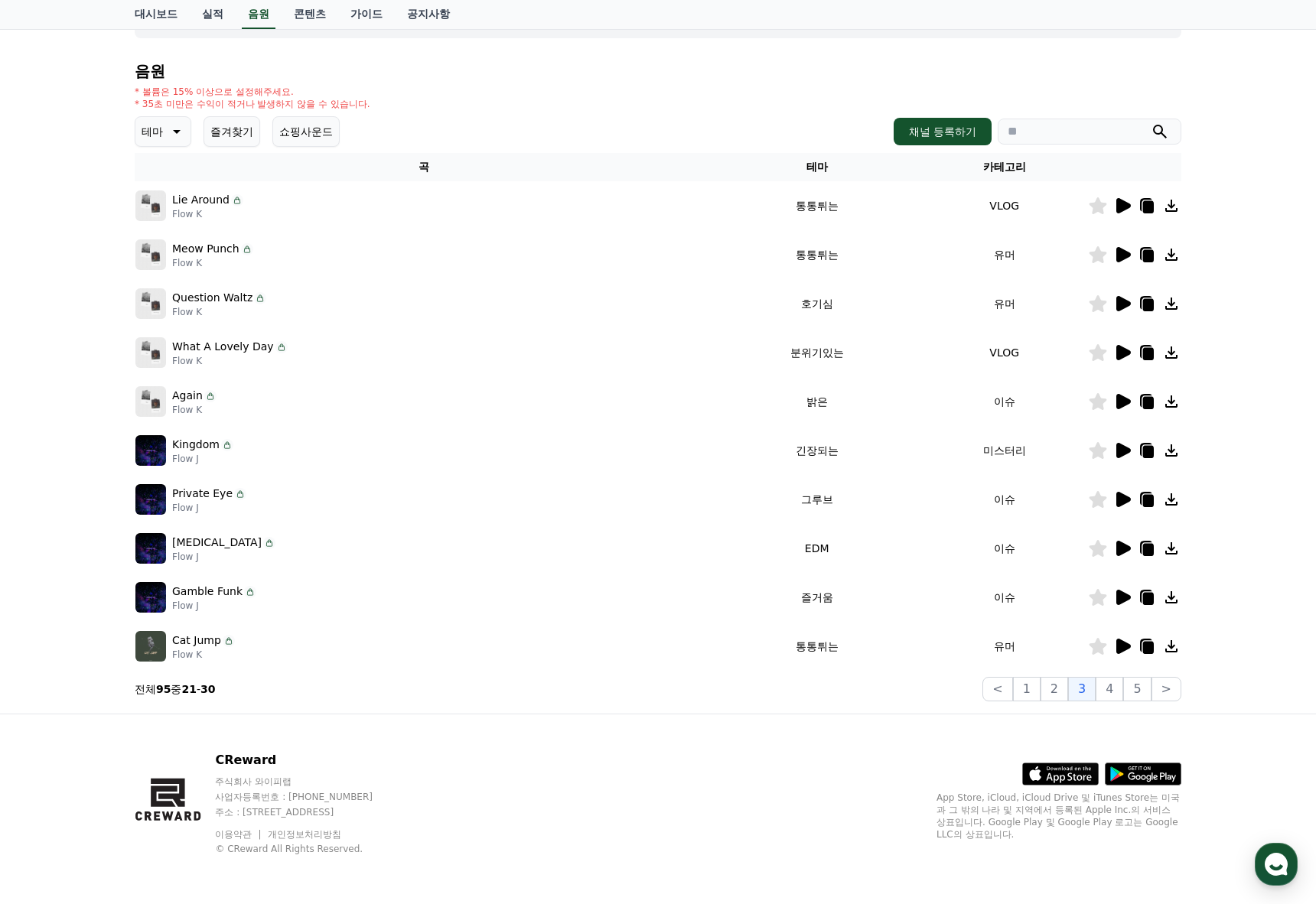
click at [1118, 208] on icon at bounding box center [1124, 206] width 15 height 16
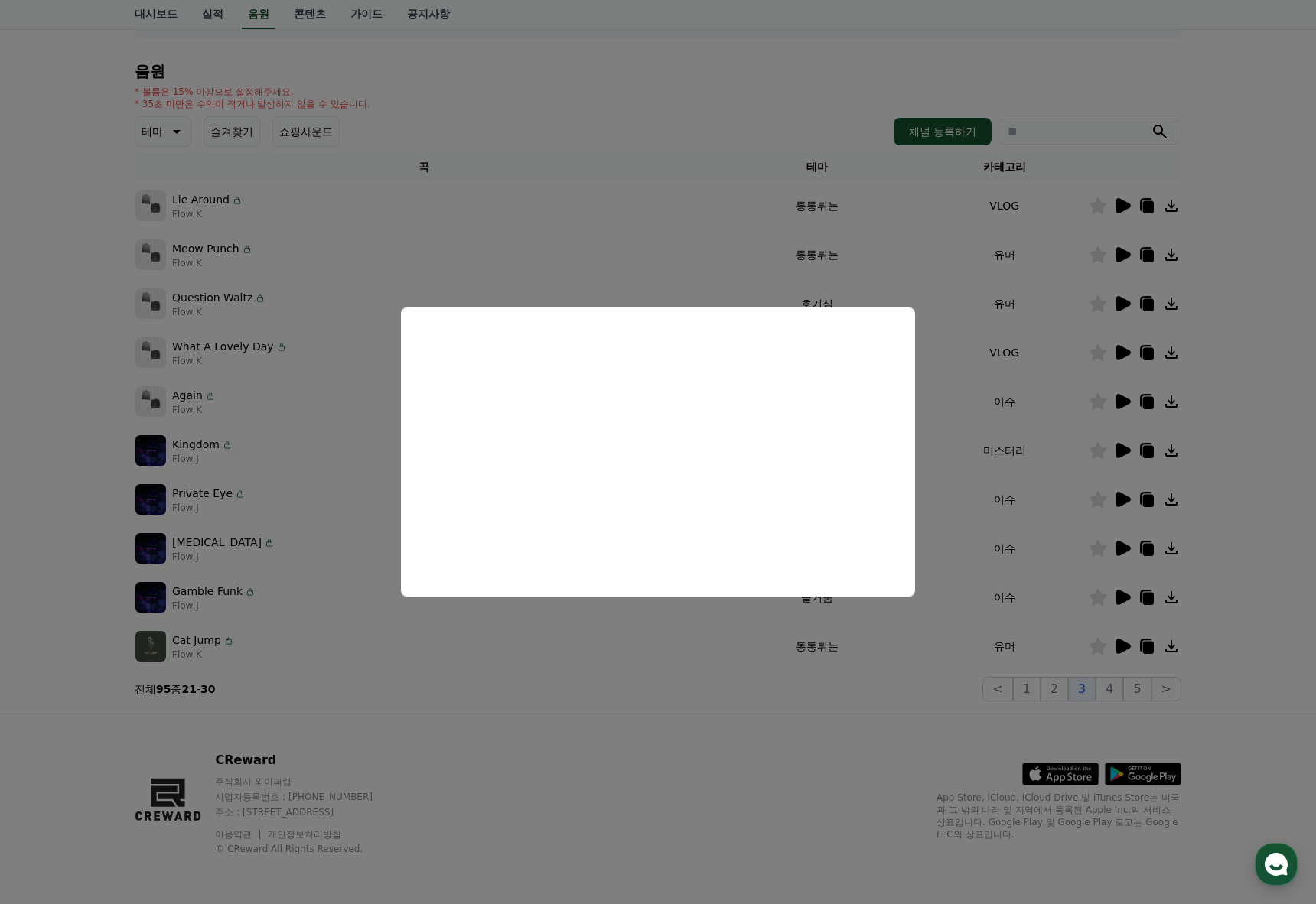
click at [459, 674] on button "close modal" at bounding box center [658, 452] width 1316 height 904
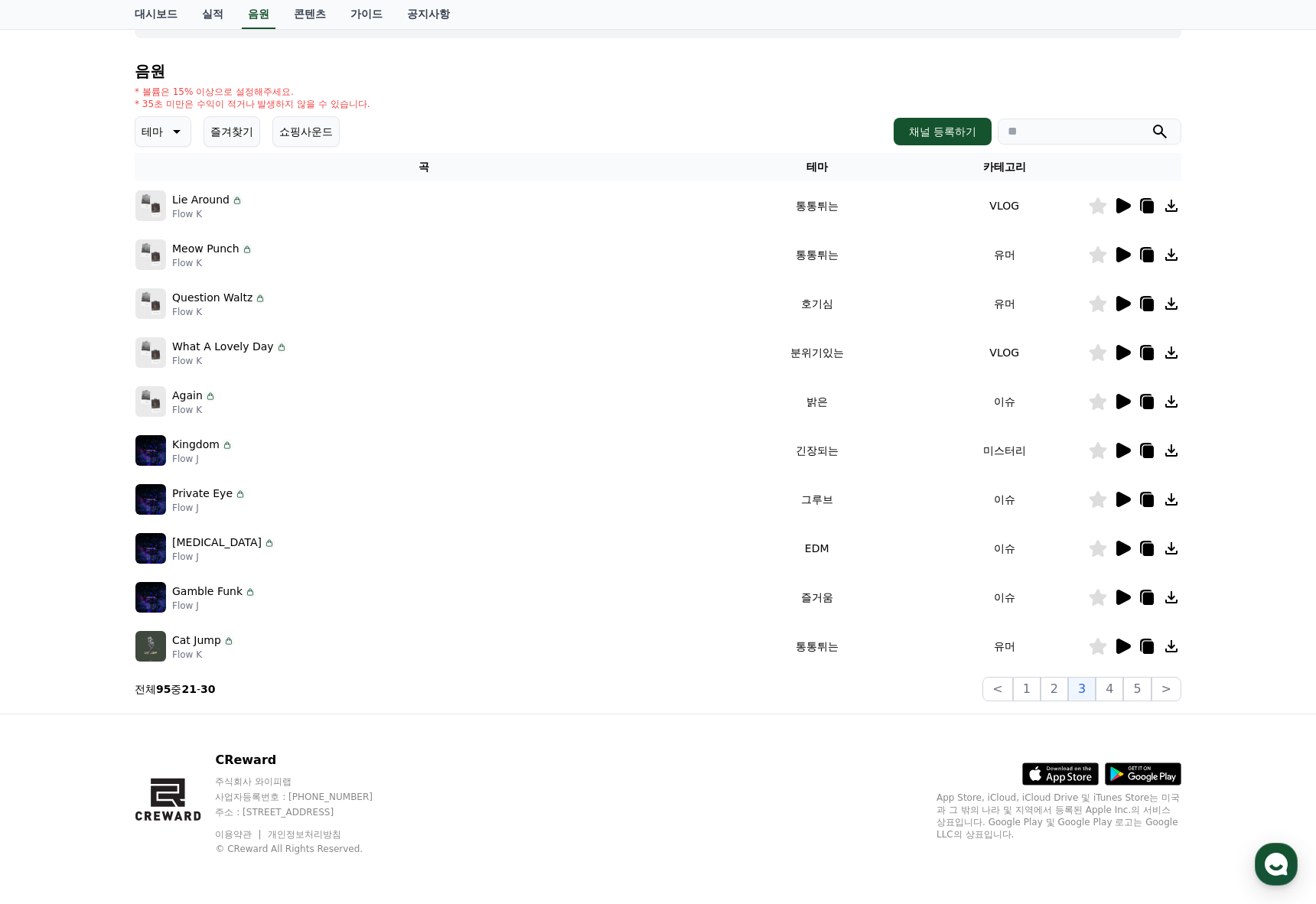
click at [1131, 253] on div at bounding box center [1134, 255] width 92 height 18
click at [1126, 253] on icon at bounding box center [1124, 255] width 15 height 16
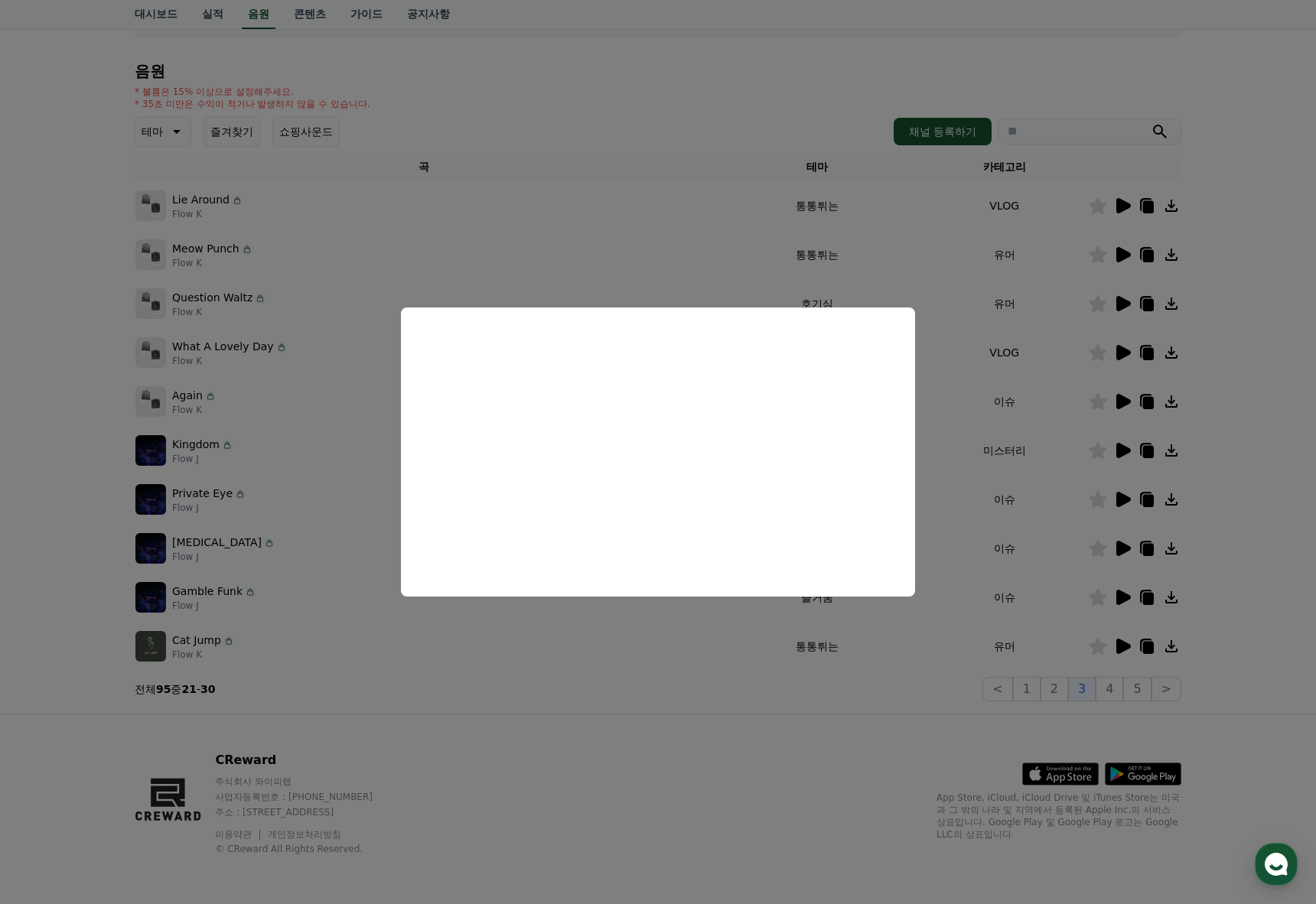
click at [564, 673] on button "close modal" at bounding box center [658, 452] width 1316 height 904
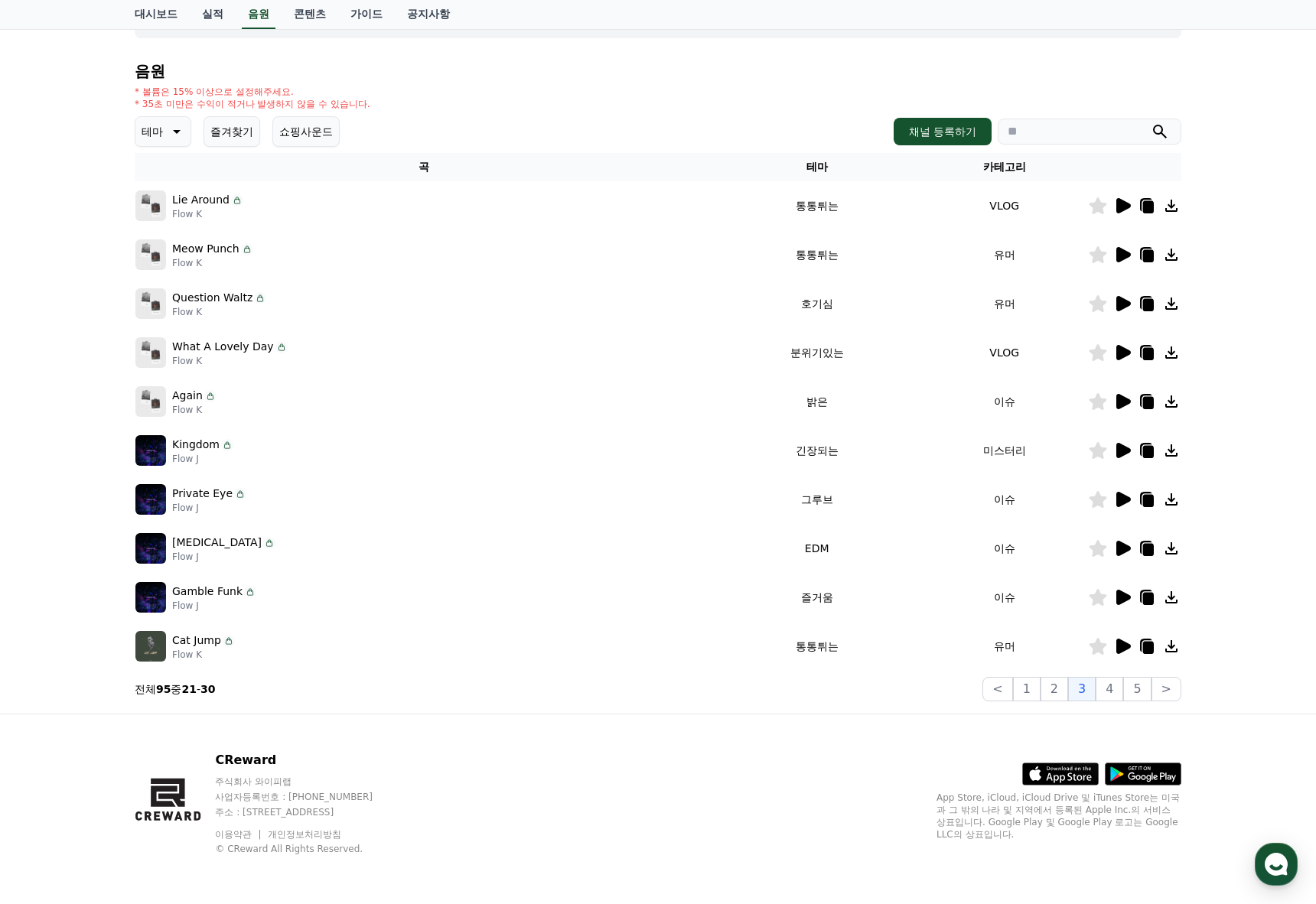
click at [1128, 307] on icon at bounding box center [1122, 304] width 18 height 18
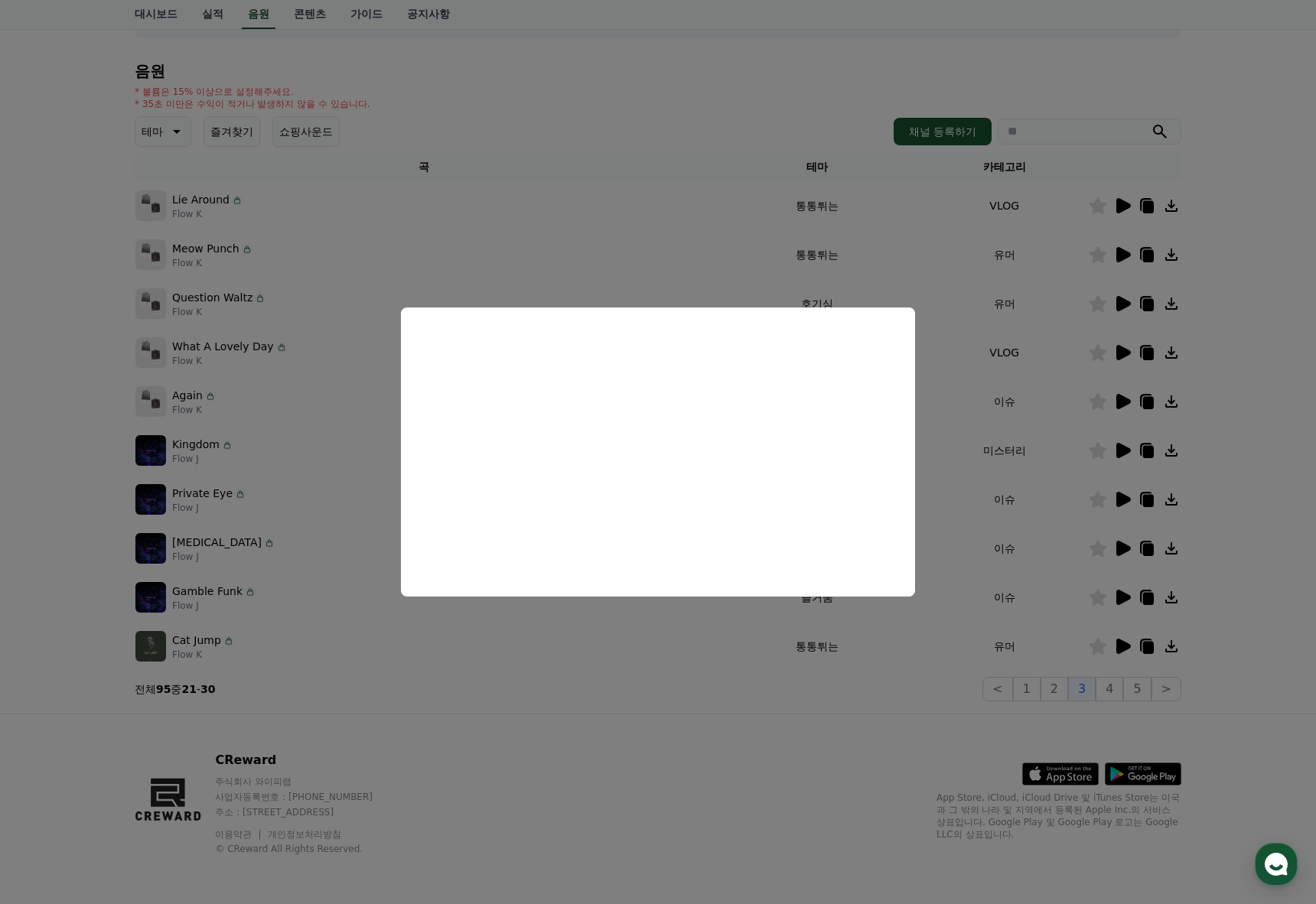
click at [616, 616] on button "close modal" at bounding box center [658, 452] width 1316 height 904
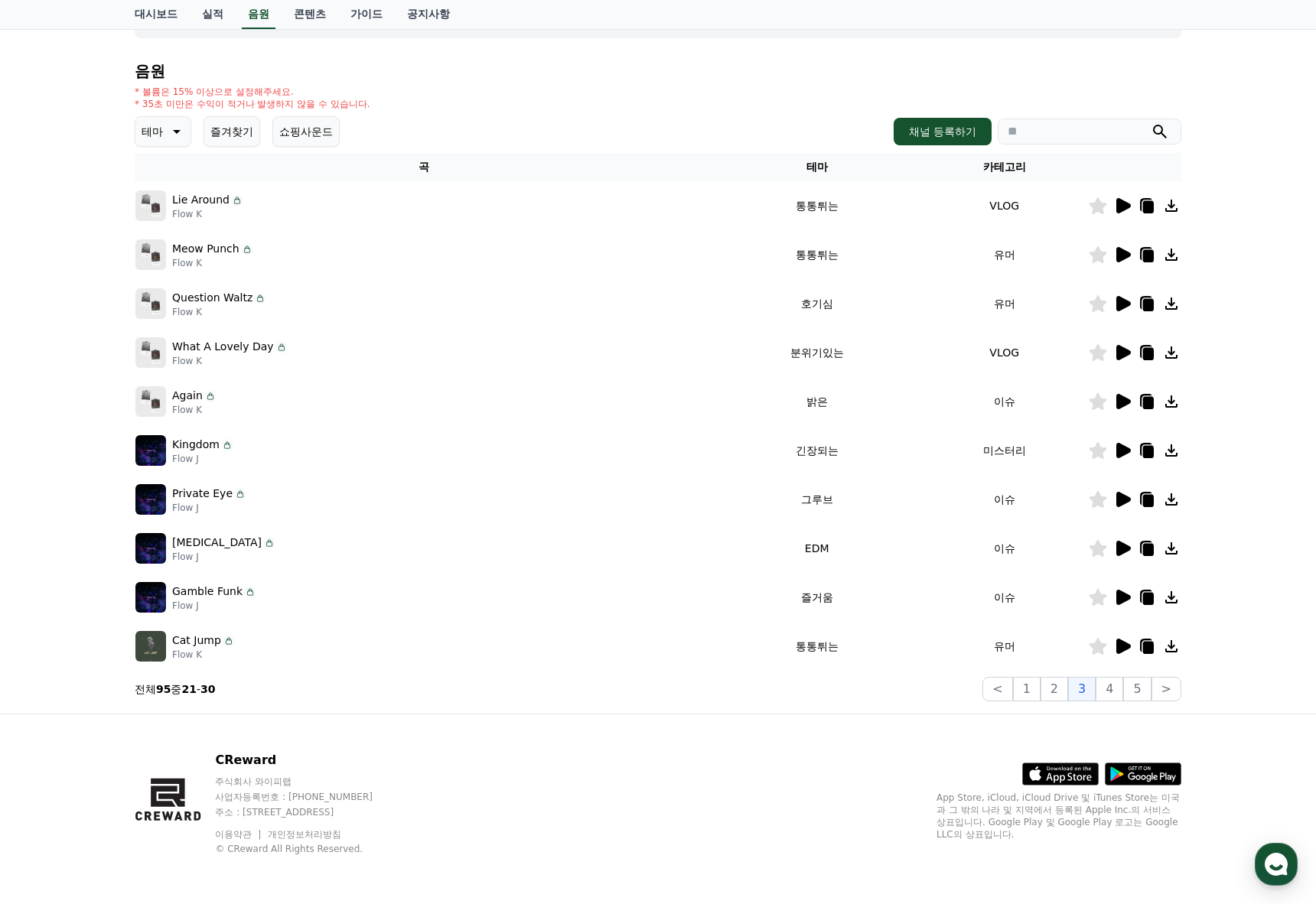
click at [1128, 345] on icon at bounding box center [1122, 352] width 18 height 18
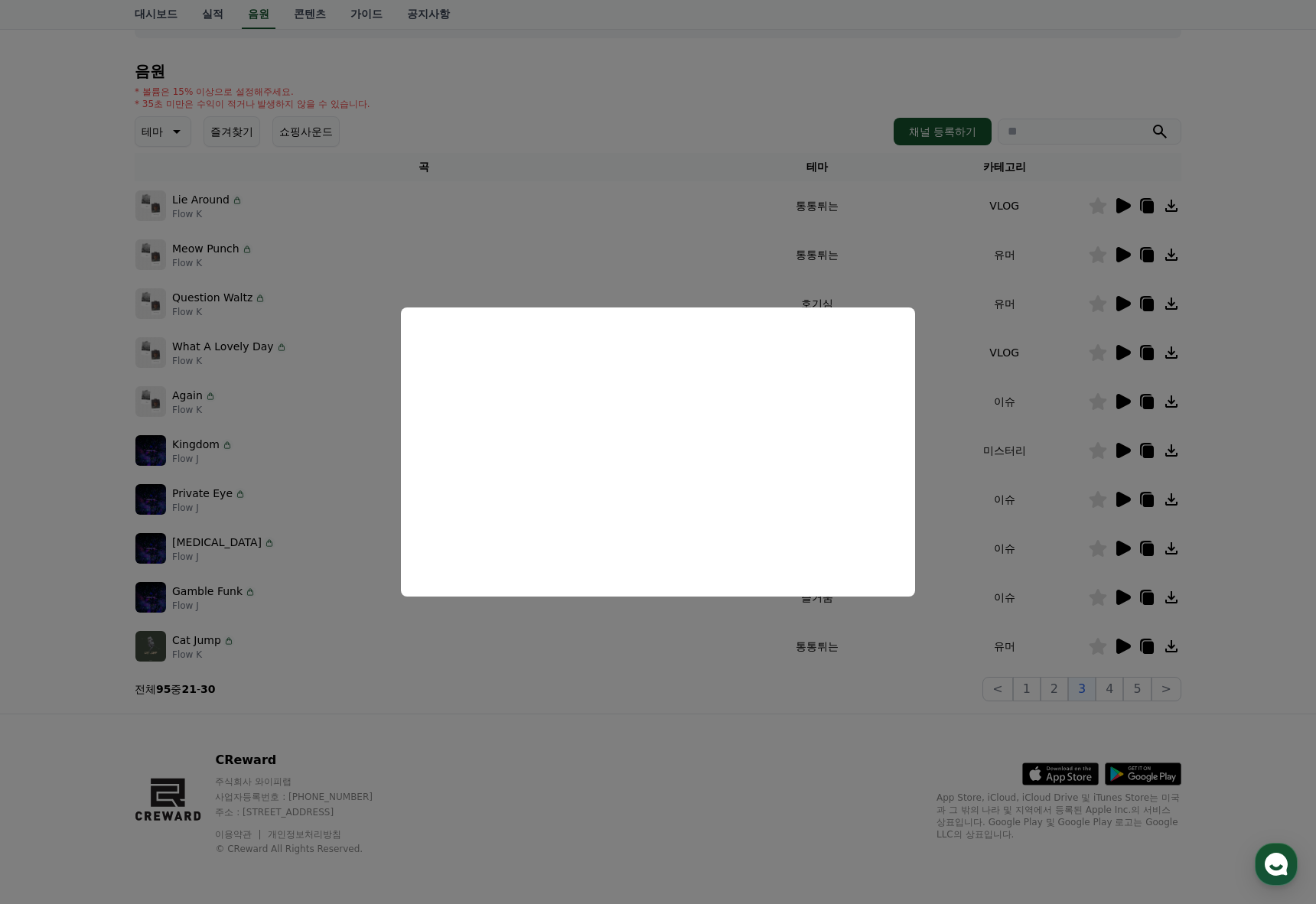
drag, startPoint x: 706, startPoint y: 630, endPoint x: 956, endPoint y: 456, distance: 304.6
click at [708, 630] on button "close modal" at bounding box center [658, 452] width 1316 height 904
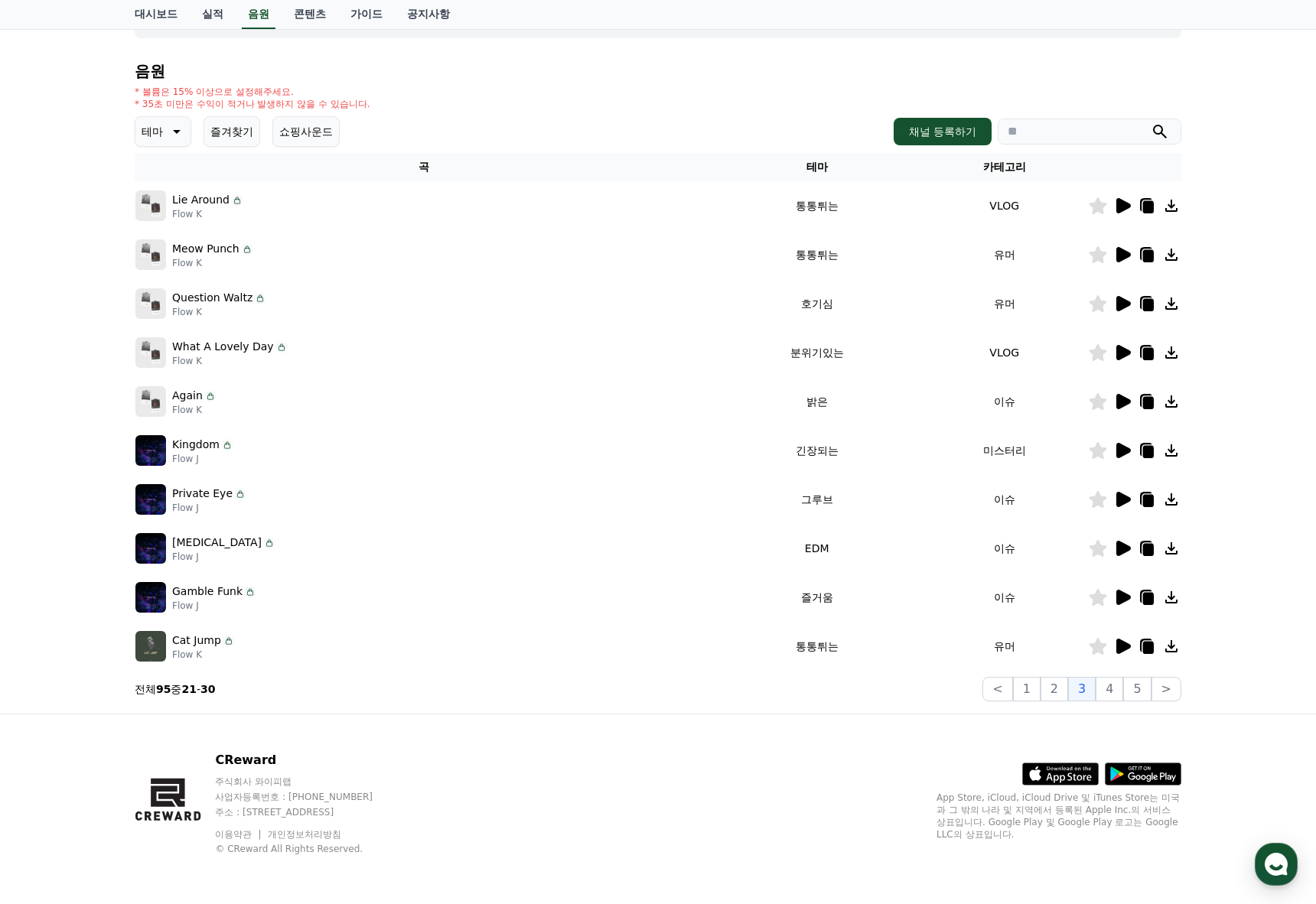
click at [1117, 393] on icon at bounding box center [1122, 401] width 18 height 18
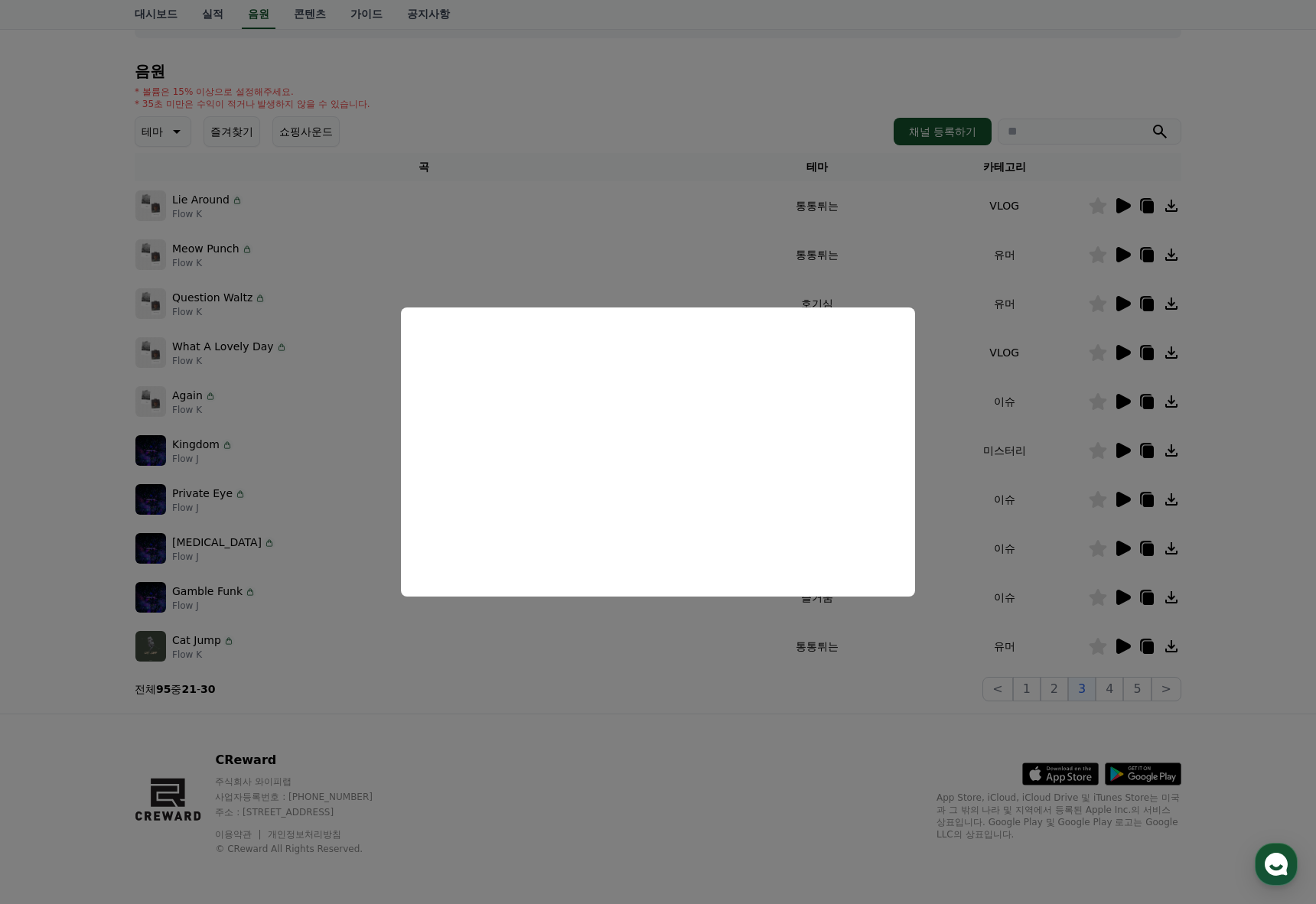
click at [687, 623] on button "close modal" at bounding box center [658, 452] width 1316 height 904
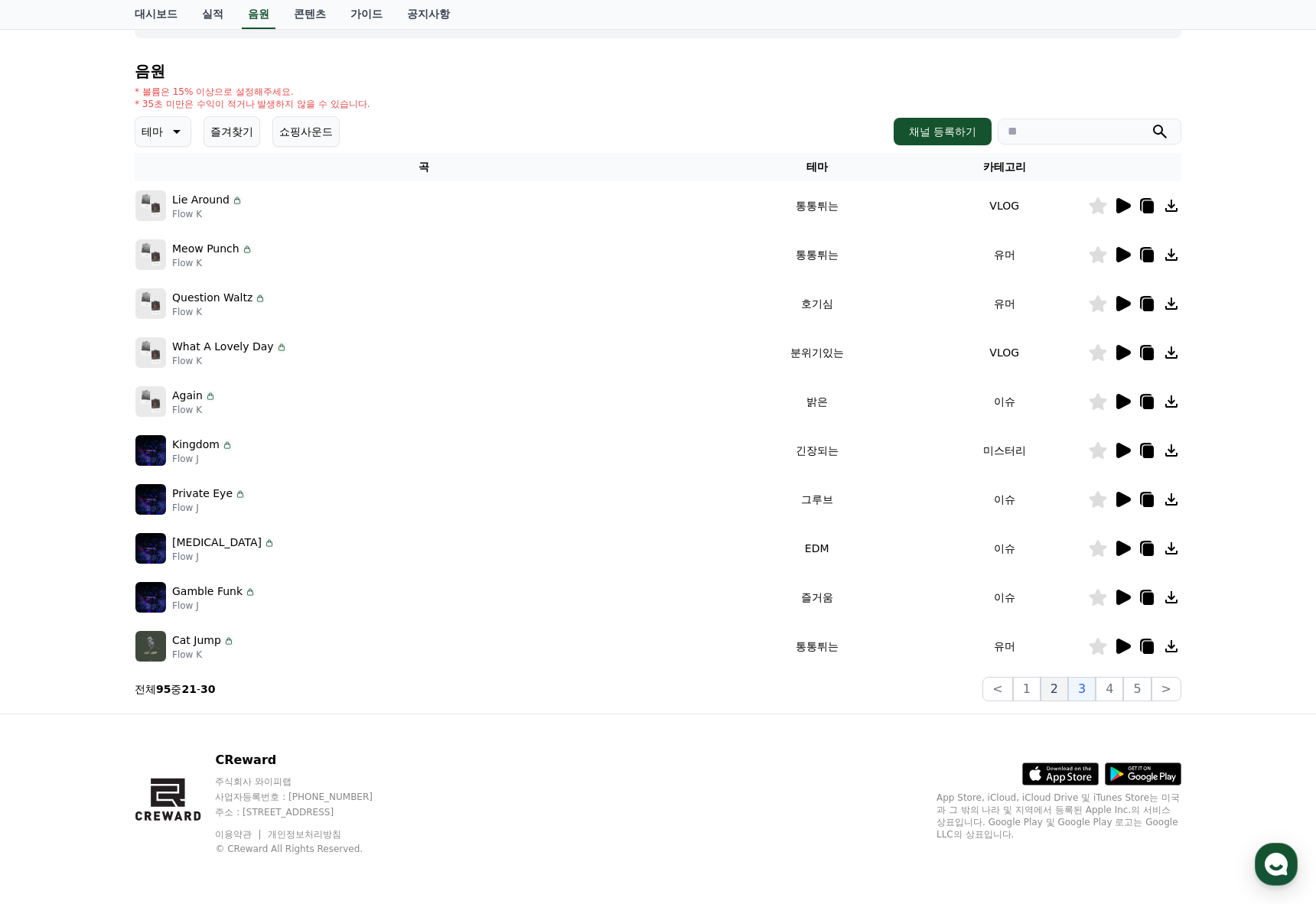
click at [1051, 680] on button "2" at bounding box center [1054, 689] width 28 height 25
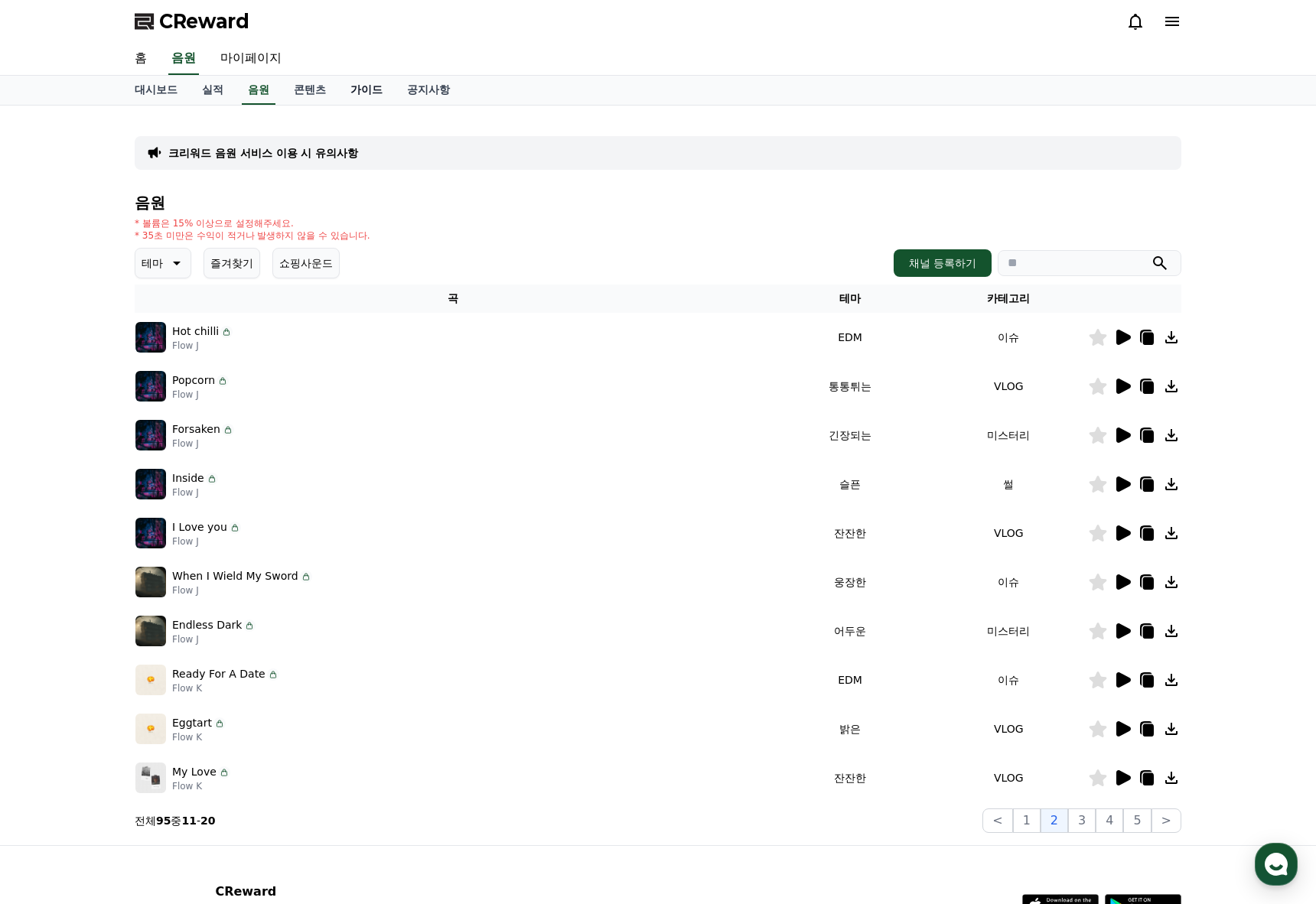
click at [365, 98] on link "가이드" at bounding box center [366, 89] width 57 height 29
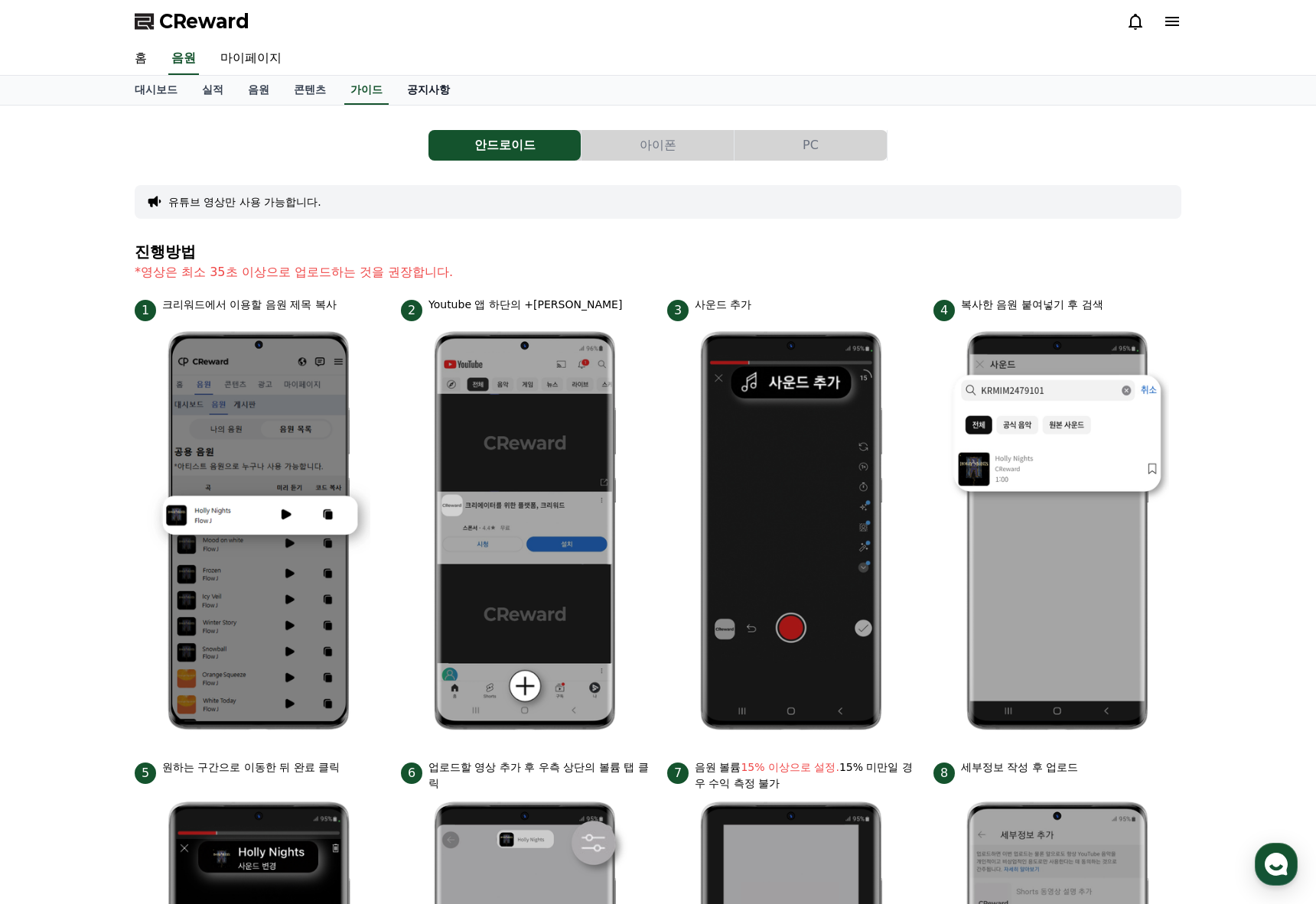
click at [431, 95] on link "공지사항" at bounding box center [428, 89] width 67 height 29
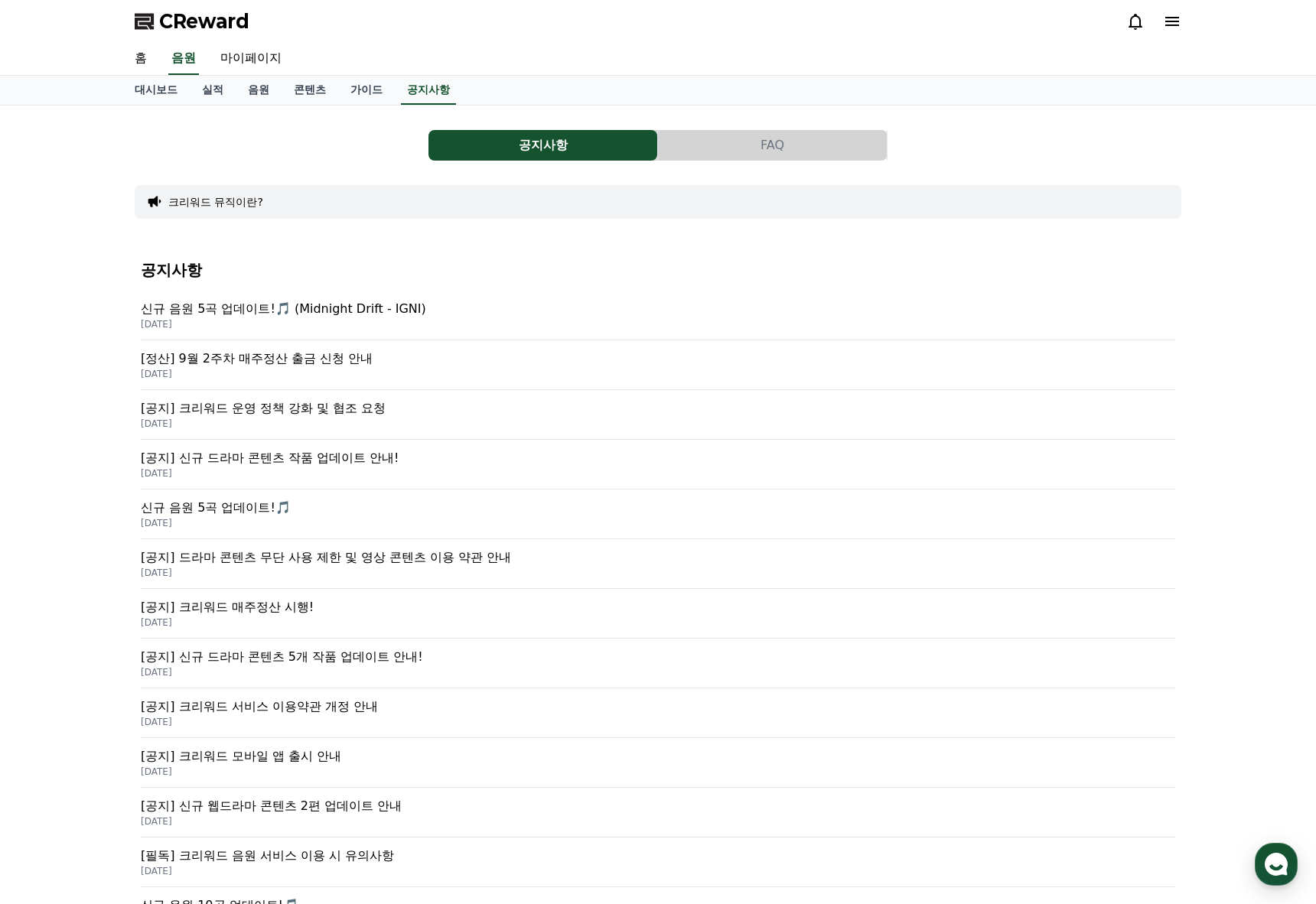
click at [321, 349] on div "[정산] 9월 2주차 매주정산 출금 신청 안내 2025-09-17" at bounding box center [658, 365] width 1034 height 50
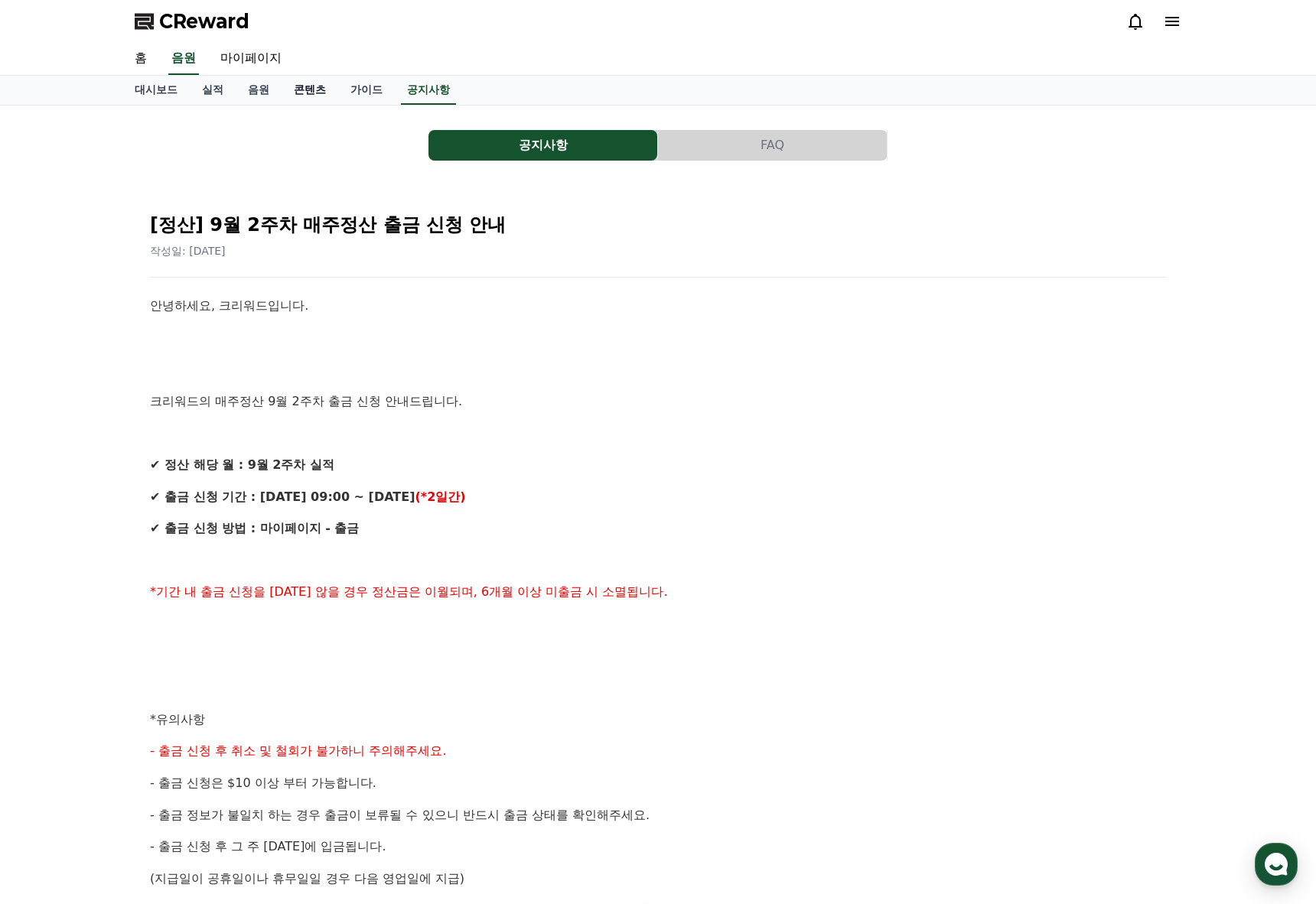
click at [305, 97] on link "콘텐츠" at bounding box center [310, 89] width 57 height 29
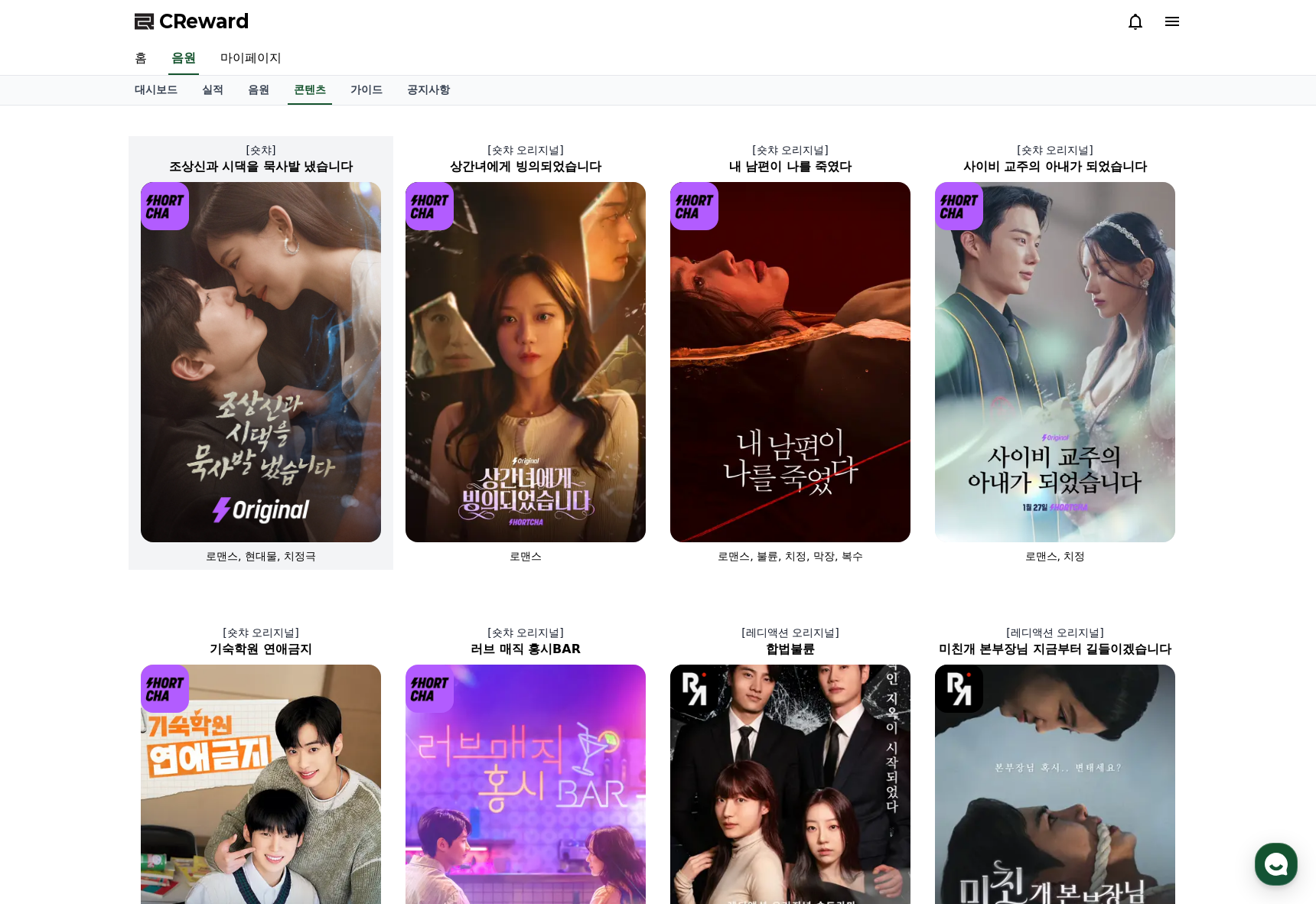
click at [382, 194] on div "로맨스, 현대물, 치정극" at bounding box center [260, 373] width 265 height 382
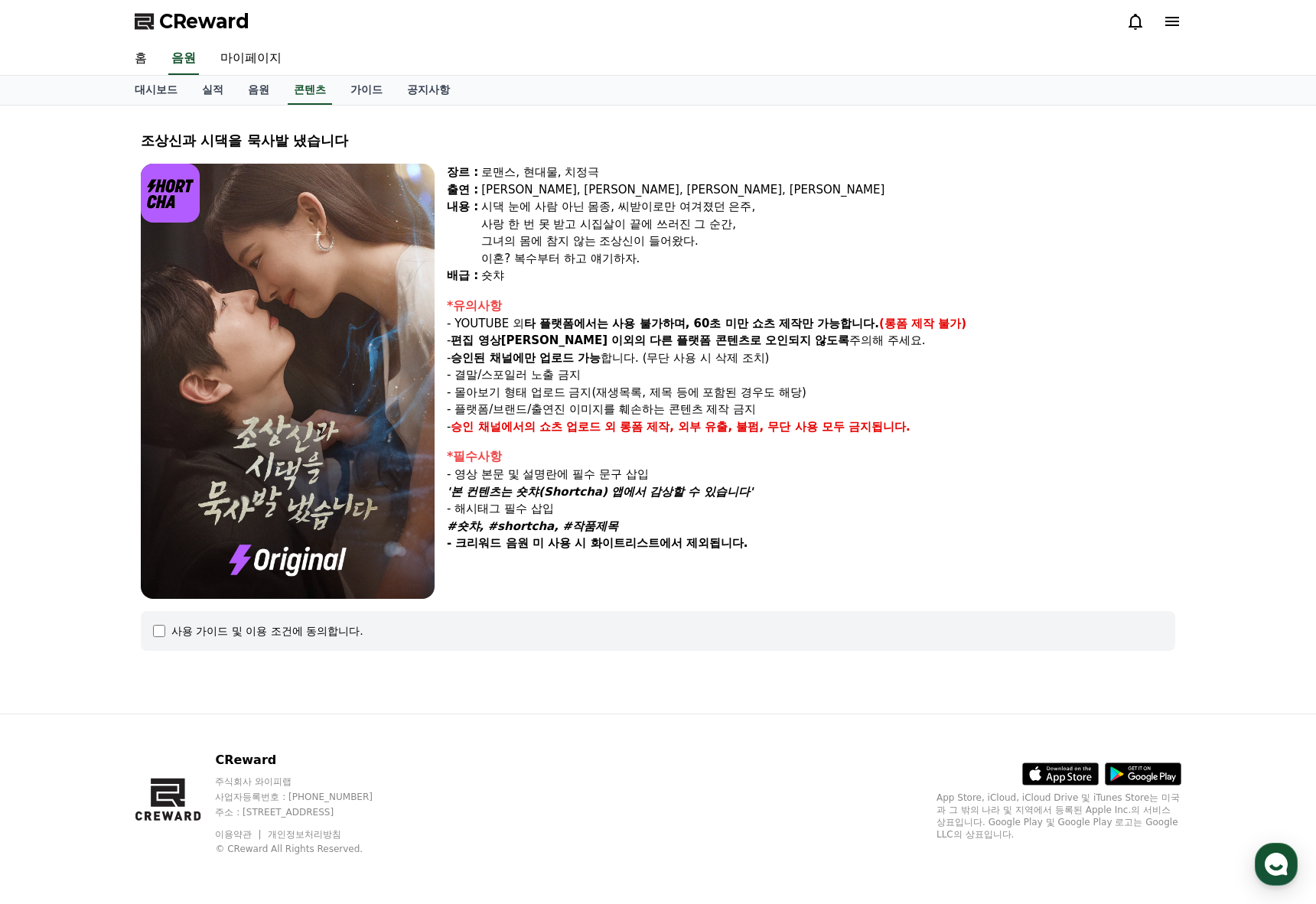
click at [167, 634] on div "사용 가이드 및 이용 조건에 동의합니다." at bounding box center [658, 631] width 1010 height 16
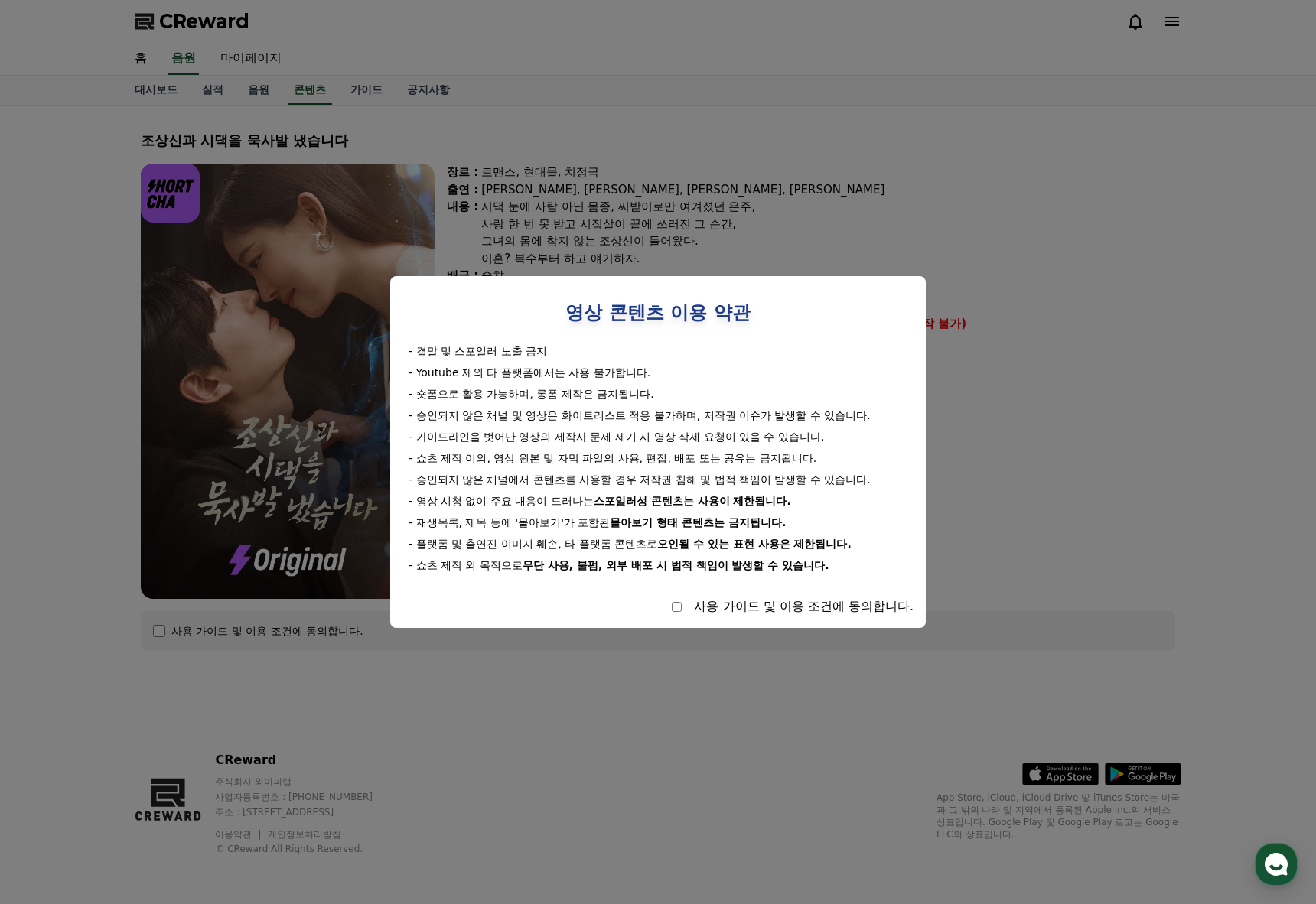
select select
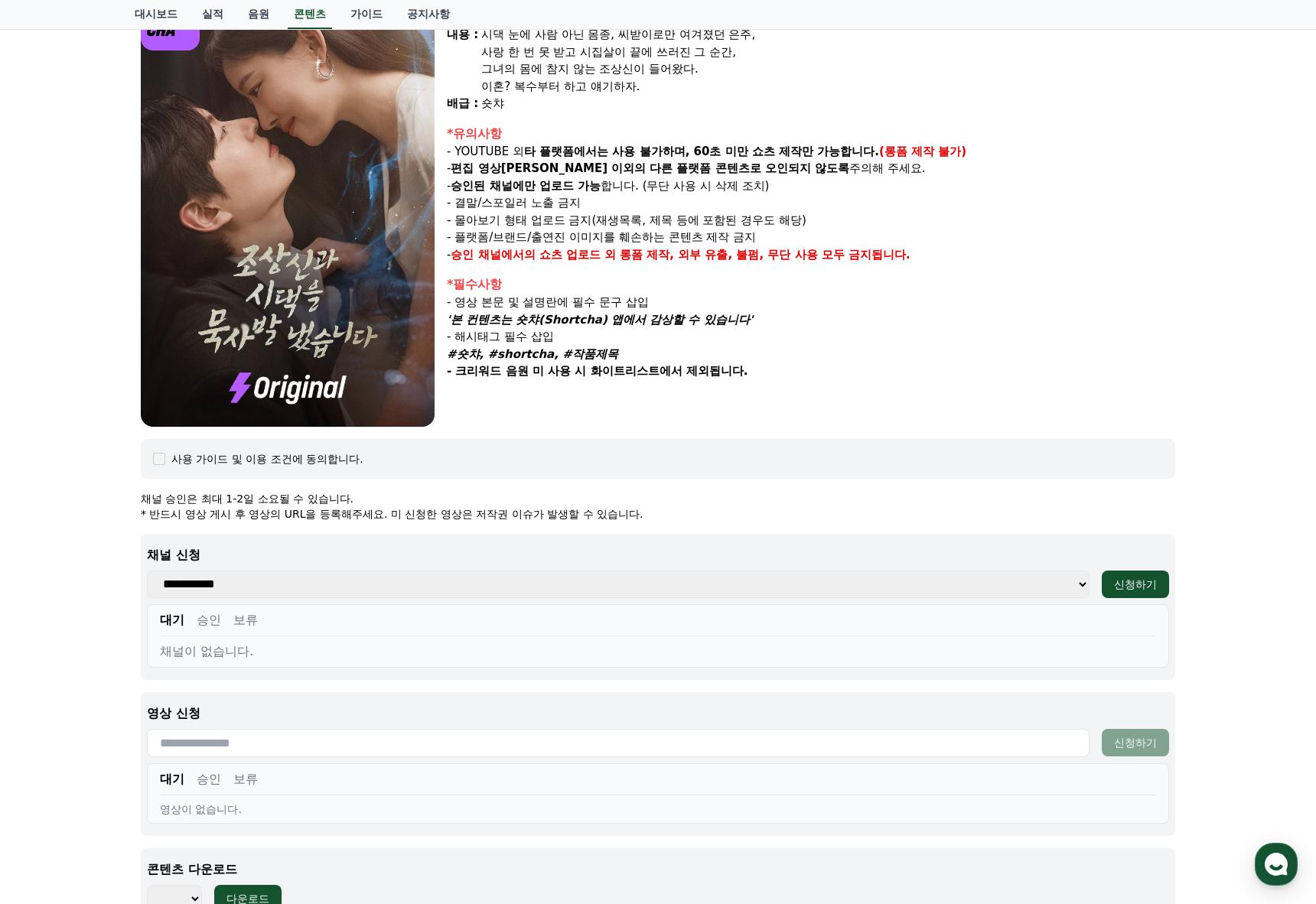
scroll to position [382, 0]
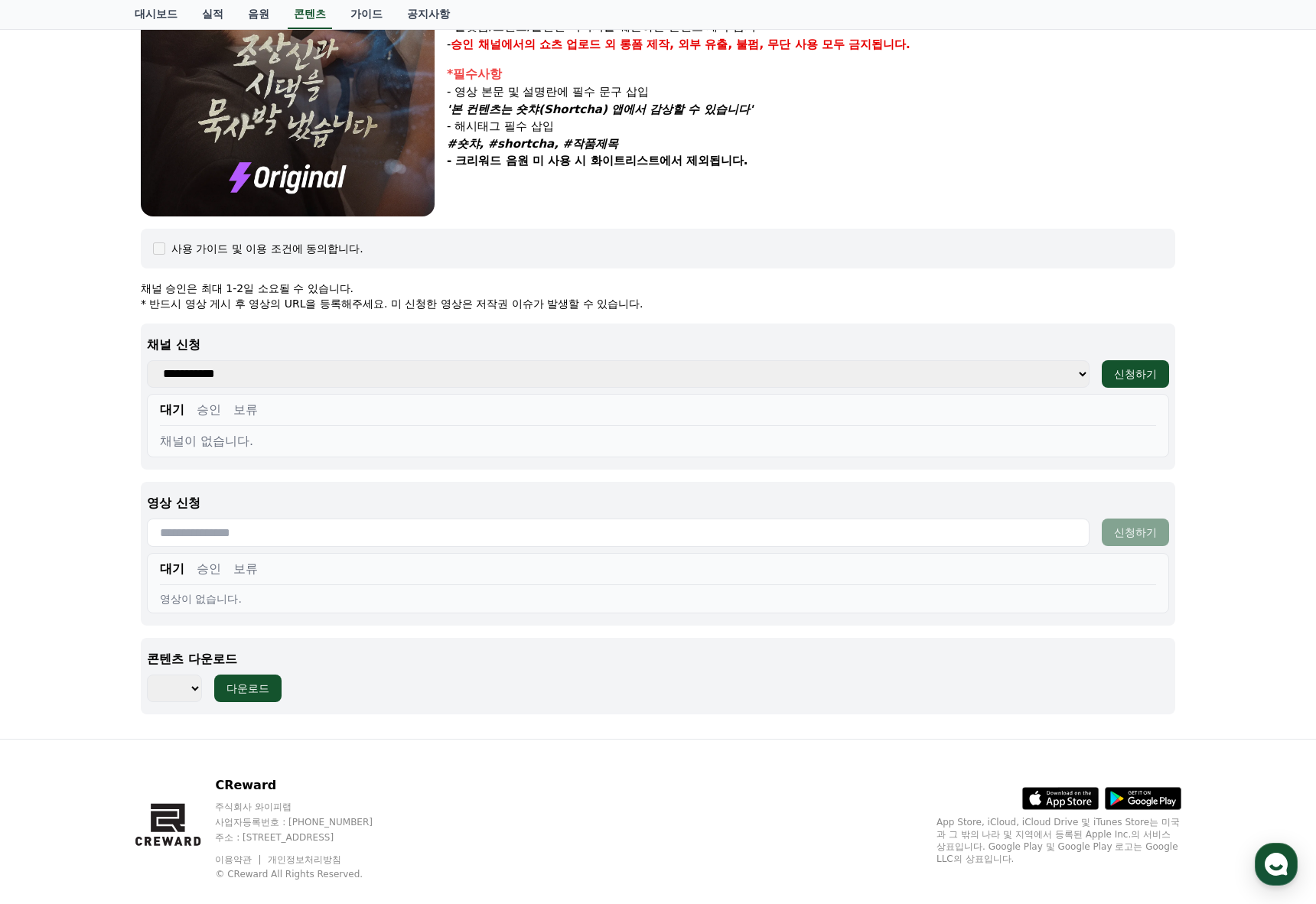
click at [292, 540] on input "text" at bounding box center [617, 532] width 943 height 29
click at [200, 684] on select "*** *** *** *** *** *** *** *** *** *** *** *** *** *** *** *** *** *** *** ***…" at bounding box center [174, 689] width 55 height 28
click at [192, 688] on select "*** *** *** *** *** *** *** *** *** *** *** *** *** *** *** *** *** *** *** ***…" at bounding box center [174, 689] width 55 height 28
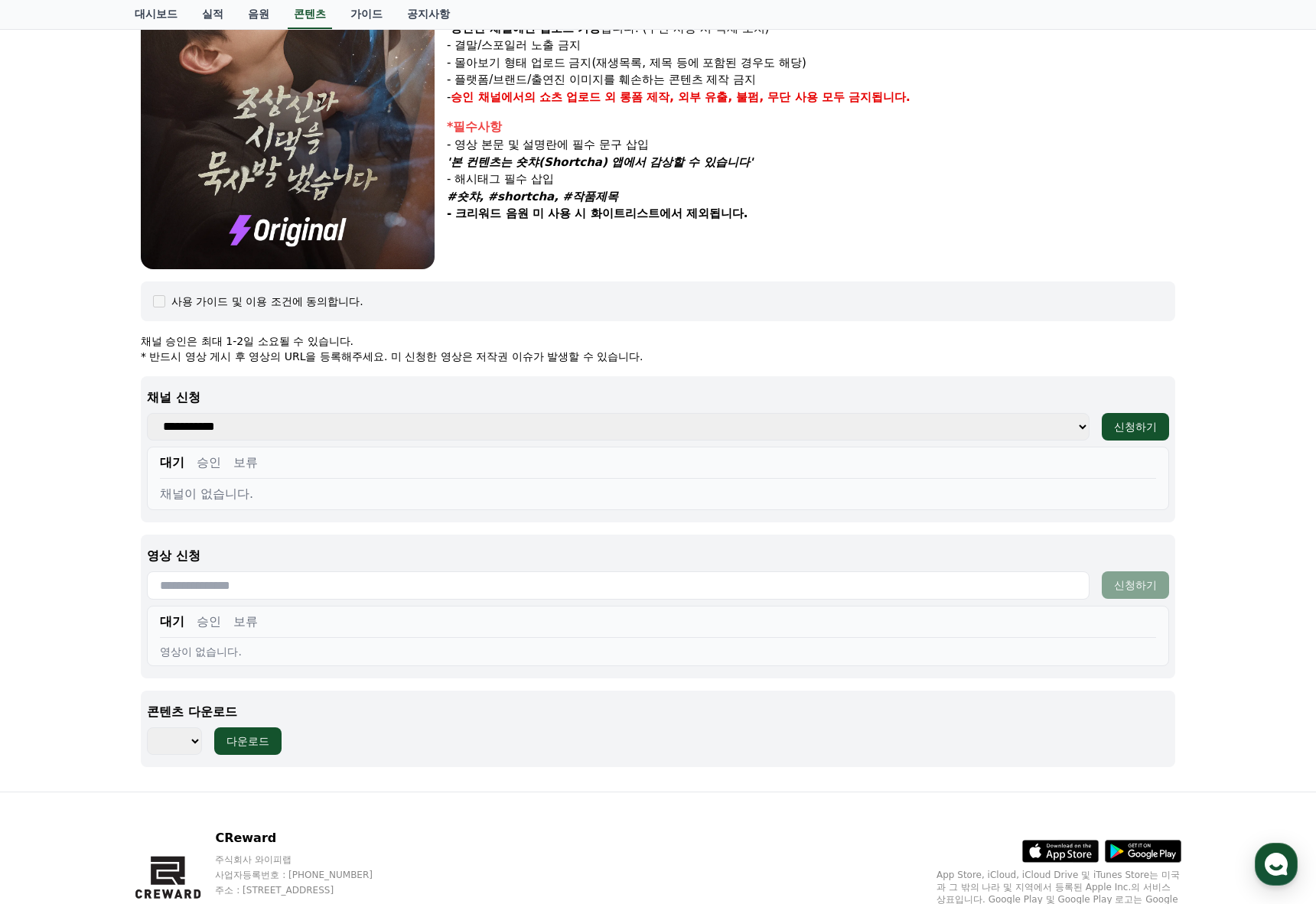
scroll to position [0, 0]
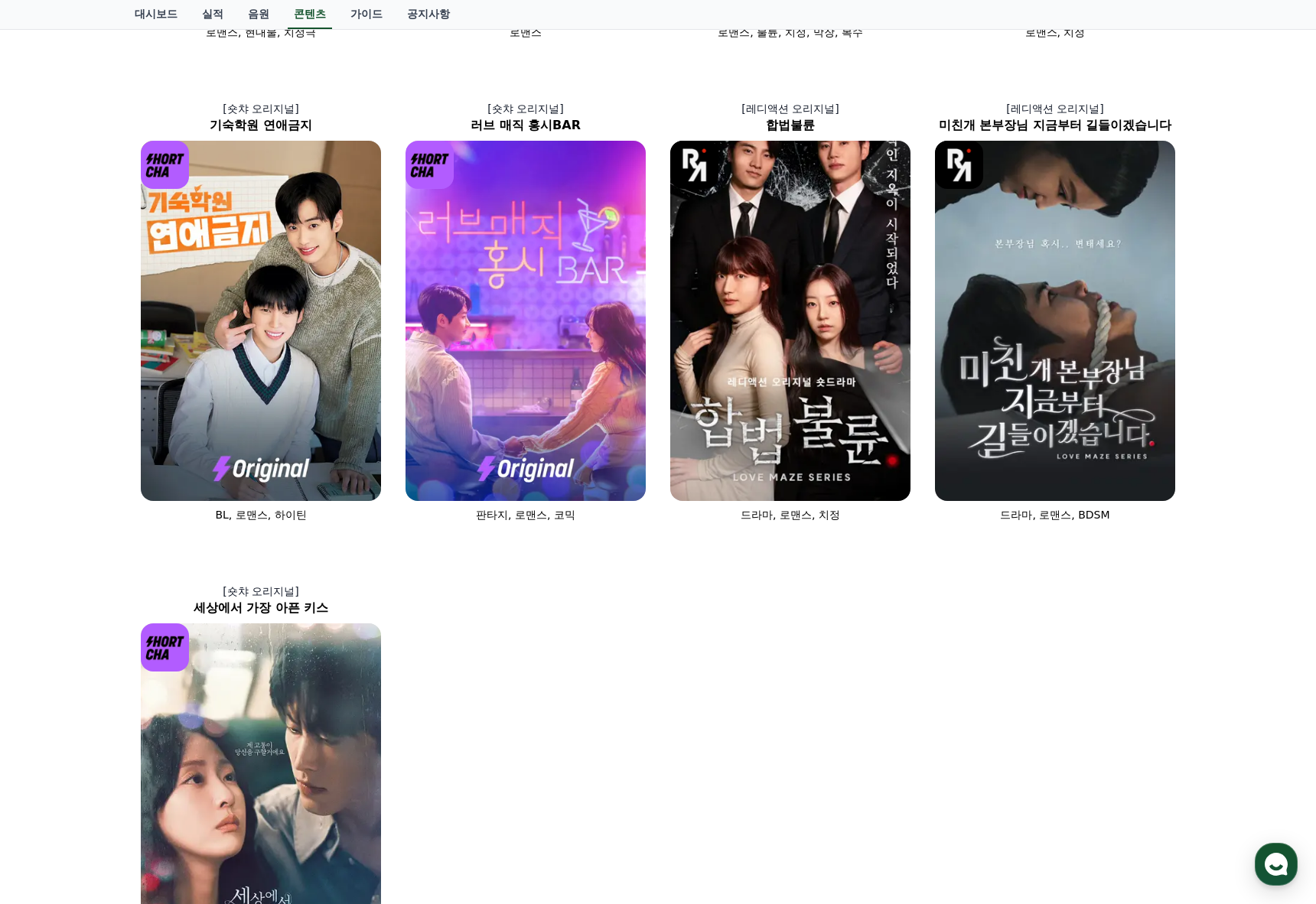
scroll to position [527, 0]
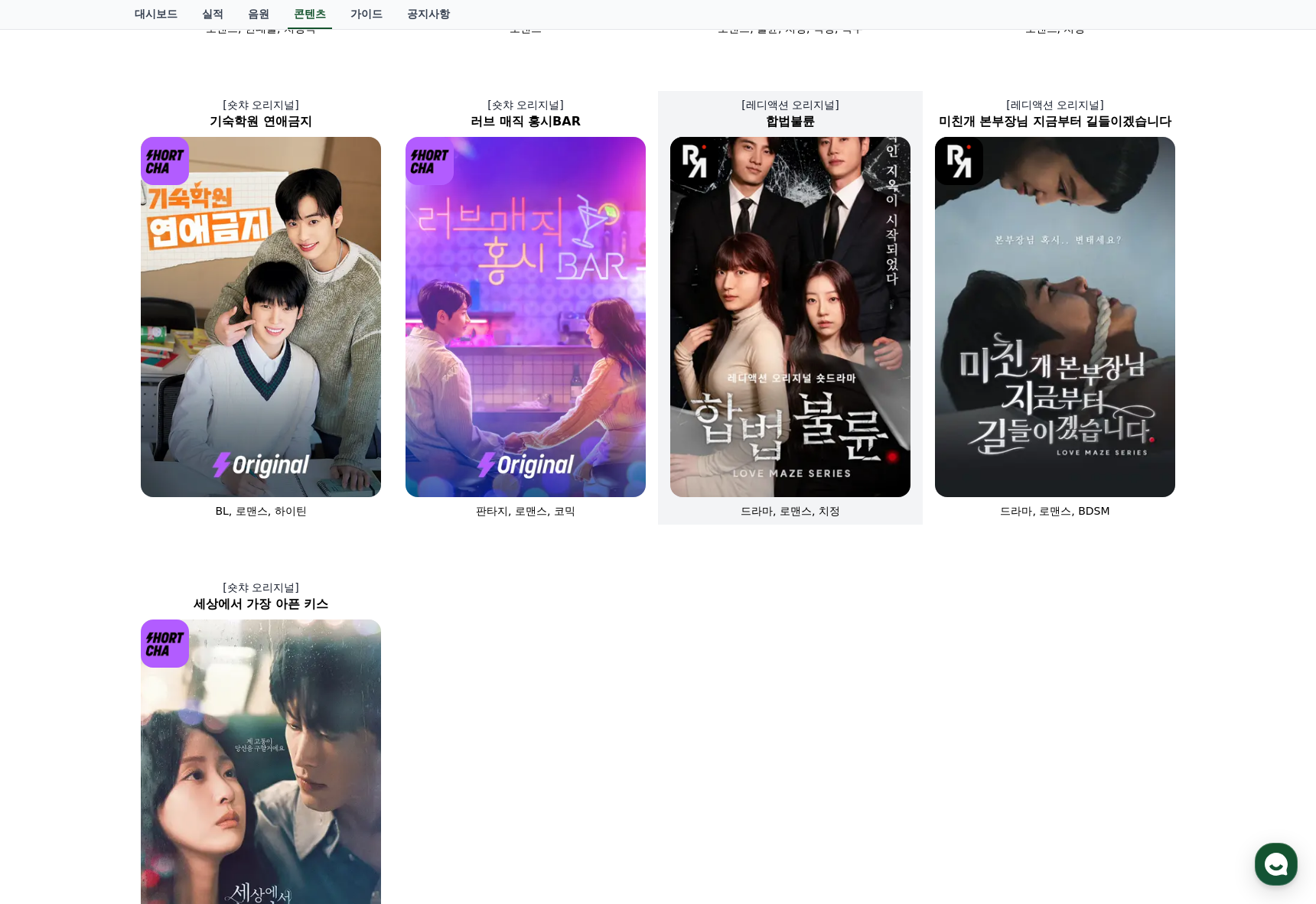
click at [675, 474] on img at bounding box center [789, 317] width 240 height 360
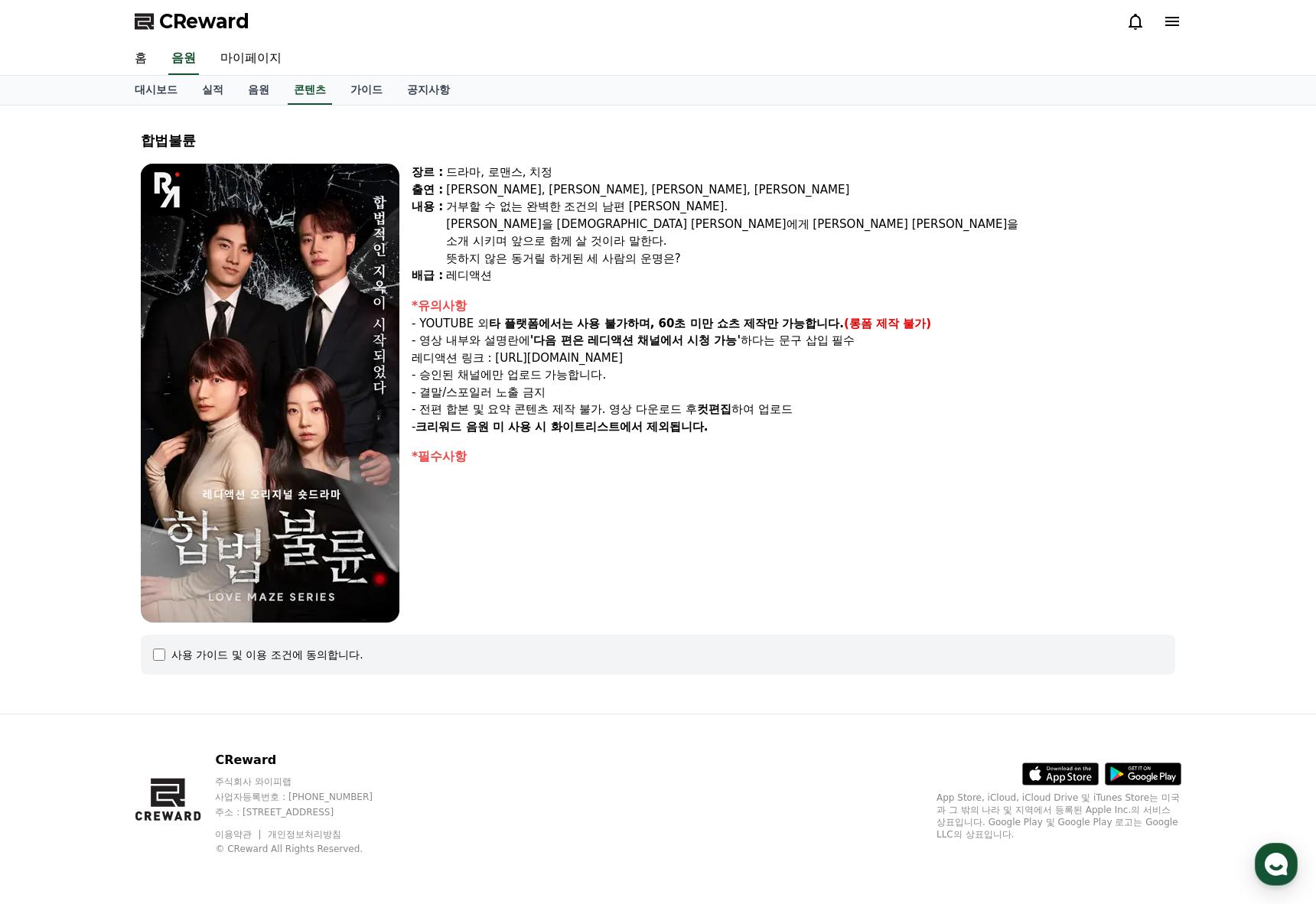
drag, startPoint x: 458, startPoint y: 453, endPoint x: 491, endPoint y: 454, distance: 33.0
click at [491, 454] on div "*필수사항" at bounding box center [793, 456] width 763 height 18
drag, startPoint x: 425, startPoint y: 395, endPoint x: 487, endPoint y: 395, distance: 62.0
click at [487, 395] on p "- 결말/스포일러 노출 금지" at bounding box center [793, 392] width 763 height 17
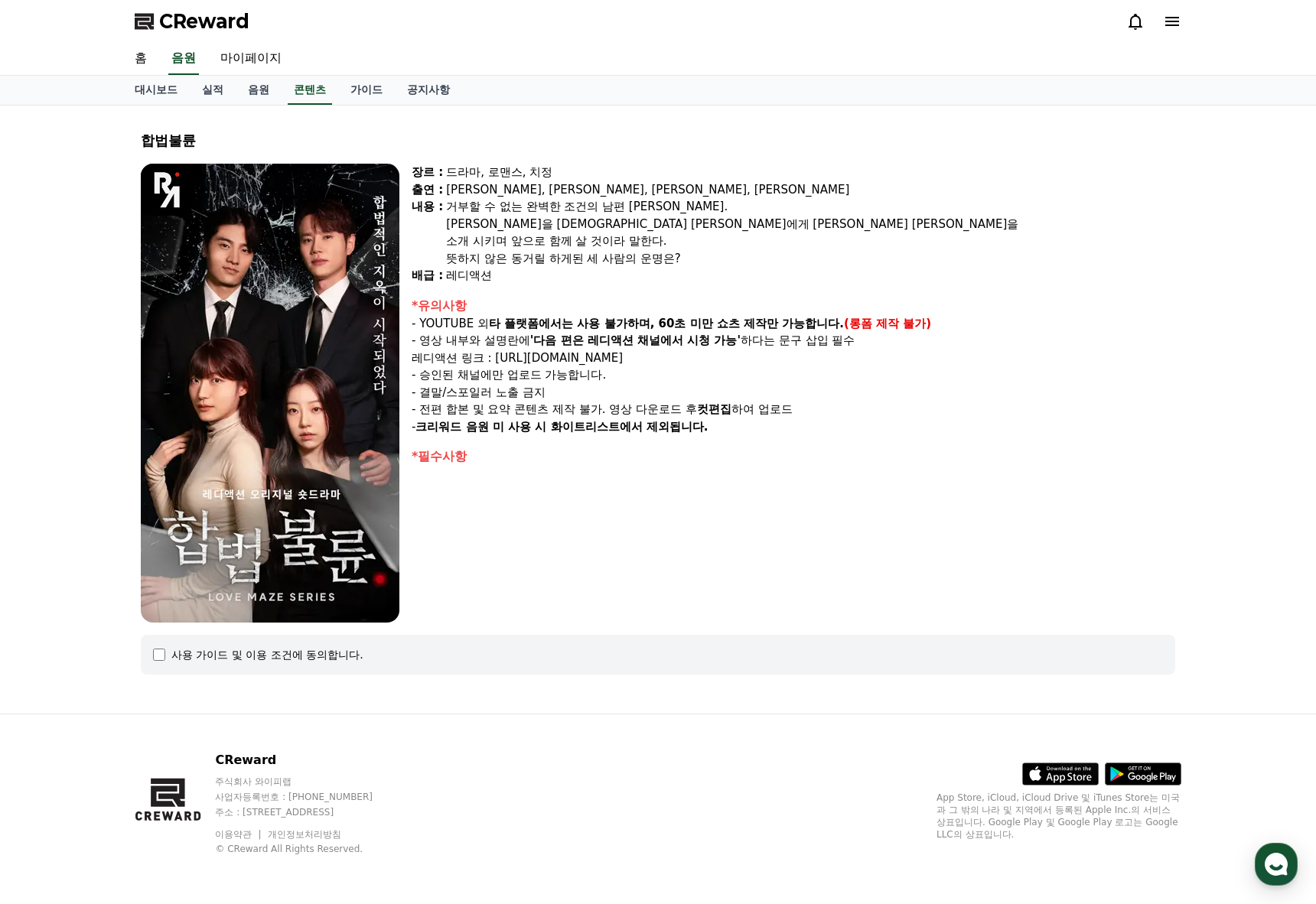
click at [487, 395] on p "- 결말/스포일러 노출 금지" at bounding box center [793, 392] width 763 height 17
click at [152, 655] on div "사용 가이드 및 이용 조건에 동의합니다." at bounding box center [658, 654] width 1034 height 40
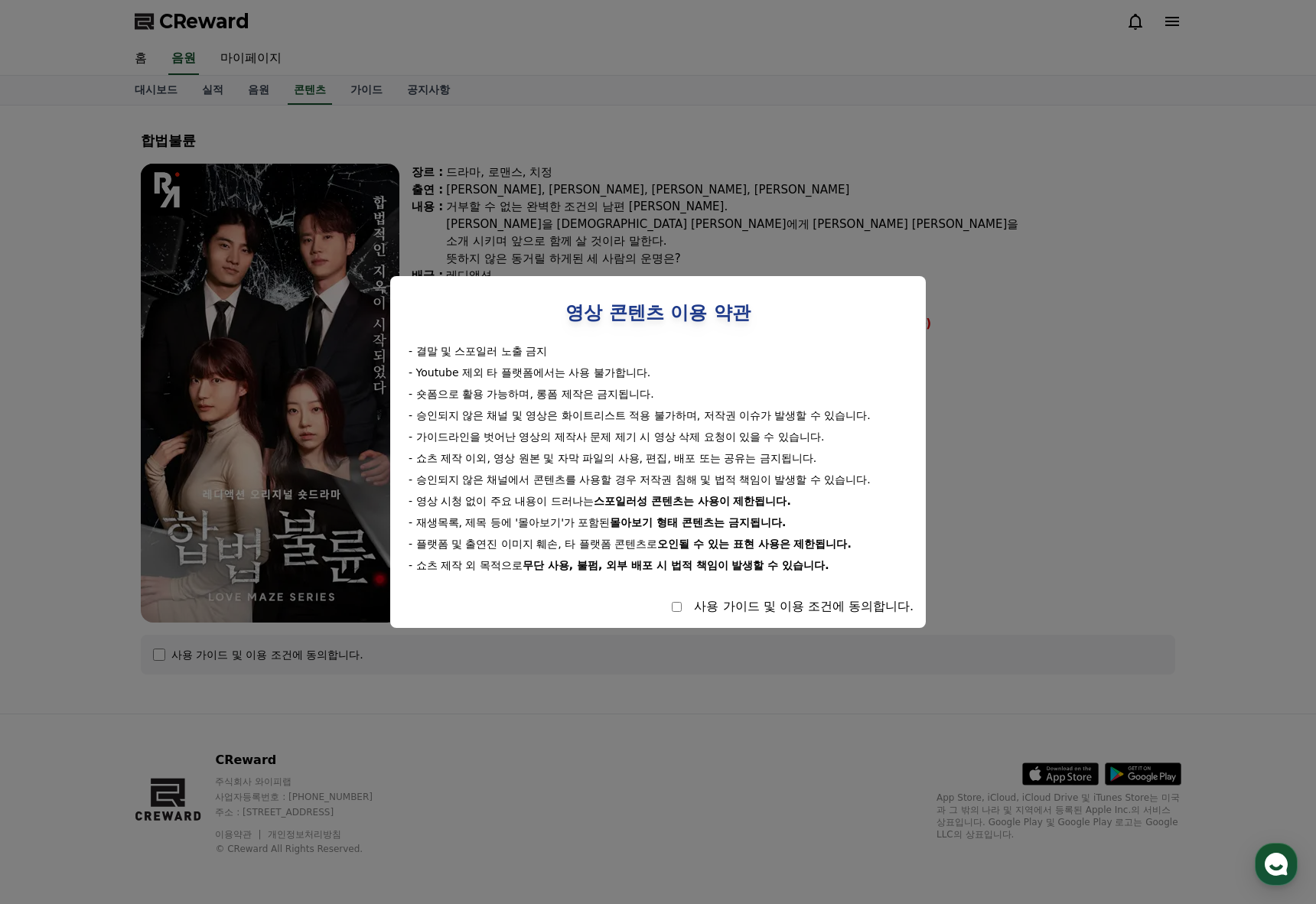
select select
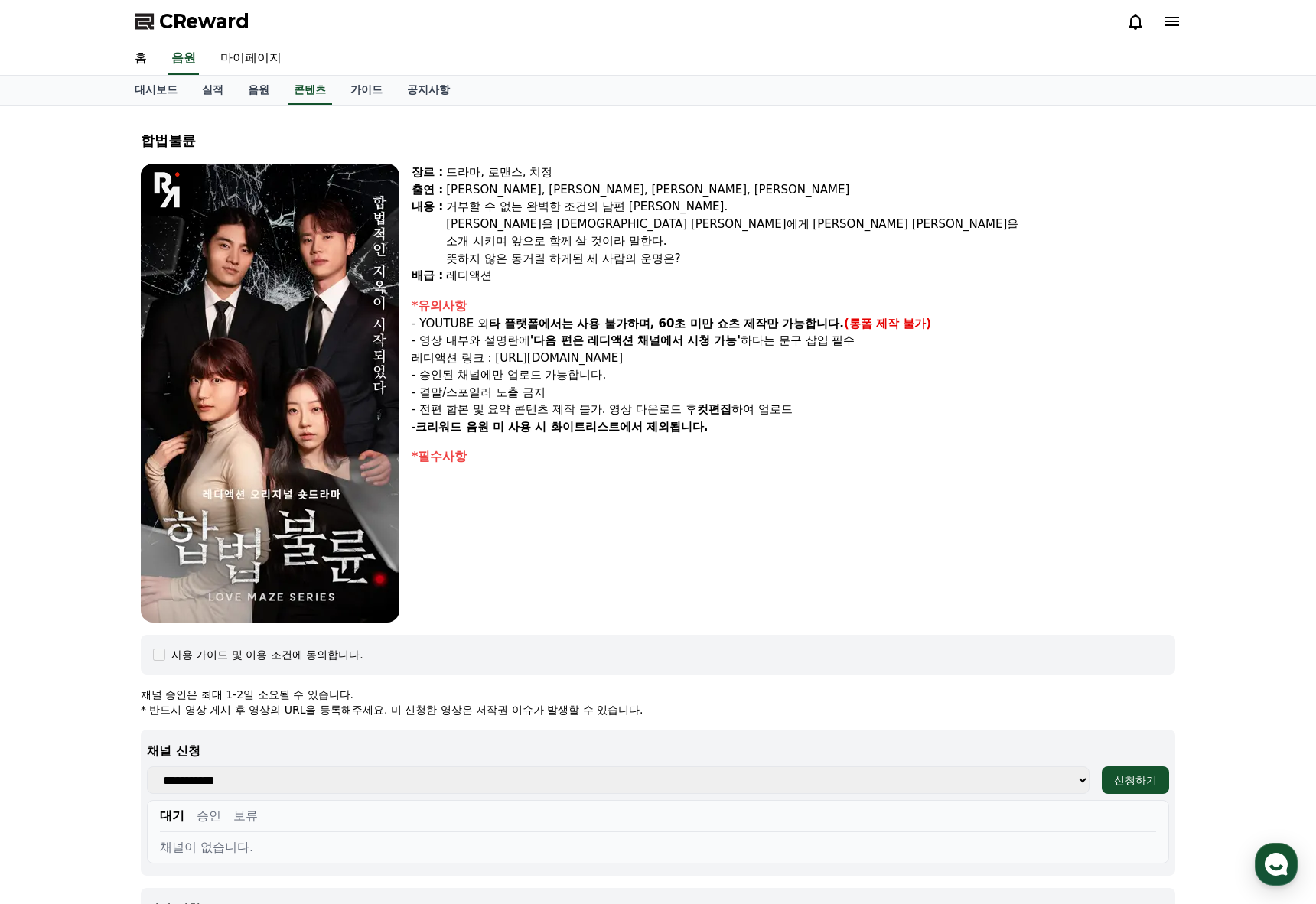
drag, startPoint x: 400, startPoint y: 330, endPoint x: 337, endPoint y: 289, distance: 75.2
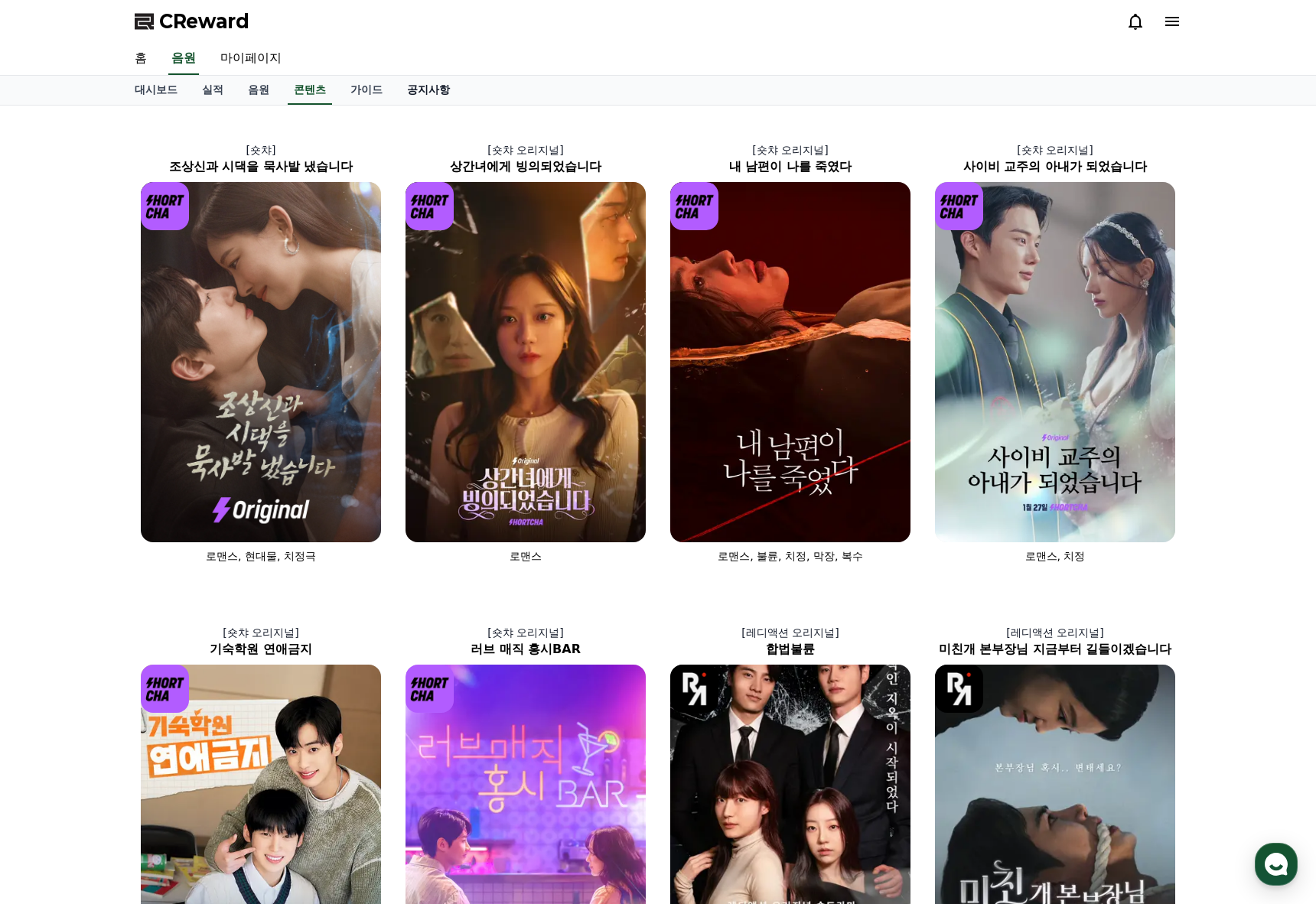
click at [446, 87] on link "공지사항" at bounding box center [428, 89] width 67 height 29
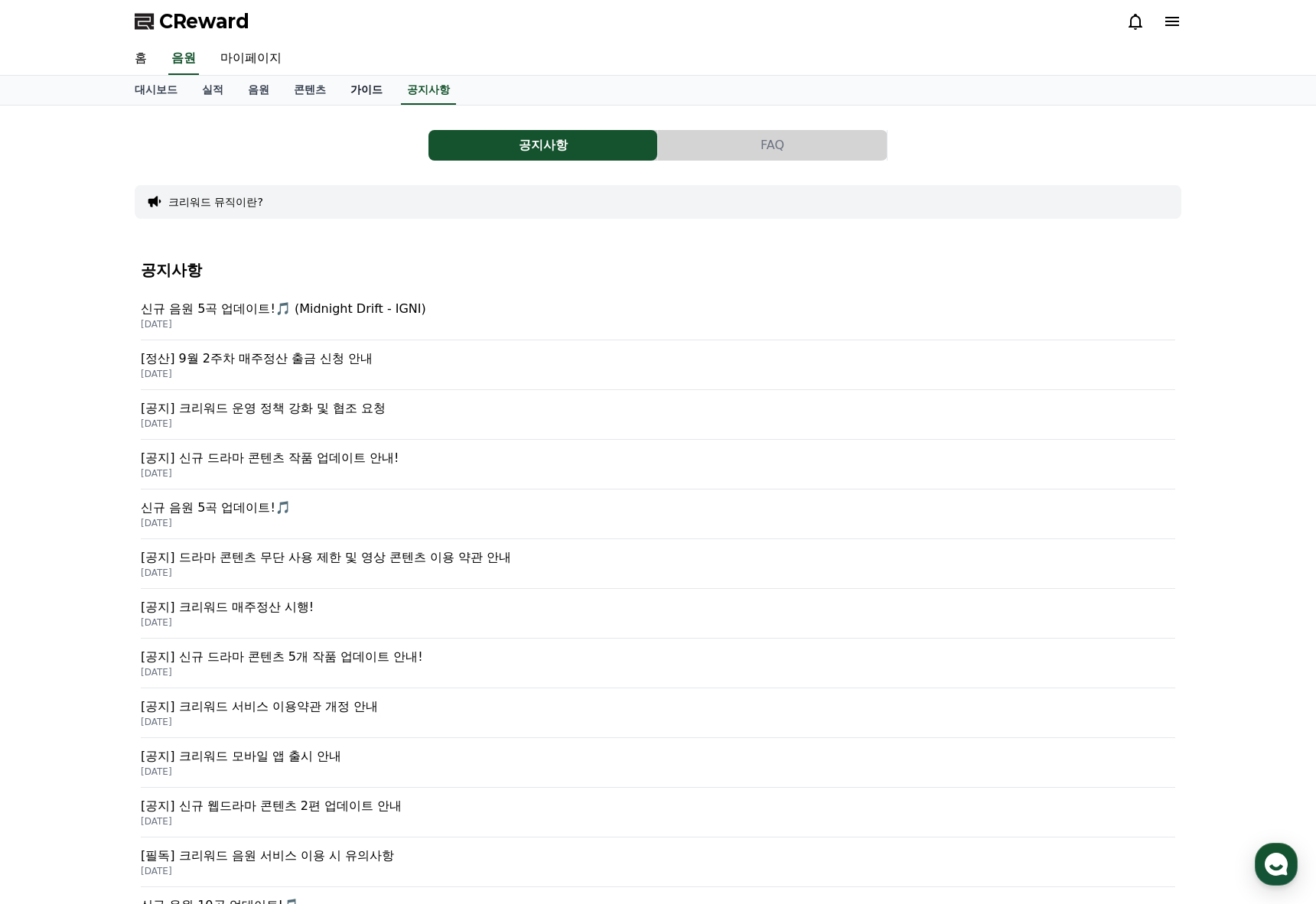
click at [356, 85] on link "가이드" at bounding box center [366, 89] width 57 height 29
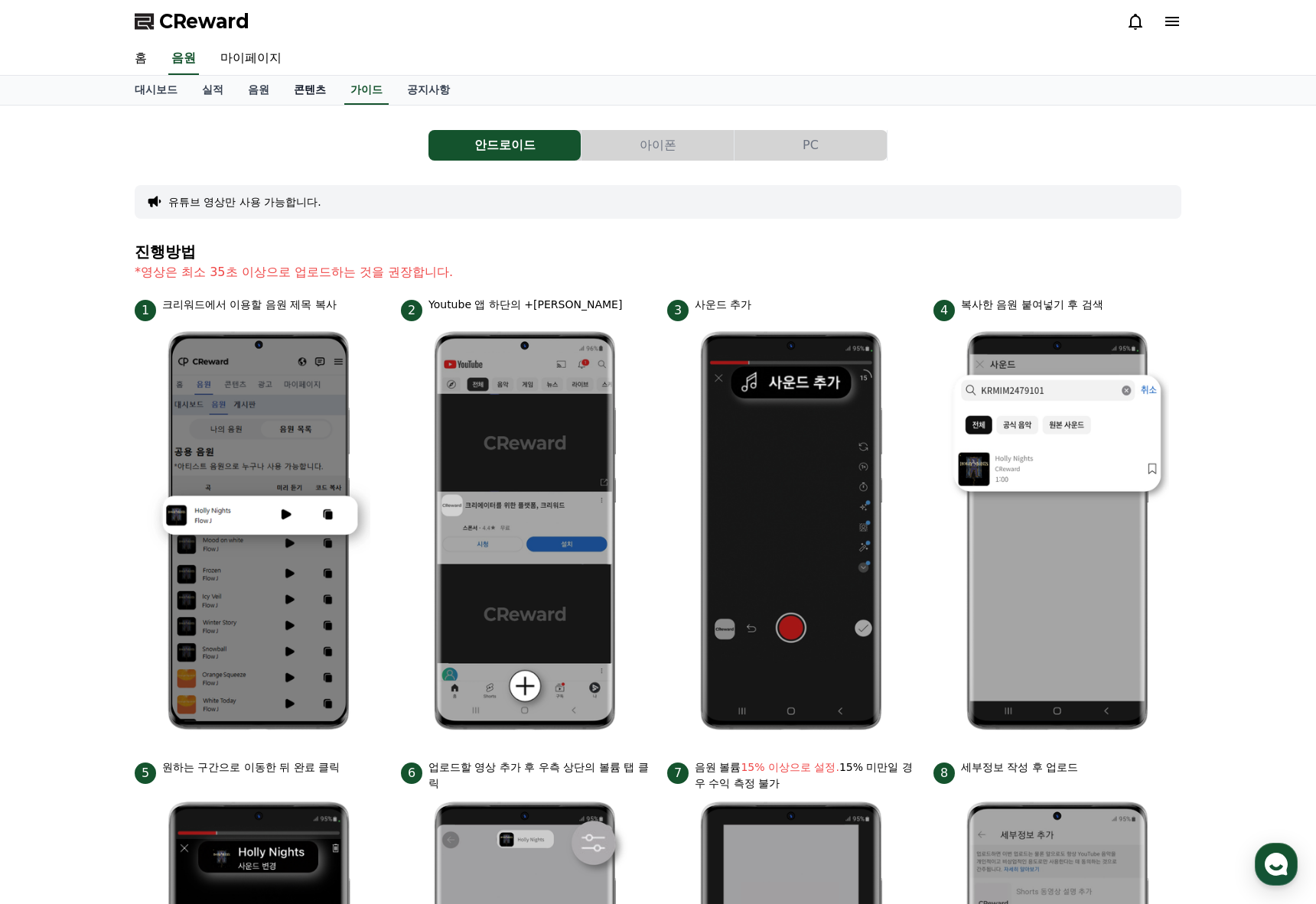
click at [286, 83] on link "콘텐츠" at bounding box center [310, 89] width 57 height 29
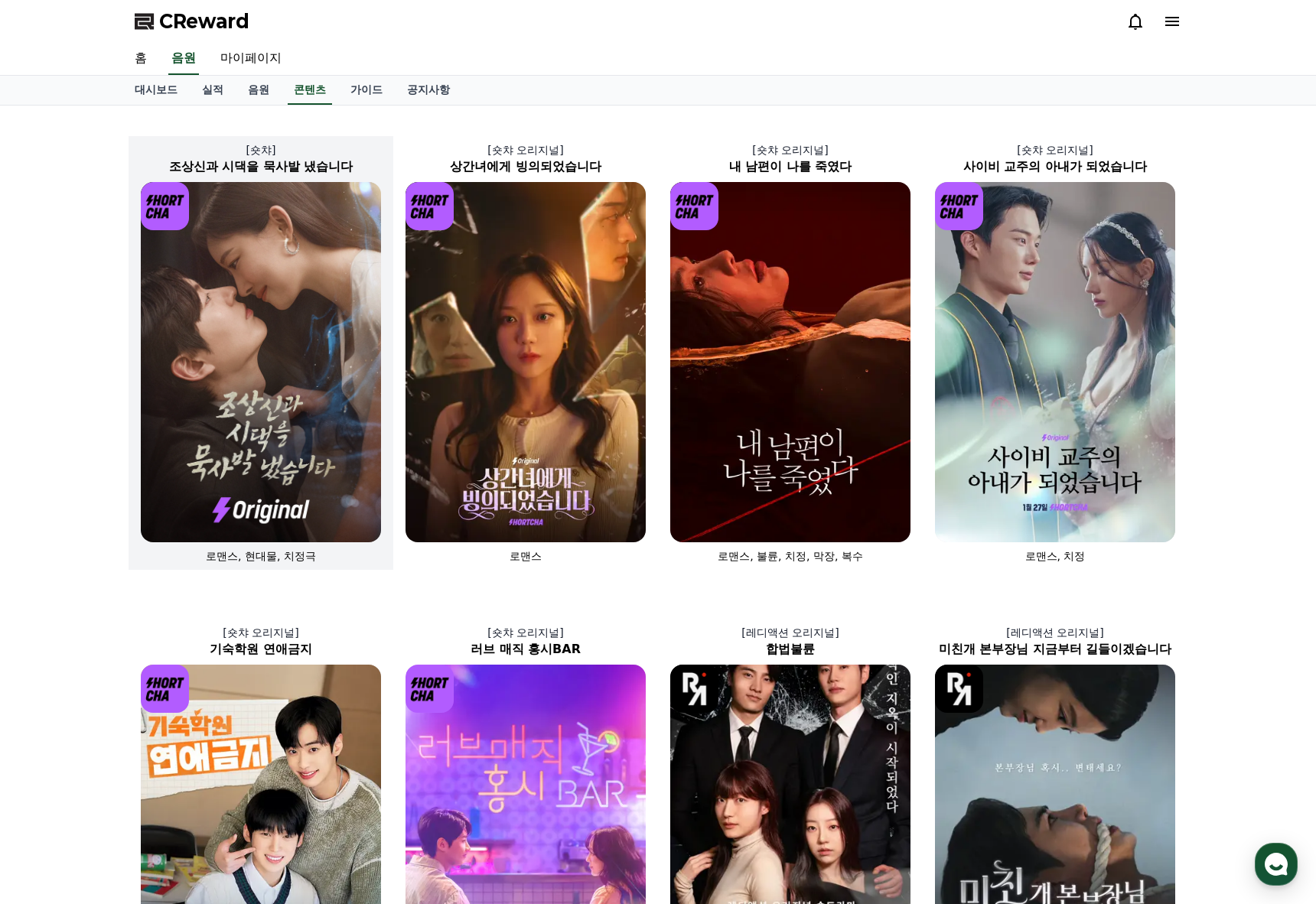
click at [341, 365] on img at bounding box center [260, 362] width 240 height 360
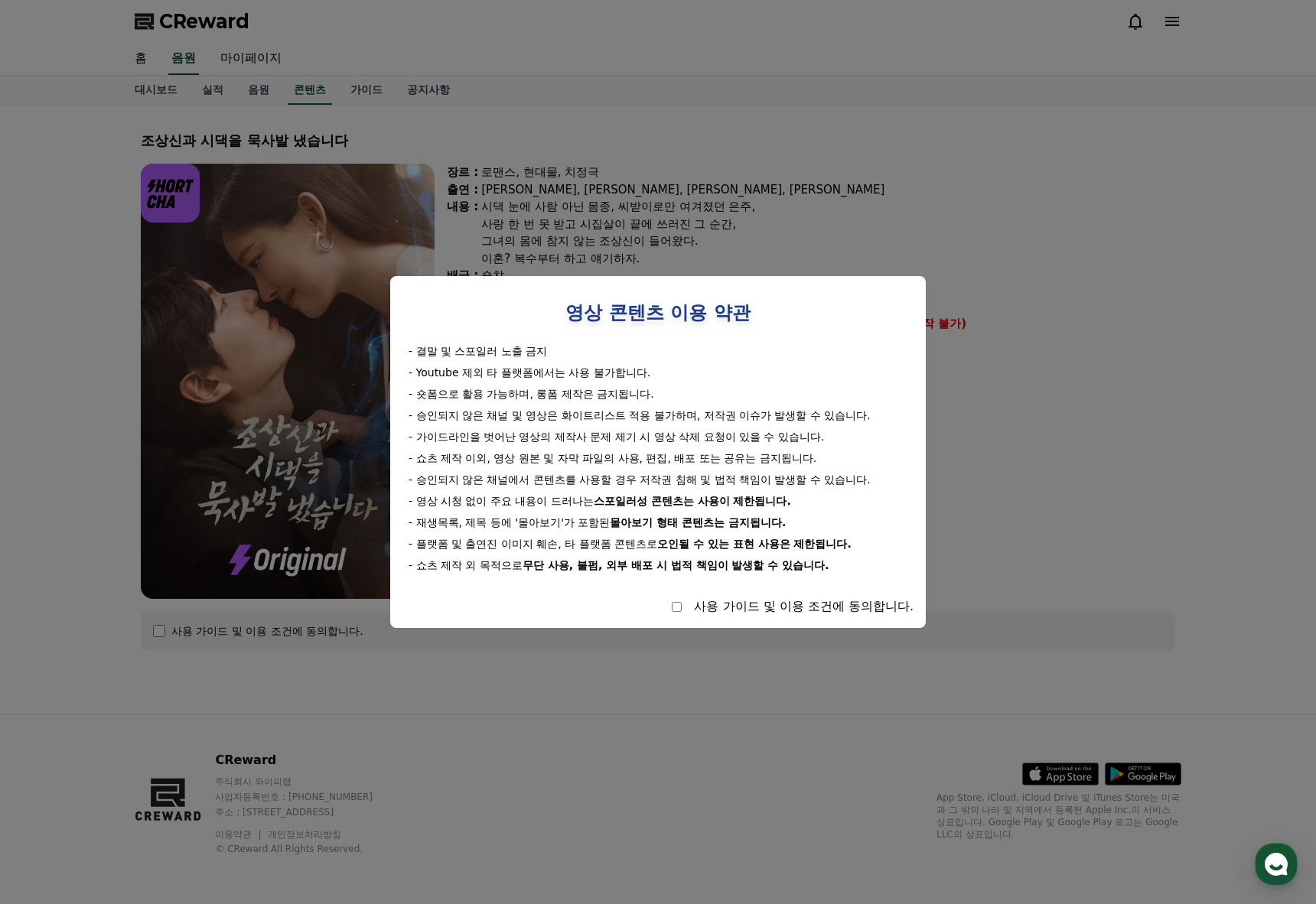
select select
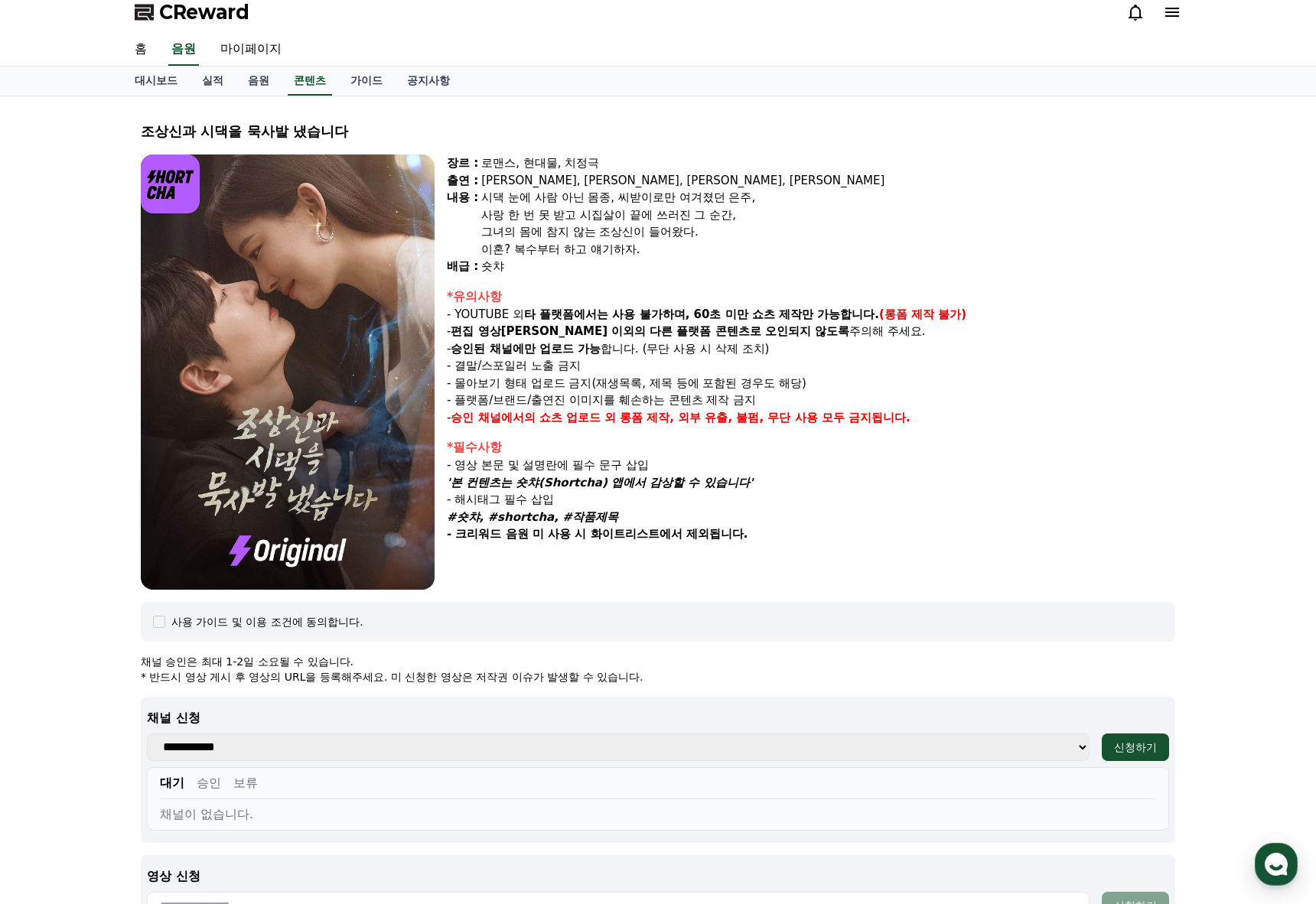
scroll to position [382, 0]
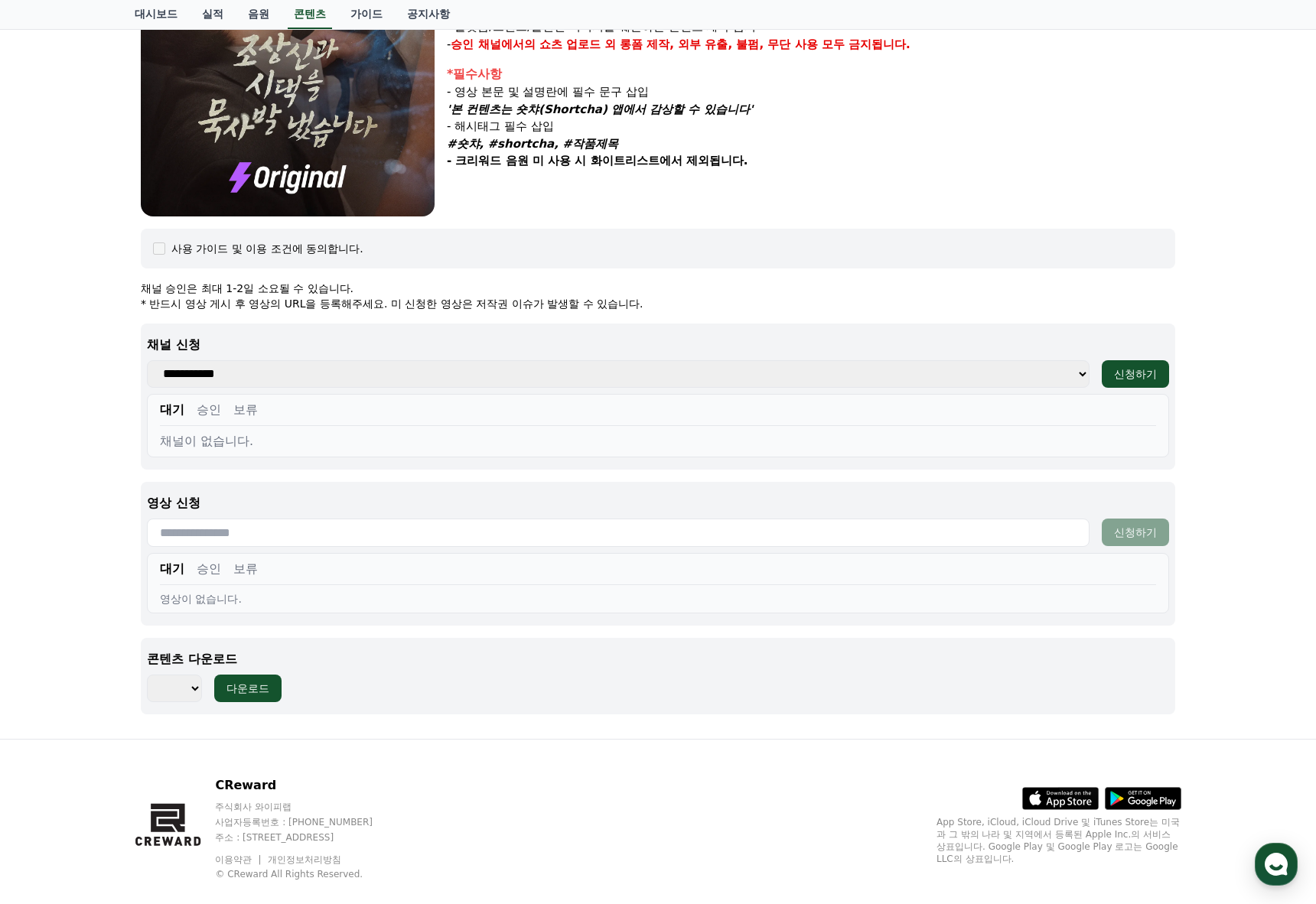
click at [206, 380] on select "**********" at bounding box center [617, 374] width 943 height 28
click at [213, 374] on select "**********" at bounding box center [617, 374] width 943 height 28
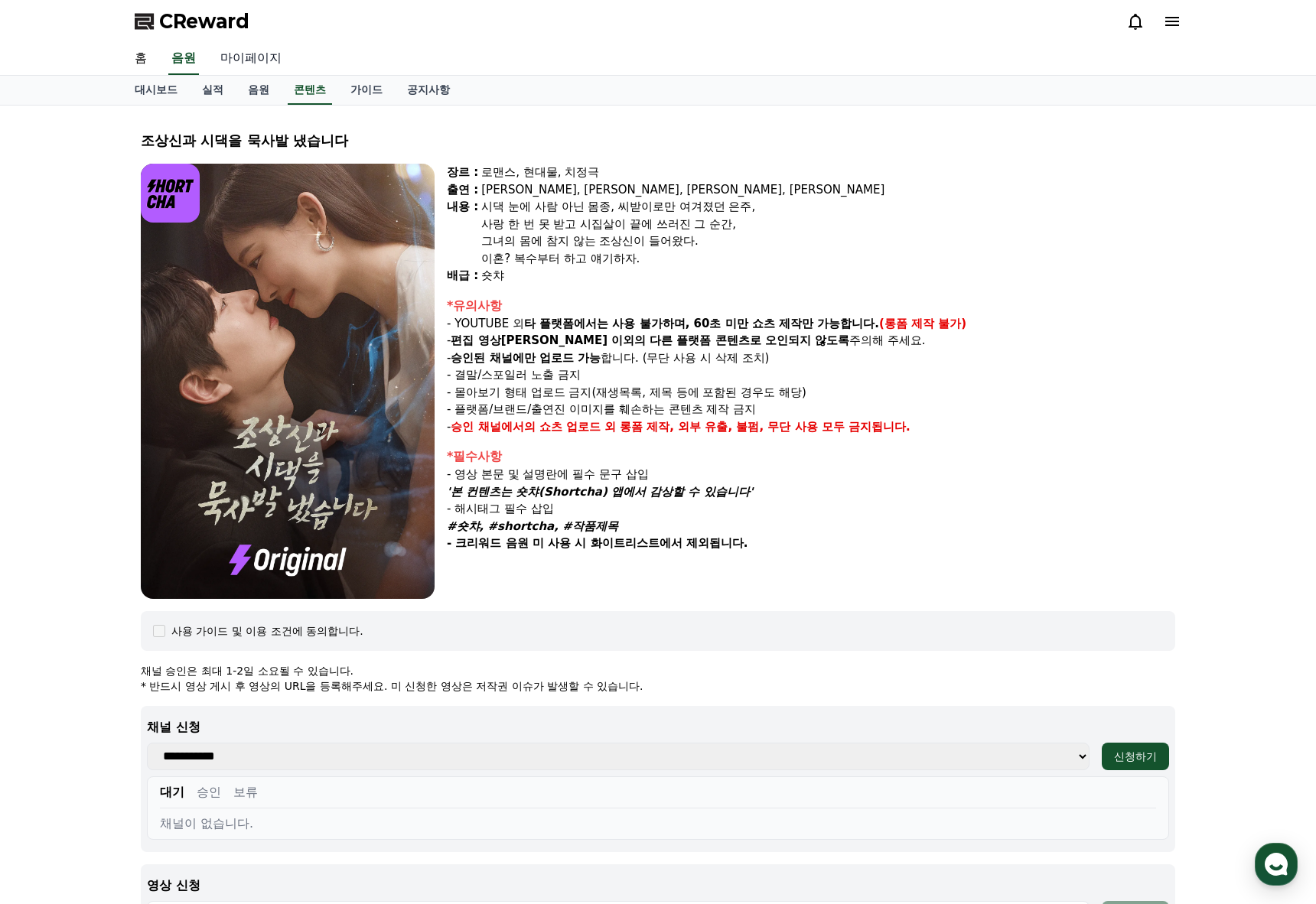
click at [246, 62] on link "마이페이지" at bounding box center [251, 58] width 86 height 32
select select "**********"
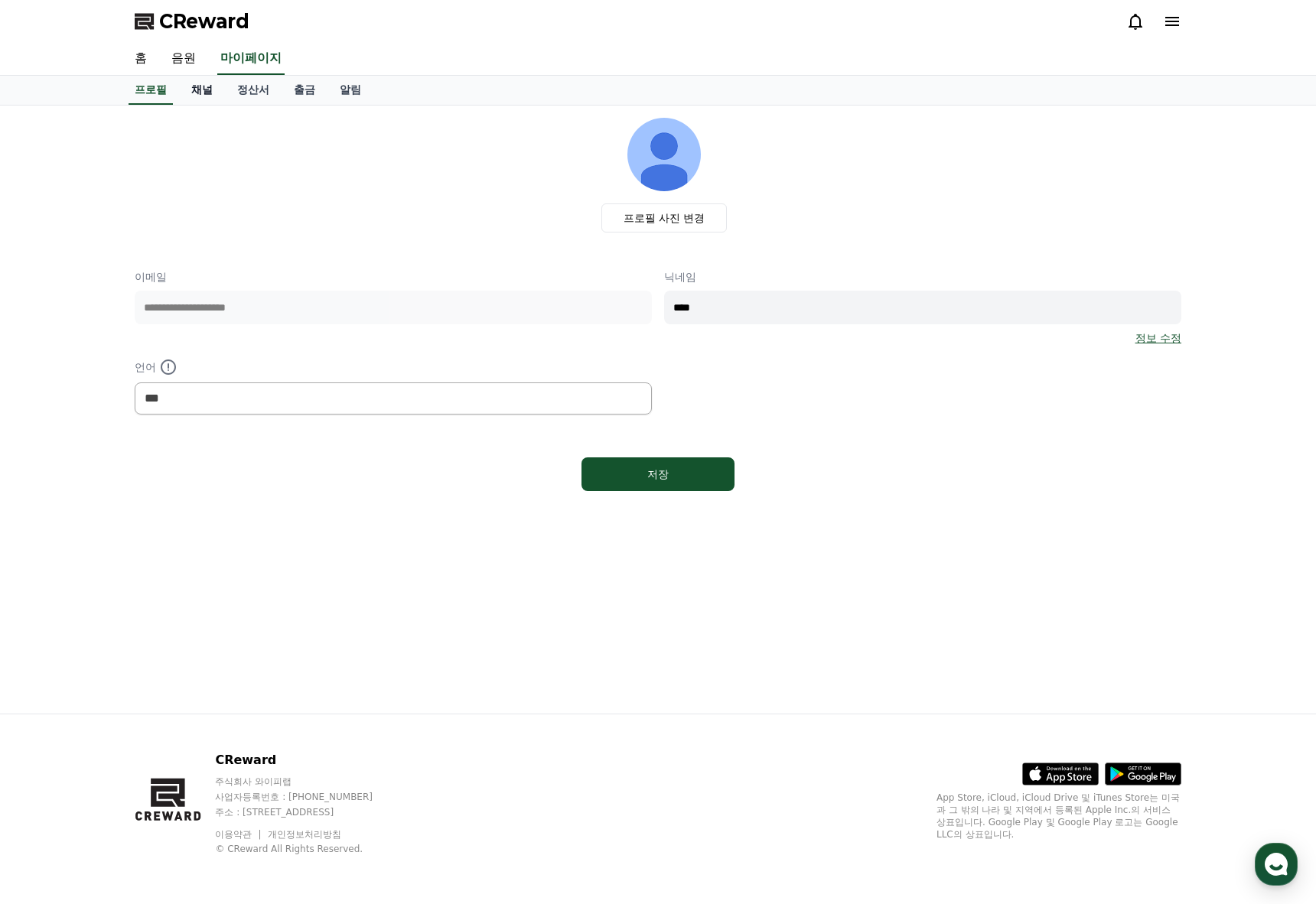
click at [198, 99] on link "채널" at bounding box center [202, 89] width 46 height 29
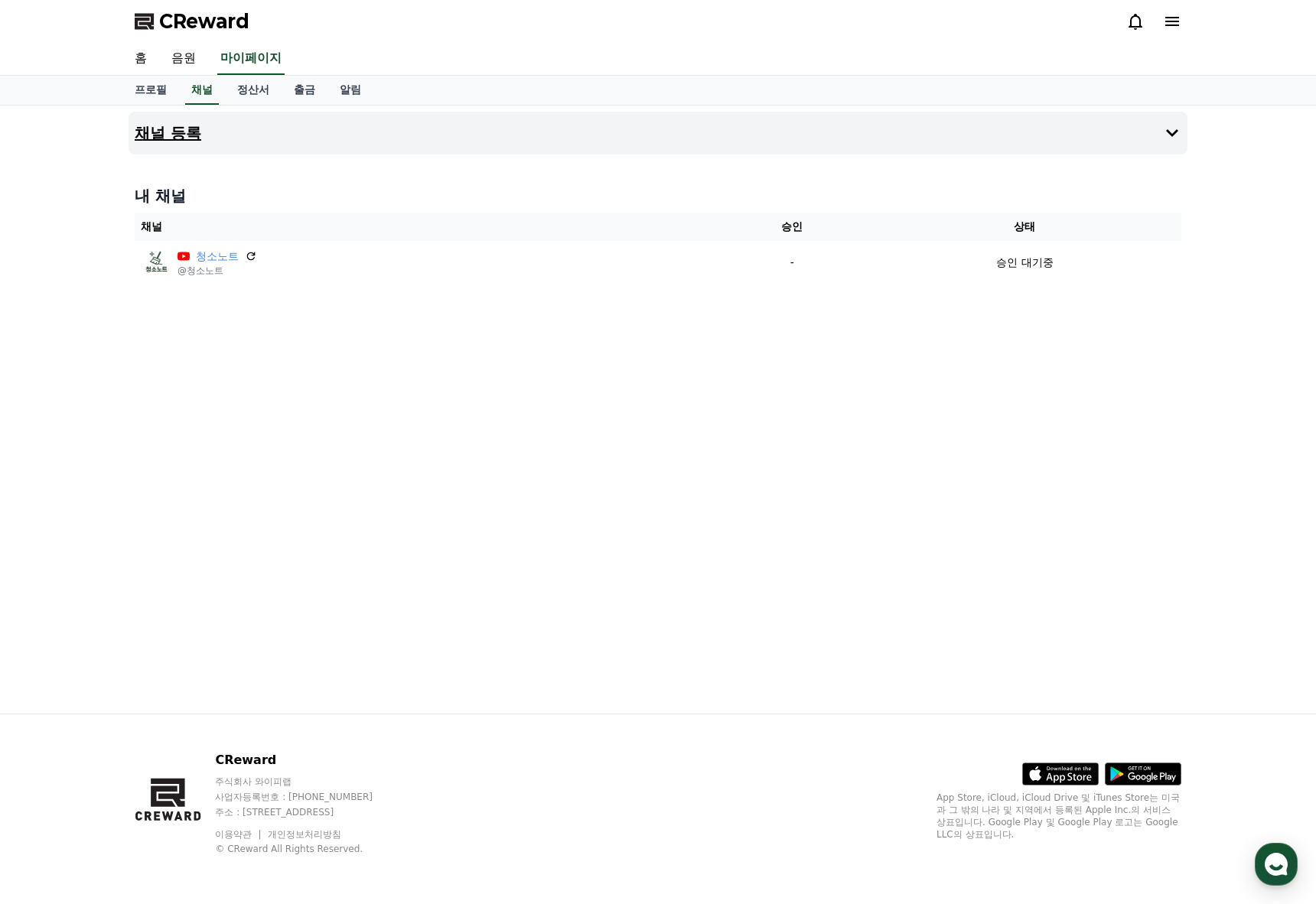
click at [1063, 138] on button "채널 등록" at bounding box center [658, 133] width 1059 height 43
